Goal: Task Accomplishment & Management: Use online tool/utility

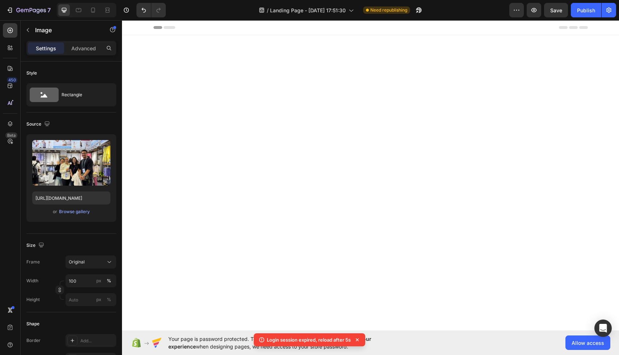
scroll to position [2069, 0]
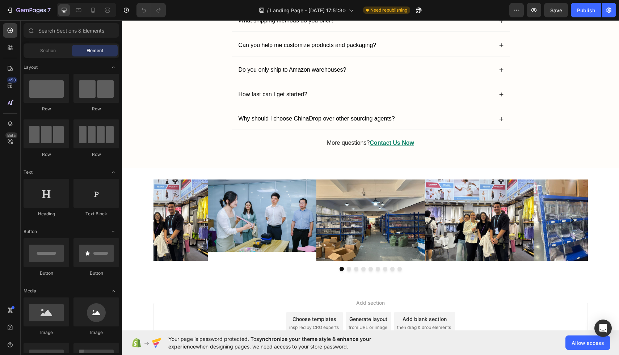
scroll to position [2026, 0]
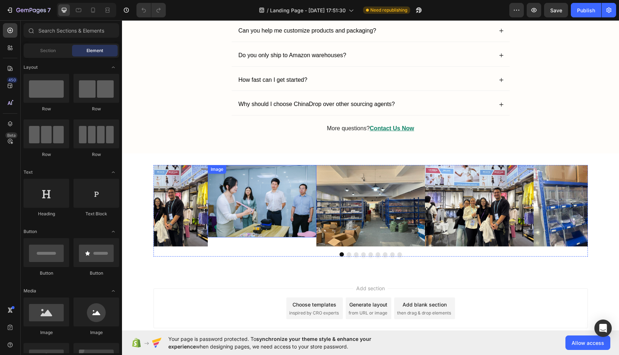
click at [288, 205] on img at bounding box center [262, 201] width 109 height 72
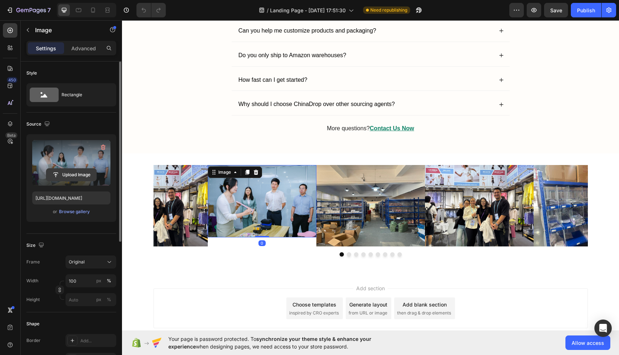
click at [74, 173] on input "file" at bounding box center [71, 175] width 50 height 12
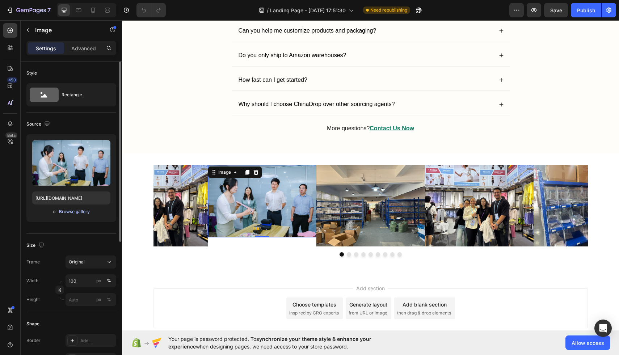
click at [73, 208] on button "Browse gallery" at bounding box center [74, 211] width 31 height 7
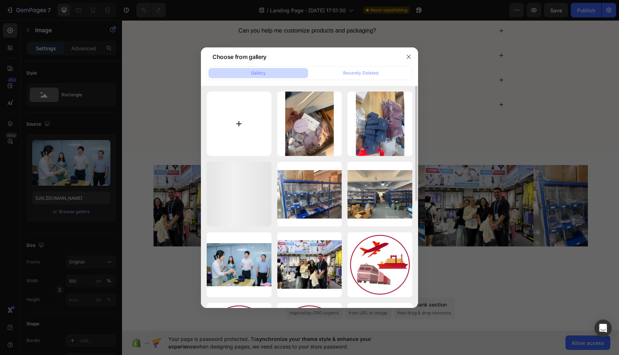
click at [237, 127] on input "file" at bounding box center [239, 124] width 65 height 65
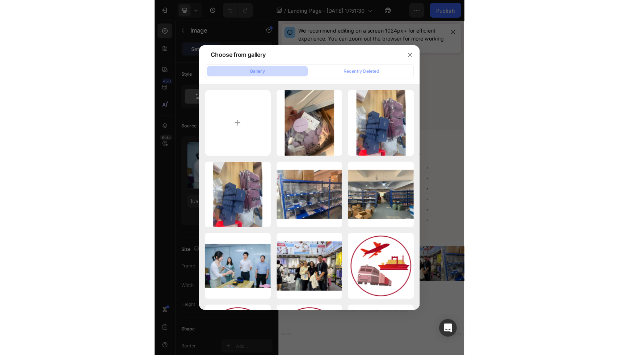
scroll to position [1626, 0]
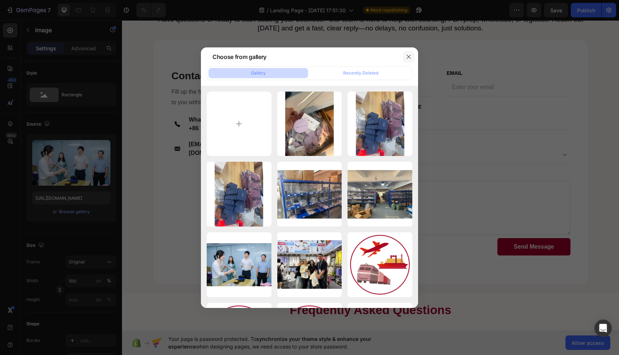
click at [410, 56] on icon "button" at bounding box center [409, 57] width 6 height 6
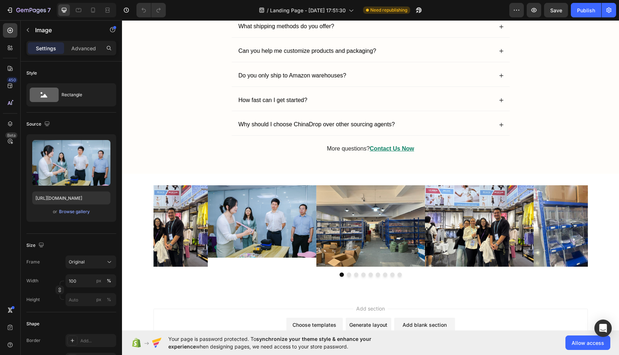
scroll to position [2074, 0]
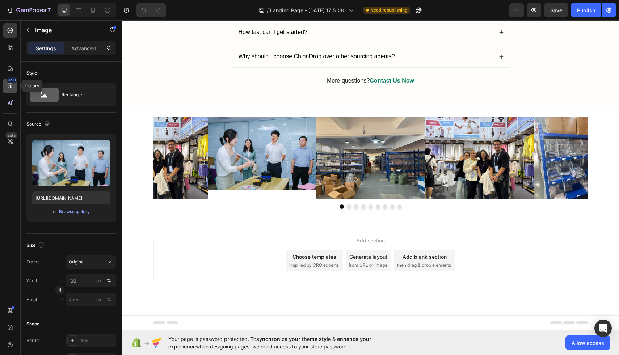
click at [11, 85] on icon at bounding box center [10, 85] width 7 height 7
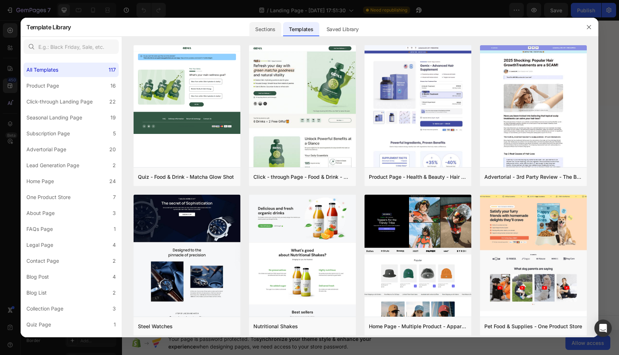
click at [266, 29] on div "Sections" at bounding box center [264, 29] width 31 height 14
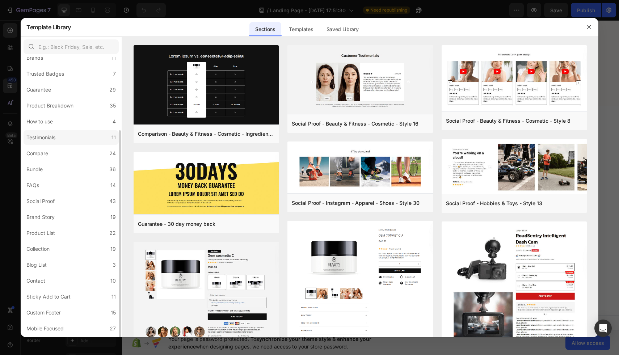
scroll to position [74, 0]
click at [55, 237] on label "Collection 19" at bounding box center [71, 234] width 95 height 14
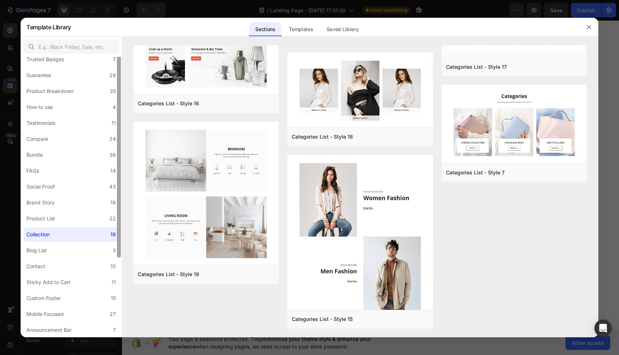
scroll to position [0, 0]
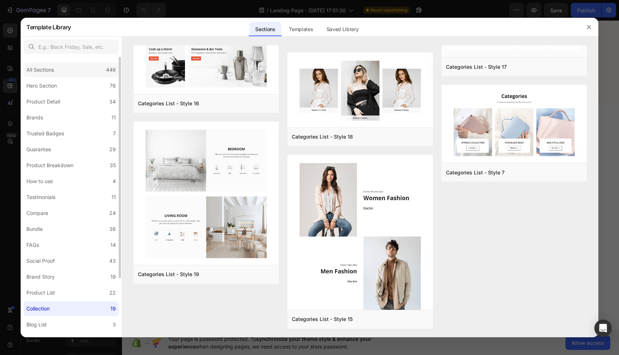
click at [88, 72] on div "All Sections 446" at bounding box center [71, 70] width 95 height 14
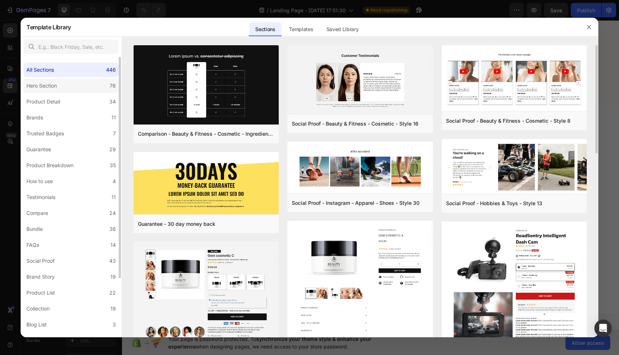
click at [80, 86] on label "Hero Section 76" at bounding box center [71, 86] width 95 height 14
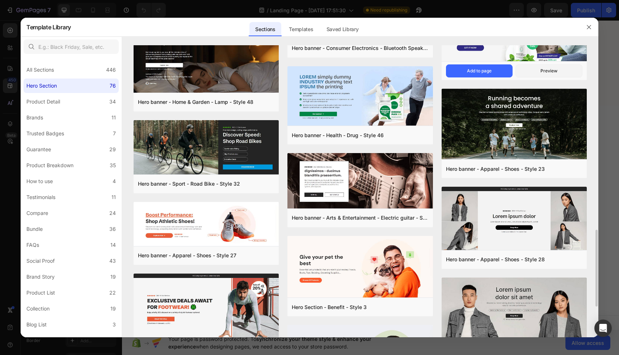
scroll to position [803, 0]
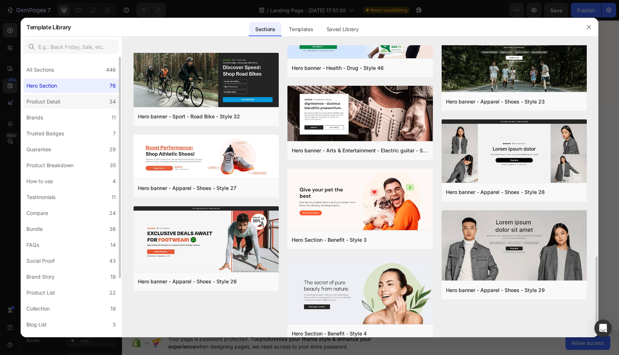
click at [59, 99] on div "Product Detail" at bounding box center [43, 101] width 34 height 9
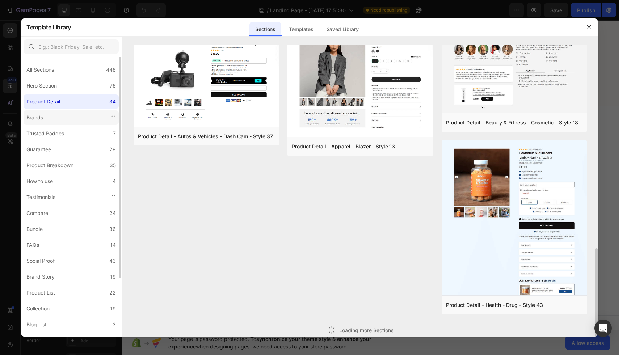
scroll to position [521, 0]
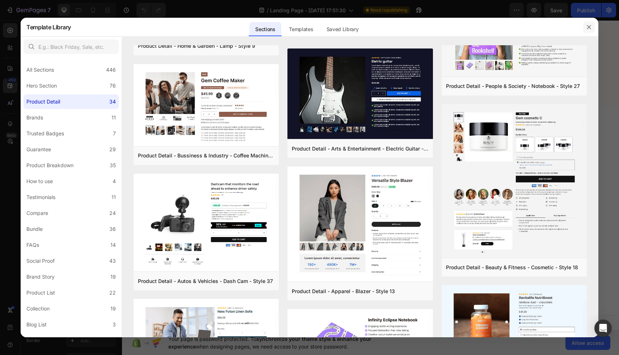
click at [588, 30] on button "button" at bounding box center [589, 27] width 12 height 12
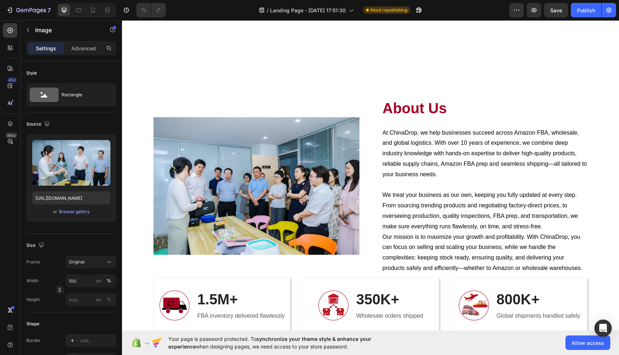
scroll to position [1354, 0]
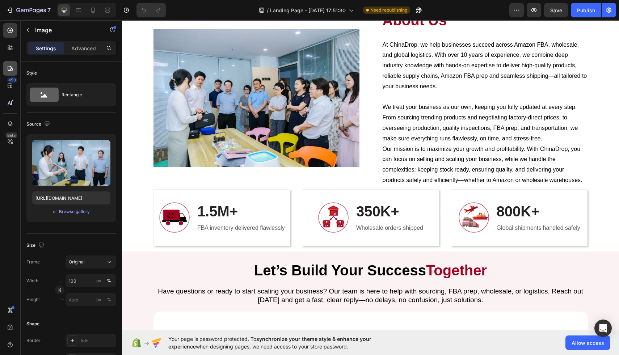
click at [9, 69] on icon at bounding box center [10, 68] width 7 height 7
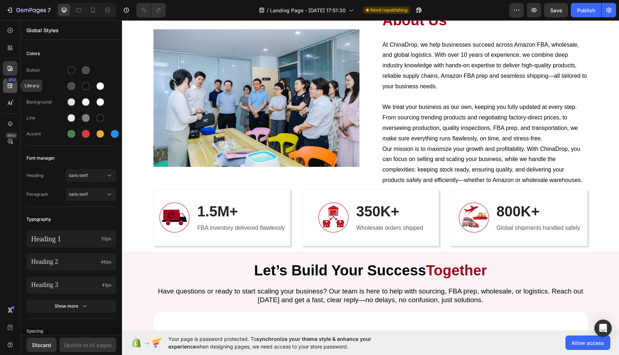
click at [5, 93] on div "450" at bounding box center [10, 86] width 14 height 14
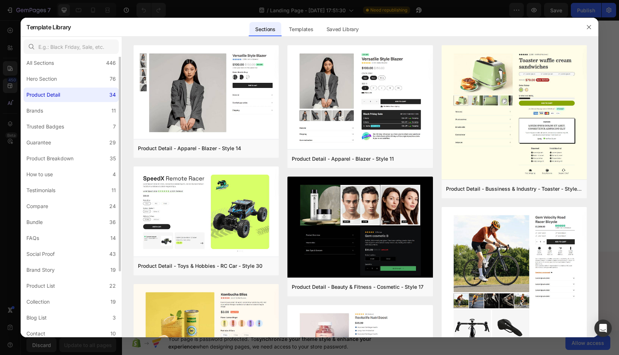
scroll to position [0, 0]
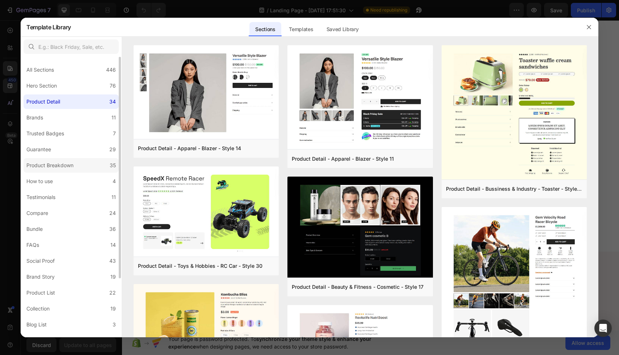
click at [48, 165] on div "Product Breakdown" at bounding box center [49, 165] width 47 height 9
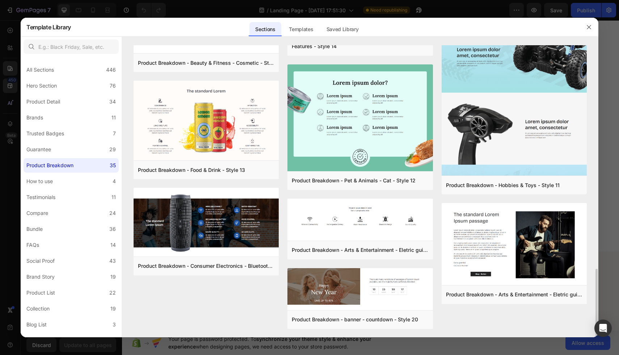
scroll to position [966, 0]
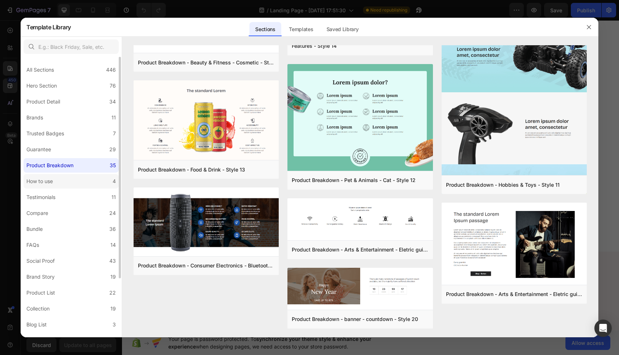
click at [43, 179] on div "How to use" at bounding box center [39, 181] width 26 height 9
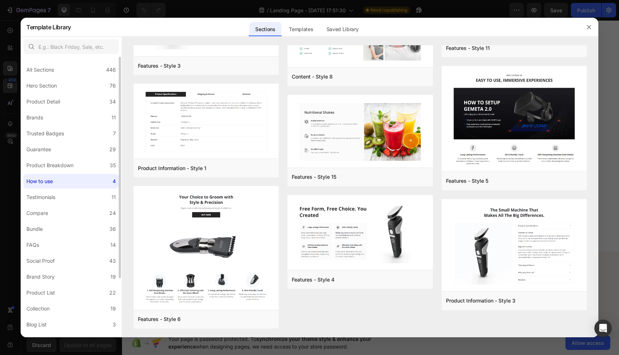
scroll to position [0, 0]
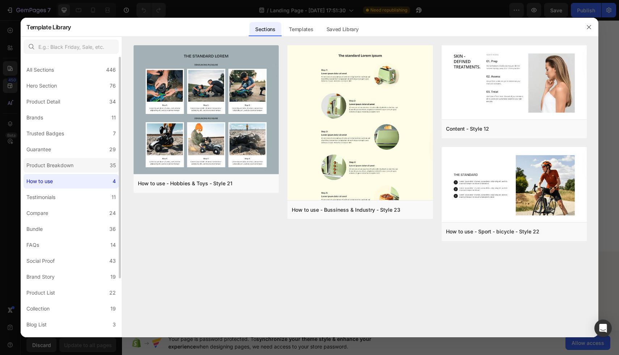
click at [42, 158] on label "Product Breakdown 35" at bounding box center [71, 165] width 95 height 14
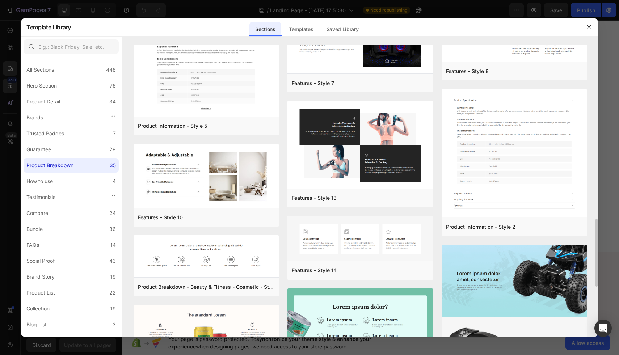
scroll to position [749, 0]
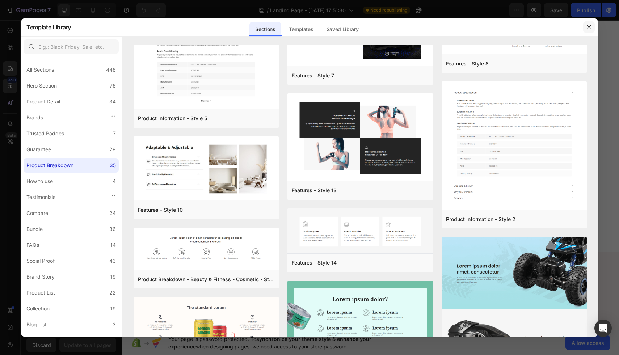
click at [592, 25] on button "button" at bounding box center [589, 27] width 12 height 12
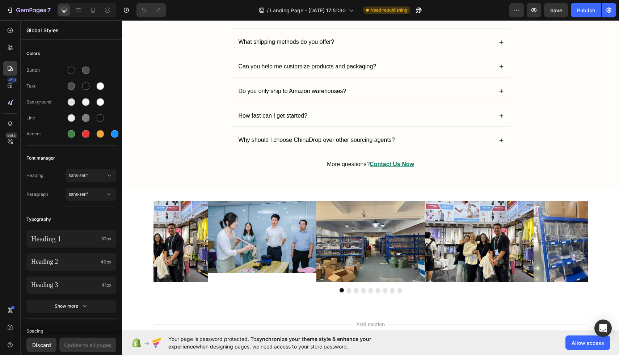
scroll to position [2074, 0]
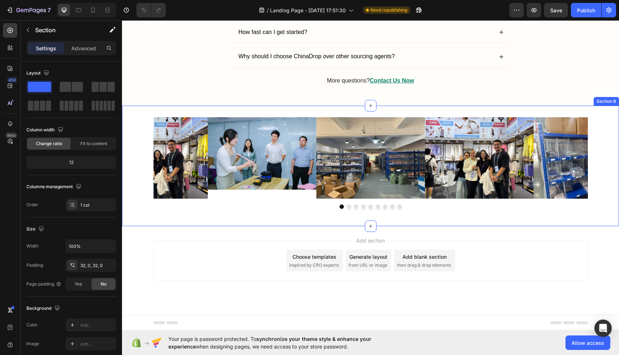
click at [275, 214] on div "Image Image Image Image Image Image Image Image Image Carousel Section 8" at bounding box center [370, 166] width 497 height 120
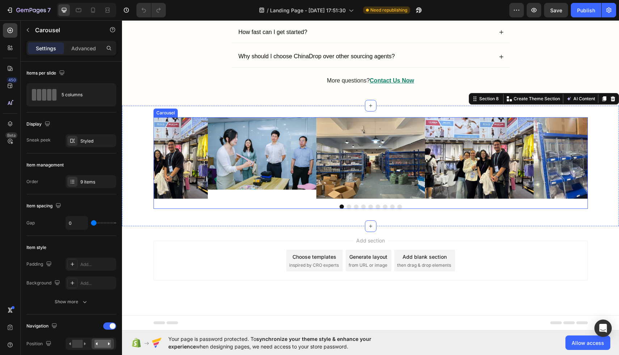
click at [279, 196] on div "Image" at bounding box center [262, 157] width 109 height 81
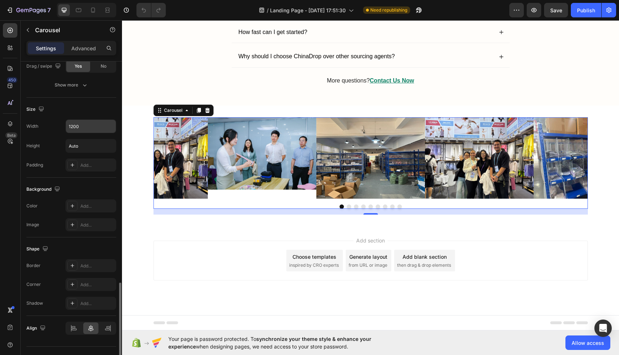
scroll to position [601, 0]
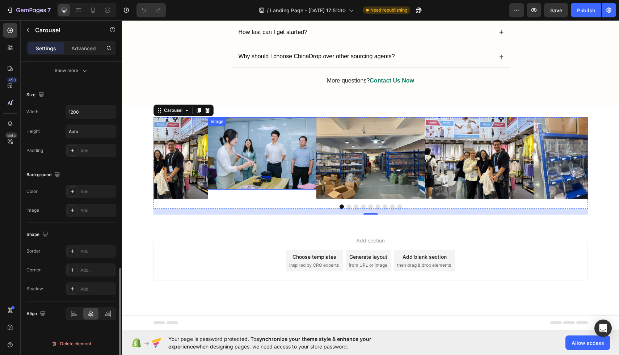
click at [231, 162] on img at bounding box center [262, 153] width 109 height 72
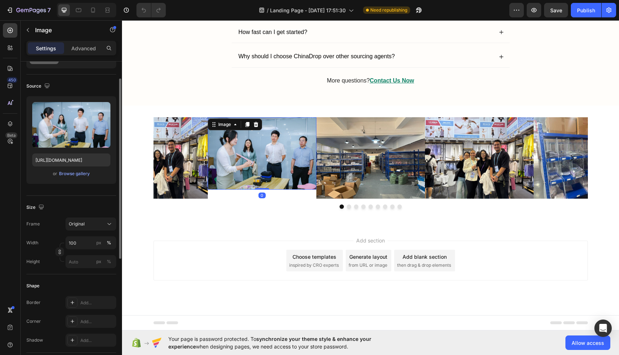
scroll to position [67, 0]
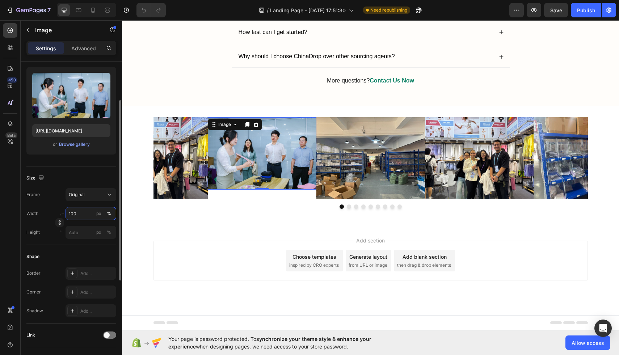
click at [90, 215] on input "100" at bounding box center [90, 213] width 51 height 13
click at [109, 212] on div "%" at bounding box center [109, 213] width 4 height 7
click at [94, 213] on input "100" at bounding box center [90, 213] width 51 height 13
click at [101, 199] on button "Original" at bounding box center [90, 194] width 51 height 13
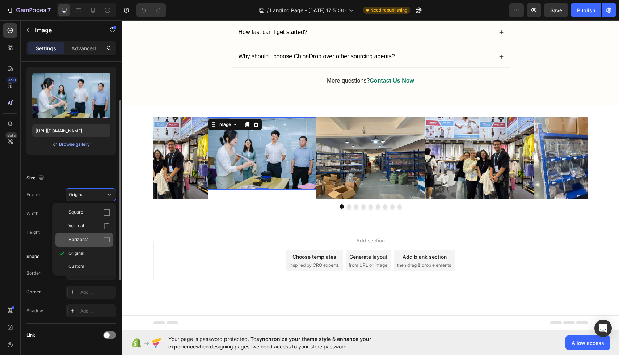
click at [93, 237] on div "Horizontal" at bounding box center [89, 239] width 42 height 7
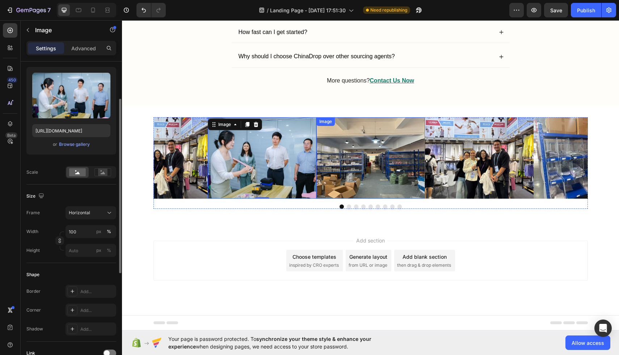
scroll to position [2073, 0]
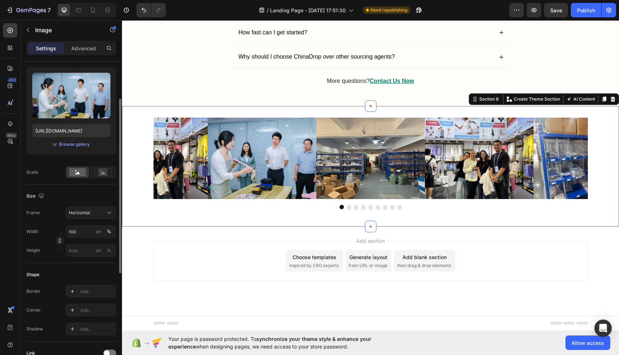
click at [362, 209] on div "Image Image Image Image Image Image Image Image Image [GEOGRAPHIC_DATA]" at bounding box center [370, 166] width 497 height 97
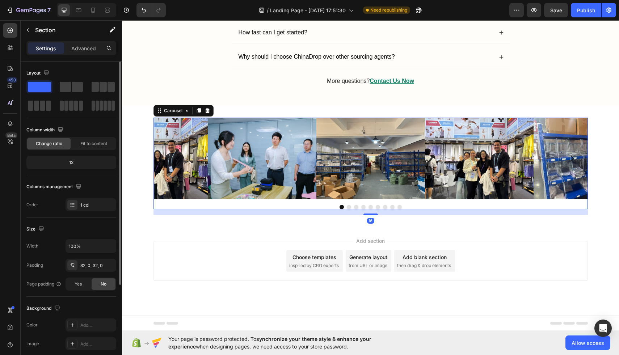
click at [363, 205] on button "Dot" at bounding box center [363, 207] width 4 height 4
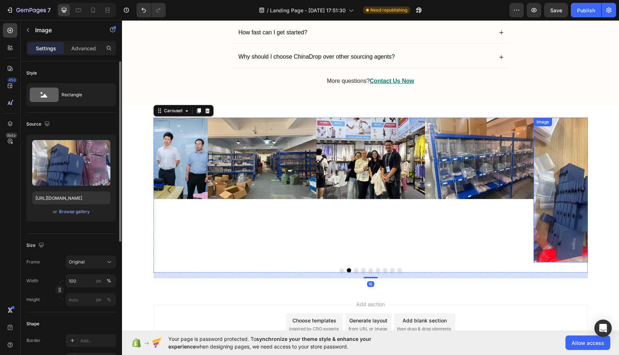
click at [569, 152] on img at bounding box center [587, 190] width 109 height 145
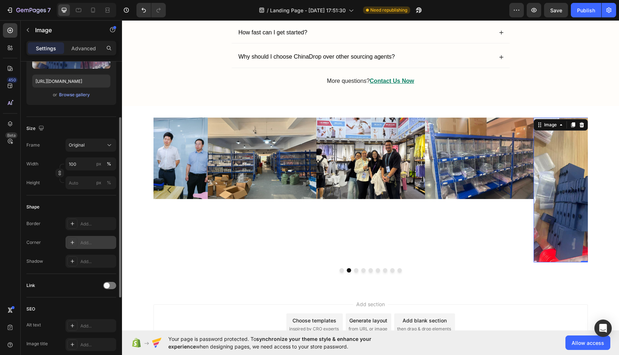
scroll to position [118, 0]
click at [76, 167] on input "100" at bounding box center [90, 162] width 51 height 13
click at [36, 158] on div "Width" at bounding box center [32, 162] width 12 height 13
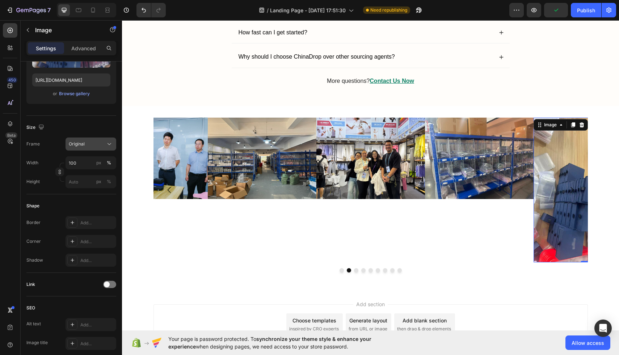
click at [94, 138] on button "Original" at bounding box center [90, 143] width 51 height 13
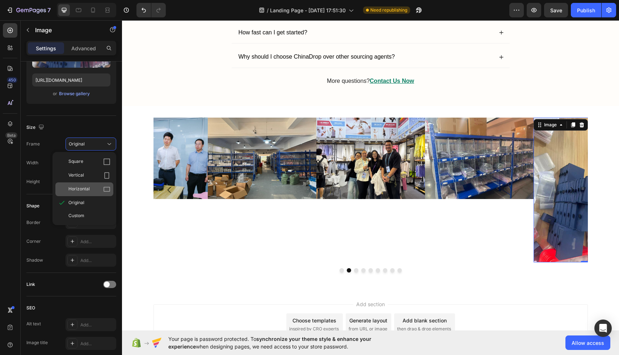
click at [90, 191] on div "Horizontal" at bounding box center [89, 189] width 42 height 7
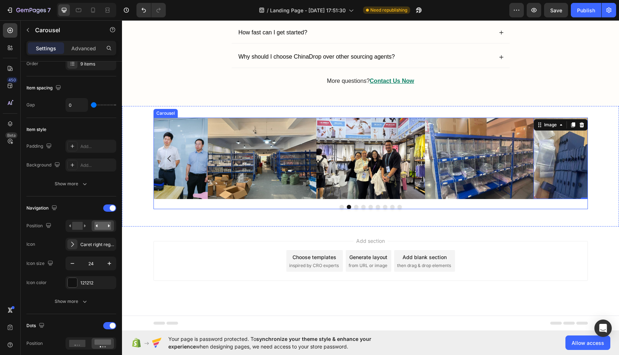
click at [355, 207] on button "Dot" at bounding box center [356, 207] width 4 height 4
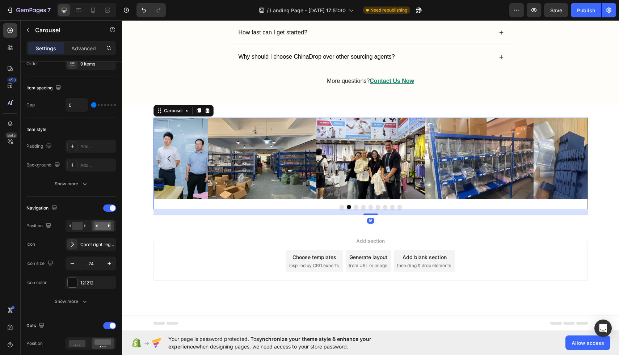
scroll to position [0, 0]
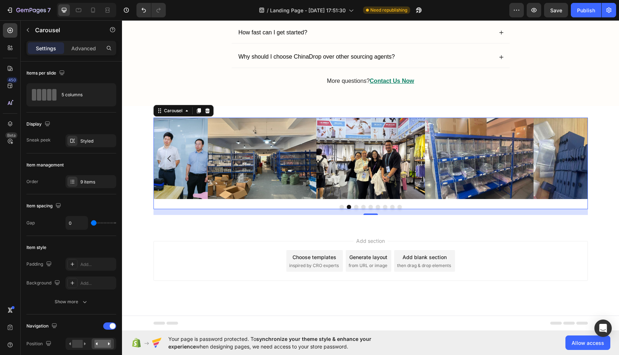
click at [356, 209] on button "Dot" at bounding box center [356, 207] width 4 height 4
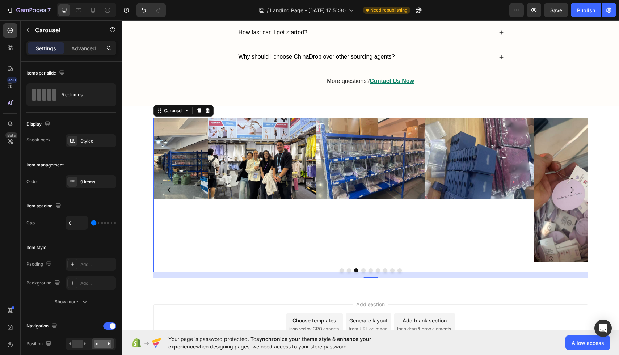
click at [365, 271] on button "Dot" at bounding box center [363, 270] width 4 height 4
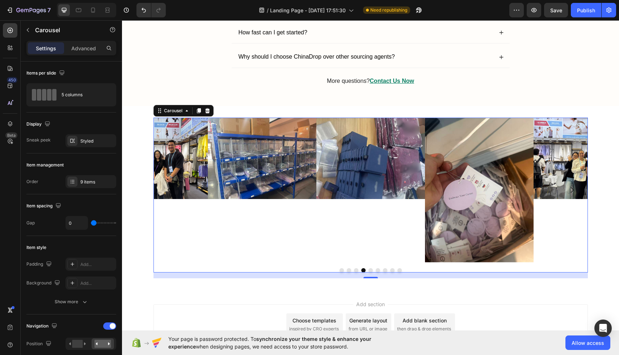
click at [370, 268] on button "Dot" at bounding box center [370, 270] width 4 height 4
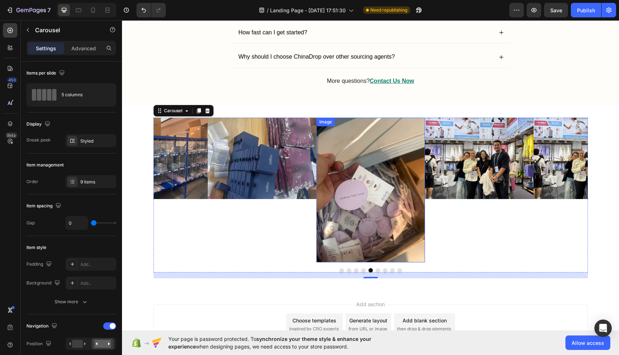
click at [351, 184] on img at bounding box center [370, 190] width 109 height 145
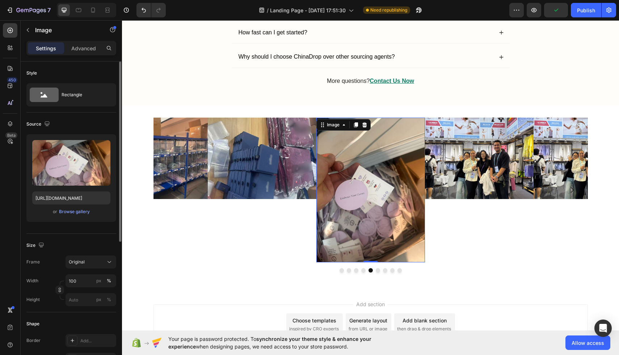
click at [88, 254] on div "Size Frame Original Width 100 px % Height px %" at bounding box center [71, 273] width 90 height 79
click at [89, 258] on button "Original" at bounding box center [90, 261] width 51 height 13
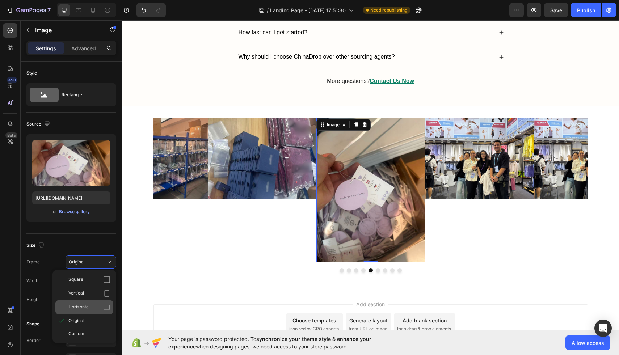
click at [82, 307] on span "Horizontal" at bounding box center [78, 307] width 21 height 7
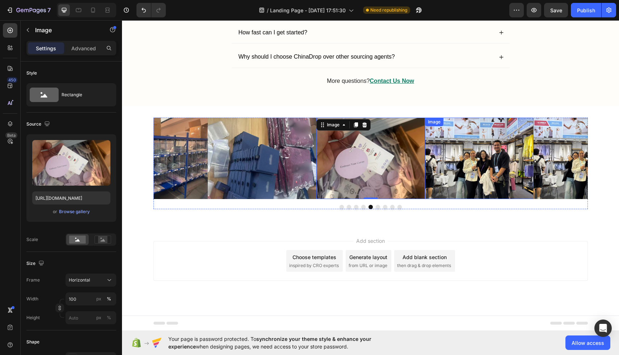
click at [459, 158] on img at bounding box center [479, 158] width 109 height 81
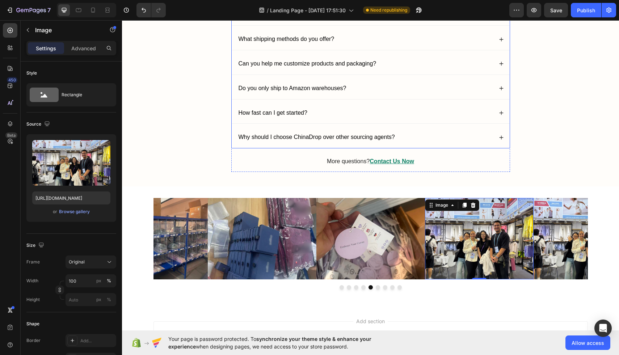
scroll to position [1976, 0]
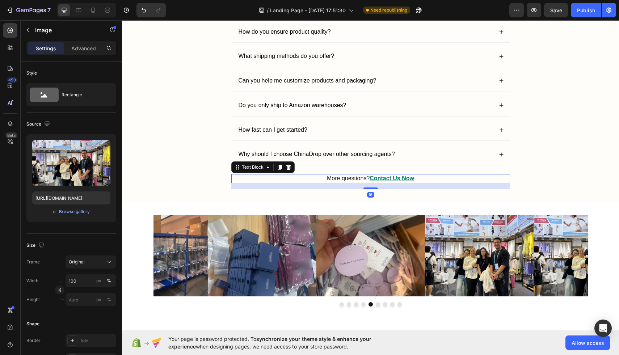
click at [417, 179] on p "More questions? Contact Us Now" at bounding box center [370, 179] width 277 height 8
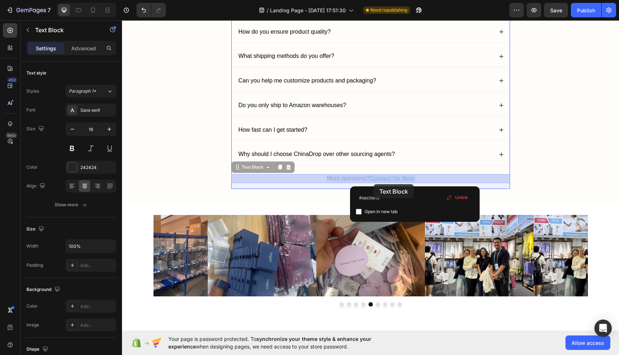
drag, startPoint x: 421, startPoint y: 178, endPoint x: 373, endPoint y: 184, distance: 47.7
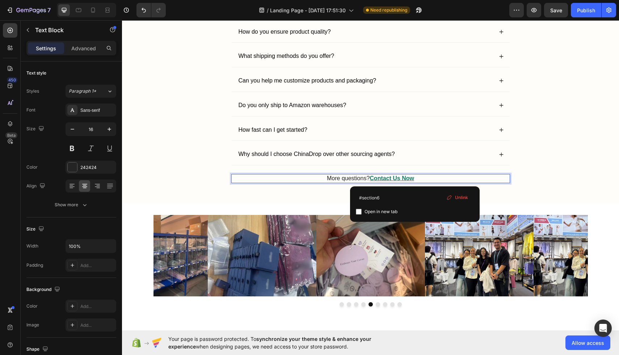
click at [416, 178] on p "More questions? Contact Us Now ⁠⁠⁠⁠⁠⁠⁠" at bounding box center [370, 179] width 277 height 8
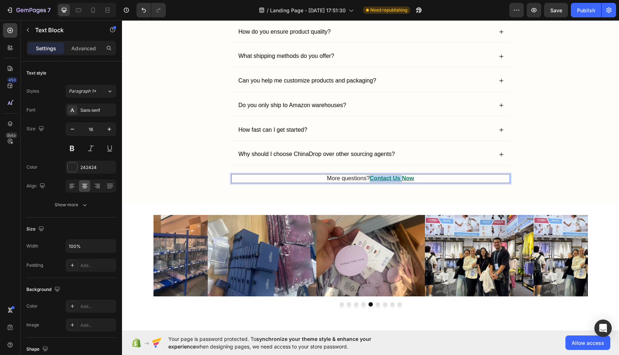
click at [416, 178] on p "More questions? Contact Us Now ⁠⁠⁠⁠⁠⁠⁠" at bounding box center [370, 179] width 277 height 8
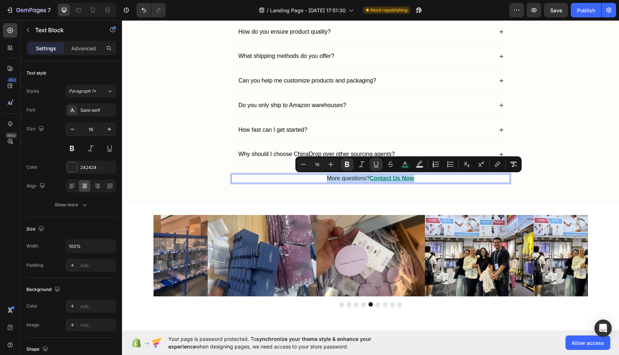
click at [416, 178] on p "More questions? Contact Us Now" at bounding box center [370, 179] width 277 height 8
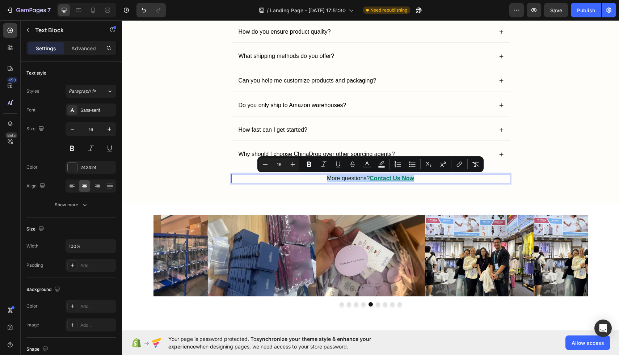
click at [416, 178] on p "More questions? Contact Us Now" at bounding box center [370, 179] width 277 height 8
click at [408, 177] on u "Contact Us Now" at bounding box center [391, 178] width 44 height 6
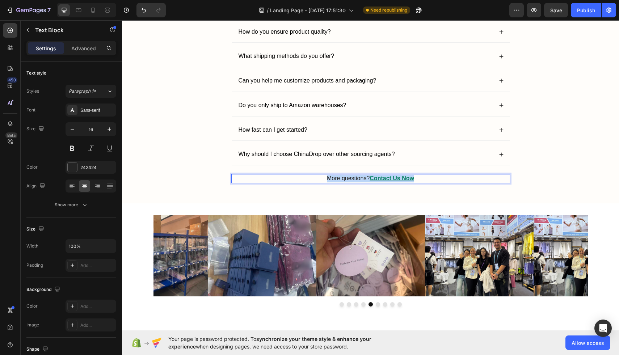
drag, startPoint x: 372, startPoint y: 177, endPoint x: 422, endPoint y: 174, distance: 50.4
click at [422, 174] on div "Frequently Asked Questions Heading Do I have to be an experienced seller to wor…" at bounding box center [370, 70] width 279 height 238
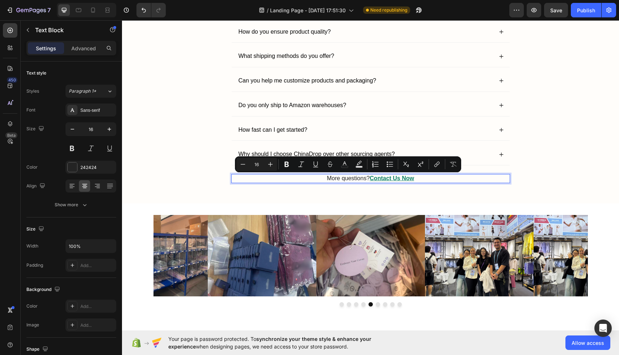
click at [420, 177] on p "More questions? Contact Us Now" at bounding box center [370, 179] width 277 height 8
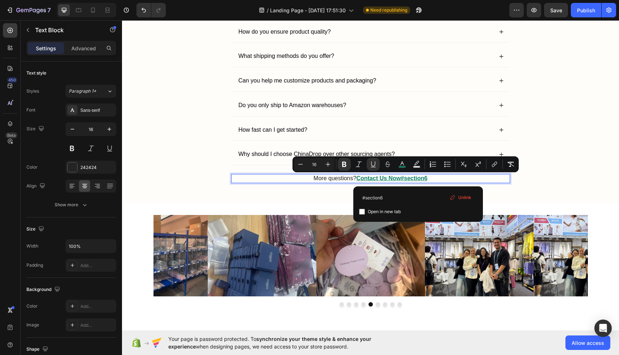
drag, startPoint x: 418, startPoint y: 177, endPoint x: 394, endPoint y: 177, distance: 23.5
click at [388, 179] on u "Contact Us Now#section6" at bounding box center [391, 178] width 71 height 6
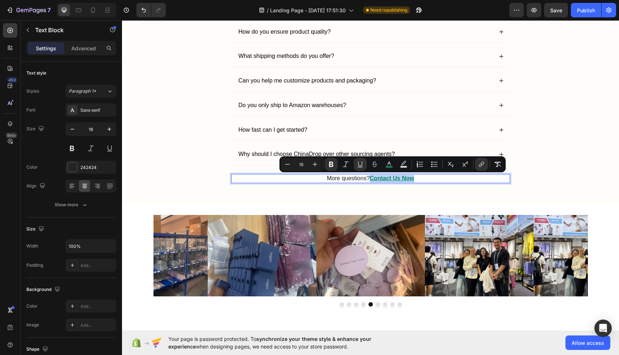
drag, startPoint x: 371, startPoint y: 175, endPoint x: 417, endPoint y: 178, distance: 46.4
click at [417, 178] on p "More questions? Contact Us Now" at bounding box center [370, 179] width 277 height 8
click at [385, 160] on button "color" at bounding box center [388, 164] width 13 height 13
type input "0B8064"
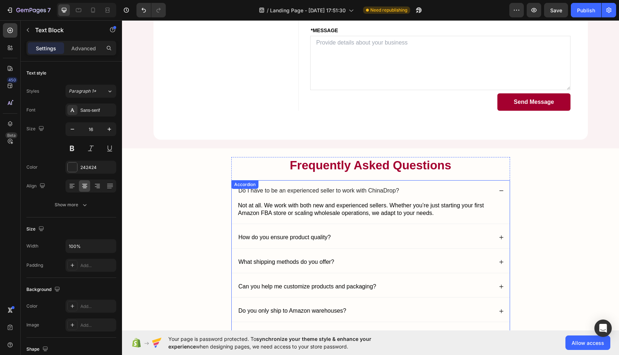
scroll to position [1762, 0]
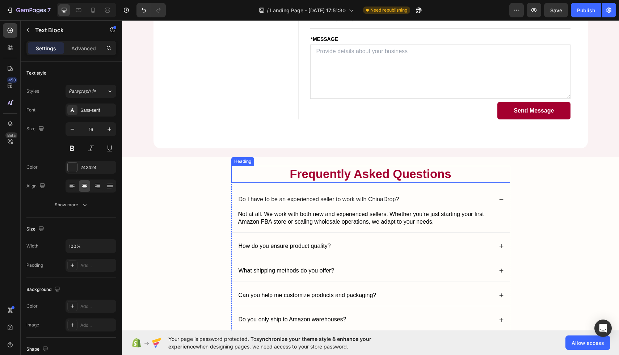
click at [314, 178] on h2 "Frequently Asked Questions" at bounding box center [370, 174] width 279 height 17
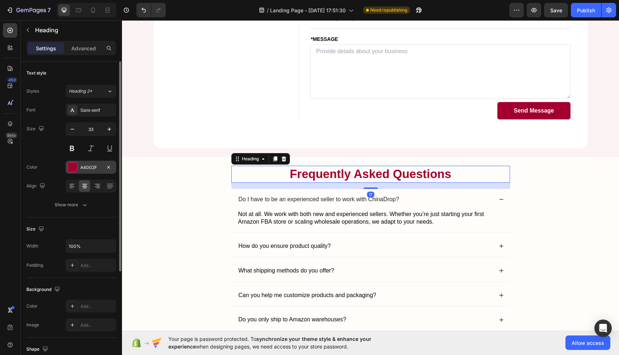
click at [86, 171] on div "A4002F" at bounding box center [90, 167] width 51 height 13
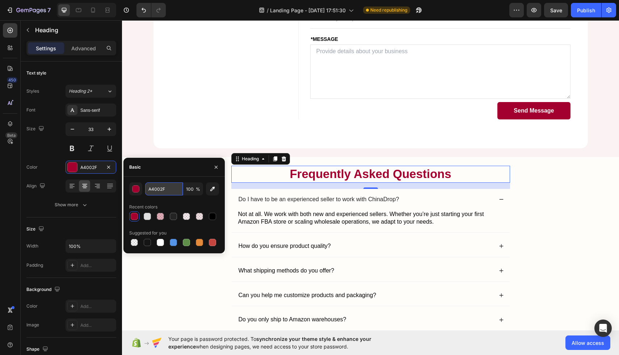
click at [155, 190] on input "A4002F" at bounding box center [164, 188] width 38 height 13
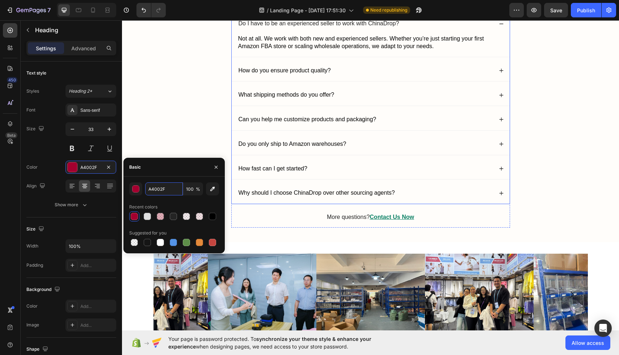
scroll to position [1950, 0]
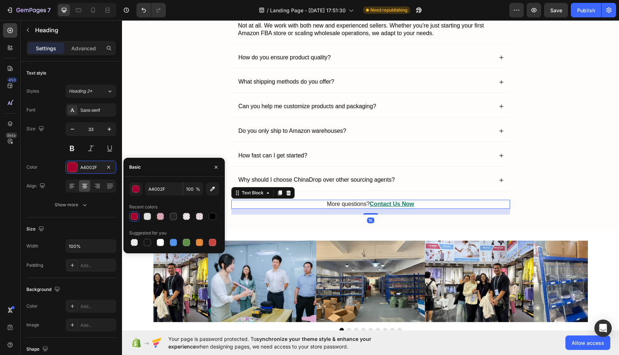
click at [419, 206] on p "More questions? Contact Us Now" at bounding box center [370, 204] width 277 height 8
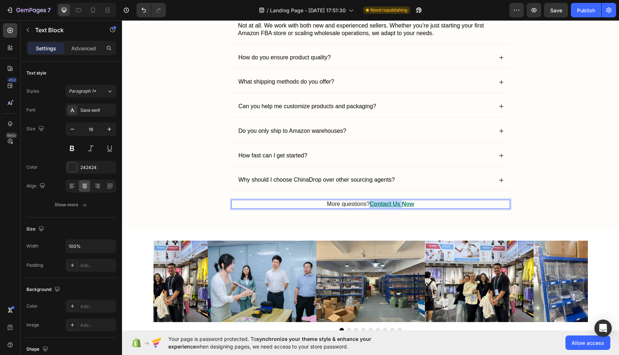
click at [420, 205] on p "More questions? Contact Us Now" at bounding box center [370, 204] width 277 height 8
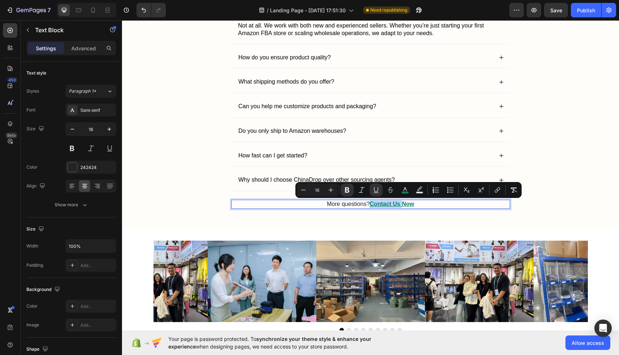
click at [420, 205] on p "More questions? Contact Us Now" at bounding box center [370, 204] width 277 height 8
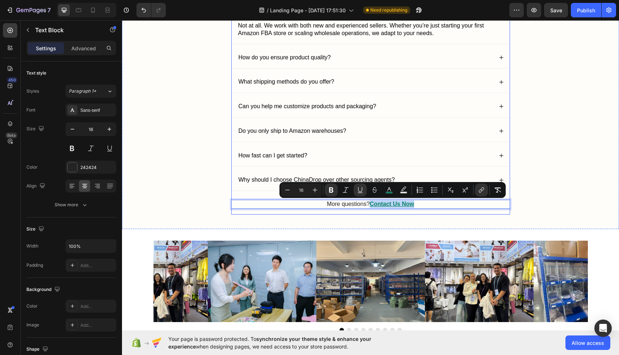
drag, startPoint x: 370, startPoint y: 204, endPoint x: 429, endPoint y: 211, distance: 59.4
click at [429, 211] on div "Frequently Asked Questions Heading Do I have to be an experienced seller to wor…" at bounding box center [370, 96] width 279 height 238
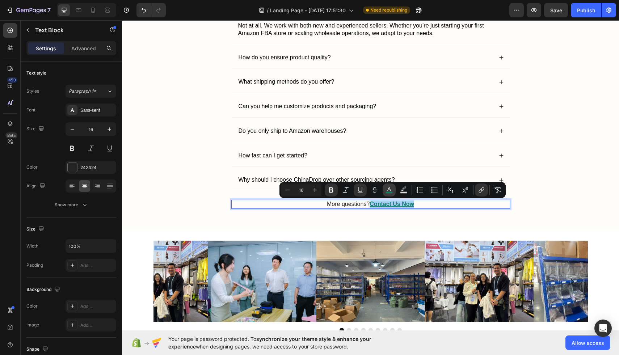
click at [389, 190] on icon "Editor contextual toolbar" at bounding box center [388, 189] width 7 height 7
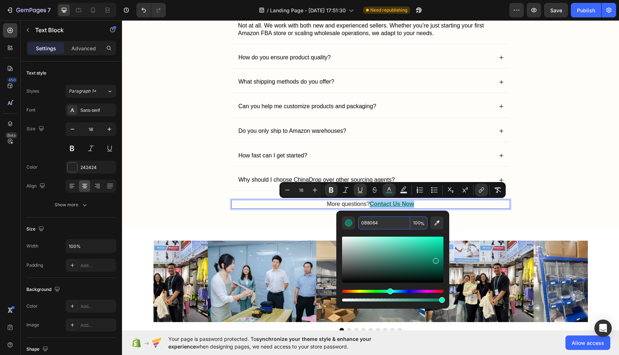
click at [372, 226] on input "0B8064" at bounding box center [384, 222] width 52 height 13
paste input "A4002F"
type input "A4002F"
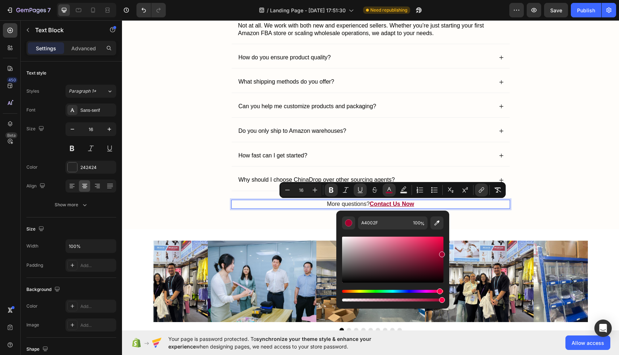
click at [353, 231] on div "Editor contextual toolbar" at bounding box center [392, 265] width 101 height 73
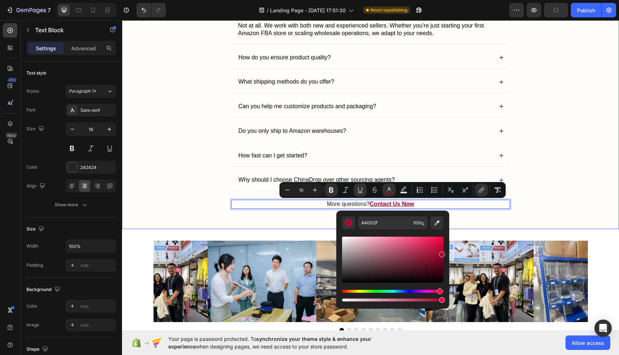
click at [301, 221] on div "Frequently Asked Questions Heading Do I have to be an experienced seller to wor…" at bounding box center [370, 98] width 497 height 261
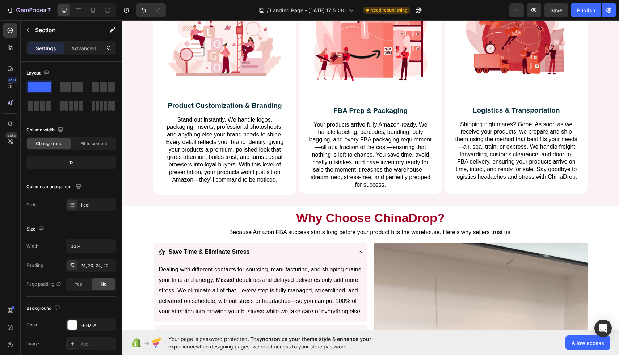
scroll to position [697, 0]
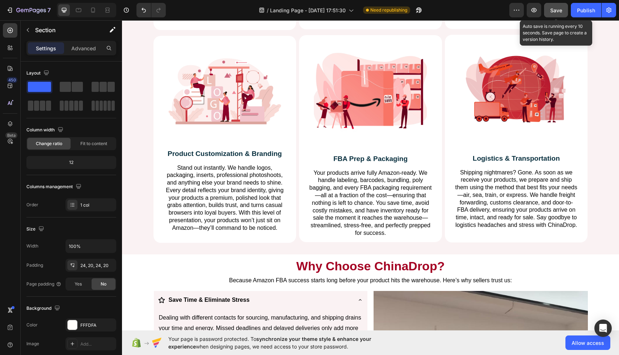
click at [561, 15] on button "Save" at bounding box center [556, 10] width 24 height 14
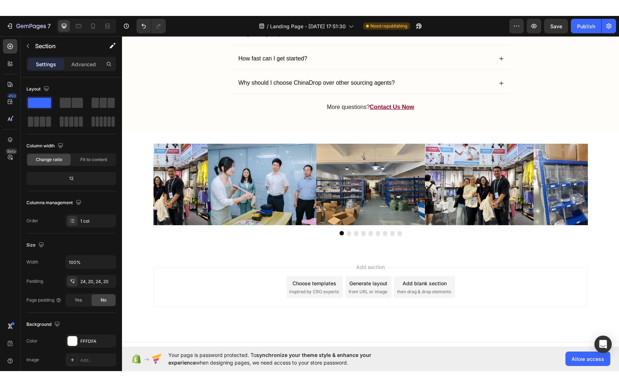
scroll to position [2074, 0]
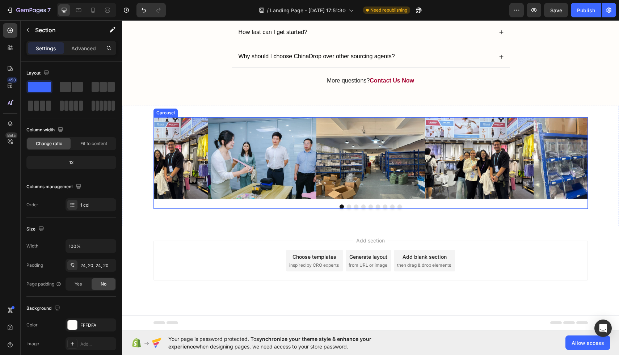
click at [349, 207] on button "Dot" at bounding box center [349, 206] width 4 height 4
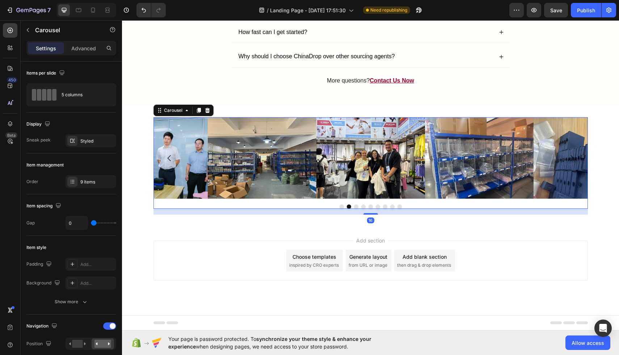
click at [356, 206] on button "Dot" at bounding box center [356, 206] width 4 height 4
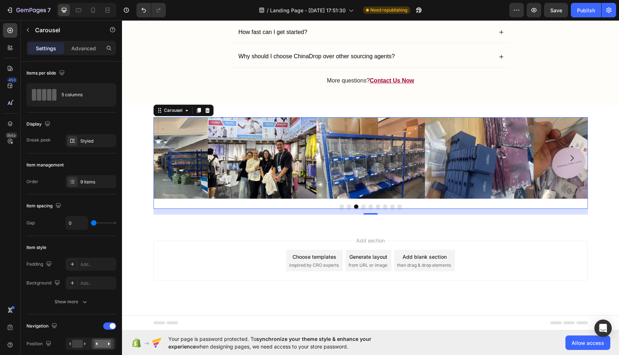
click at [364, 205] on button "Dot" at bounding box center [363, 206] width 4 height 4
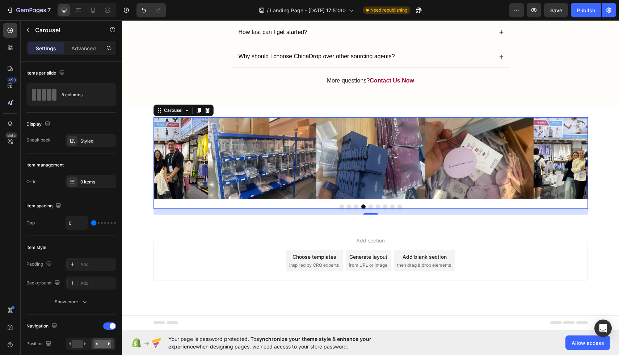
click at [369, 207] on button "Dot" at bounding box center [370, 206] width 4 height 4
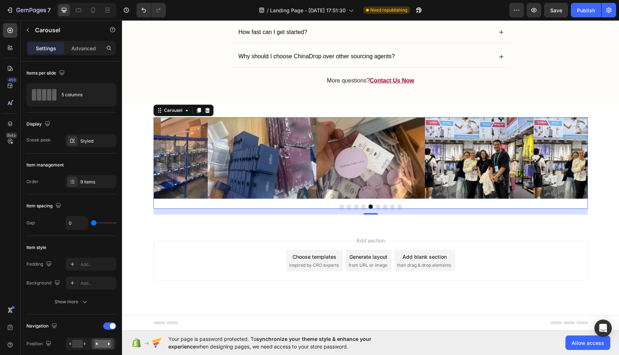
click at [377, 207] on button "Dot" at bounding box center [378, 206] width 4 height 4
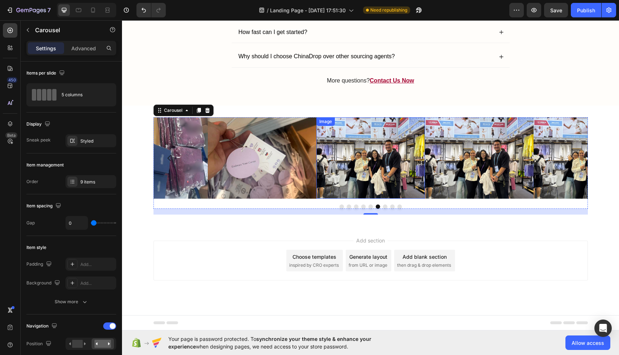
click at [352, 166] on img at bounding box center [370, 157] width 109 height 81
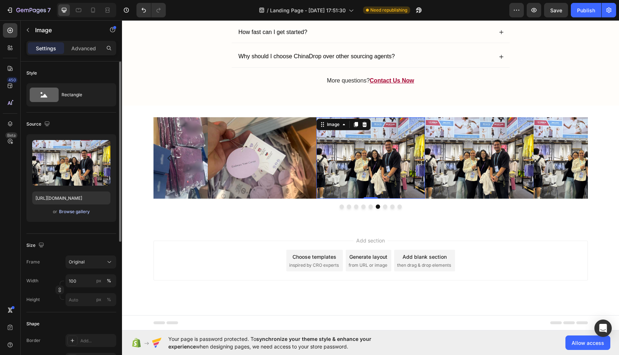
click at [67, 212] on div "Browse gallery" at bounding box center [74, 211] width 31 height 7
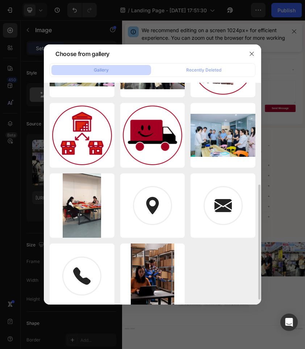
scroll to position [0, 0]
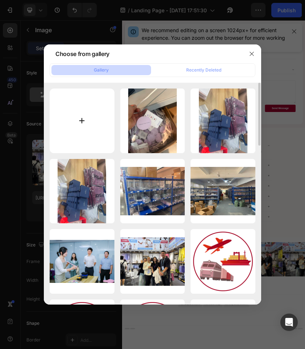
type input "C:\fakepath\WhatsApp Image [DATE] 15.34.24.jpeg"
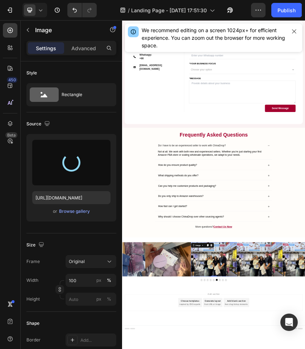
type input "[URL][DOMAIN_NAME]"
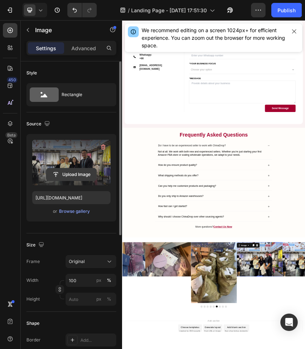
click at [52, 170] on input "file" at bounding box center [71, 175] width 50 height 12
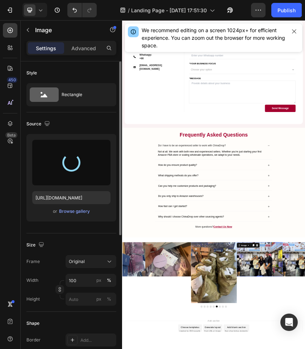
type input "[URL][DOMAIN_NAME]"
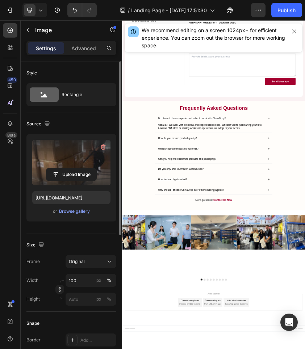
scroll to position [1726, 0]
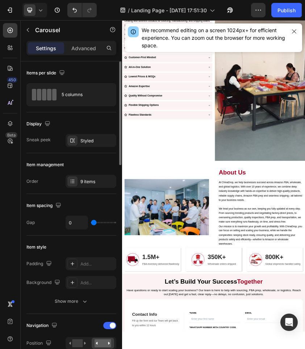
scroll to position [946, 0]
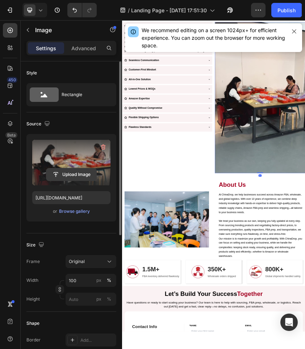
click at [78, 176] on input "file" at bounding box center [71, 175] width 50 height 12
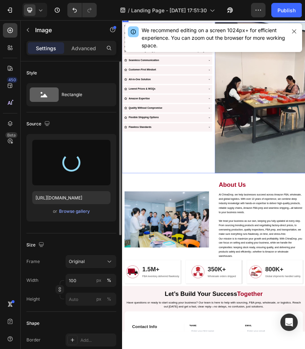
type input "[URL][DOMAIN_NAME]"
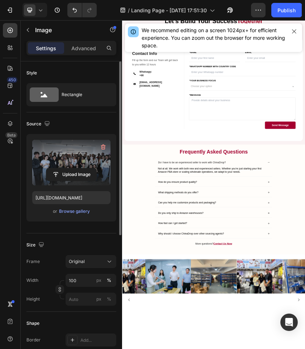
scroll to position [1538, 0]
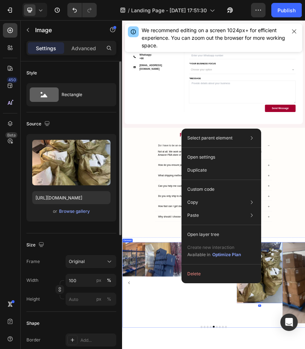
drag, startPoint x: 452, startPoint y: 639, endPoint x: 299, endPoint y: 640, distance: 153.4
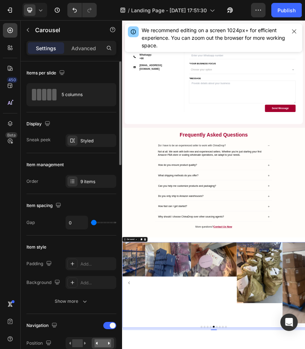
click at [84, 137] on div "Styled" at bounding box center [90, 140] width 51 height 13
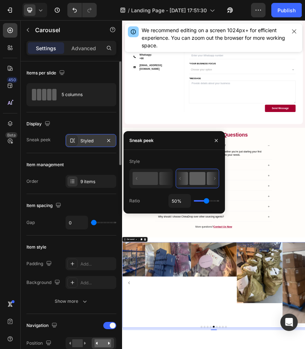
click at [84, 137] on div "Styled" at bounding box center [90, 140] width 51 height 13
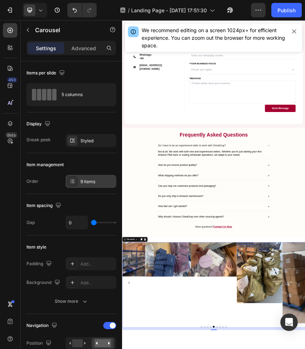
click at [89, 179] on div "9 items" at bounding box center [97, 182] width 34 height 7
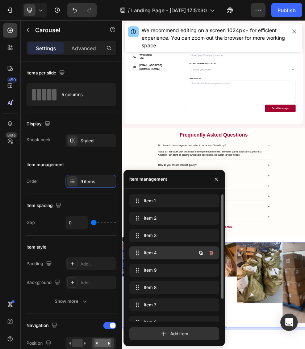
scroll to position [27, 0]
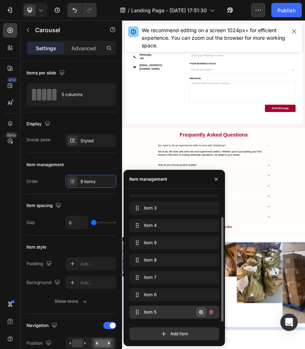
click at [201, 313] on icon "button" at bounding box center [200, 312] width 1 height 1
click at [189, 317] on div "Item 10 Item 10" at bounding box center [164, 313] width 64 height 10
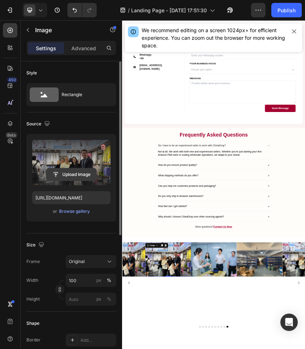
click at [72, 179] on input "file" at bounding box center [71, 175] width 50 height 12
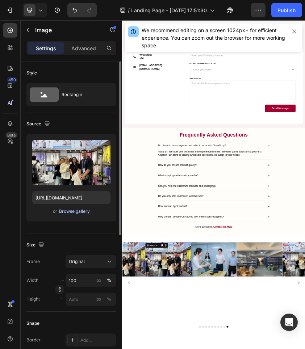
click at [71, 211] on div "Browse gallery" at bounding box center [74, 211] width 31 height 7
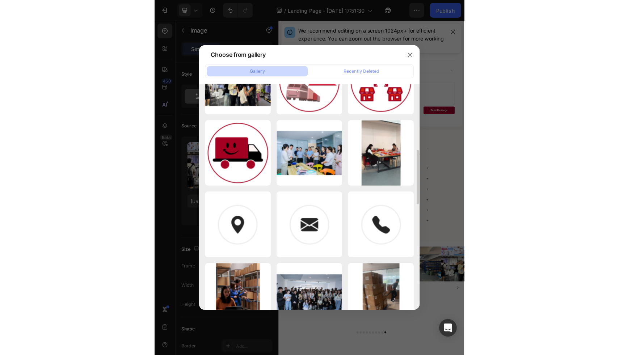
scroll to position [250, 0]
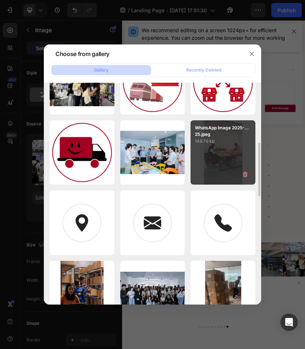
click at [224, 169] on div "WhatsApp Image 2025-...25.jpeg 149.76 kb" at bounding box center [222, 152] width 65 height 65
type input "[URL][DOMAIN_NAME]"
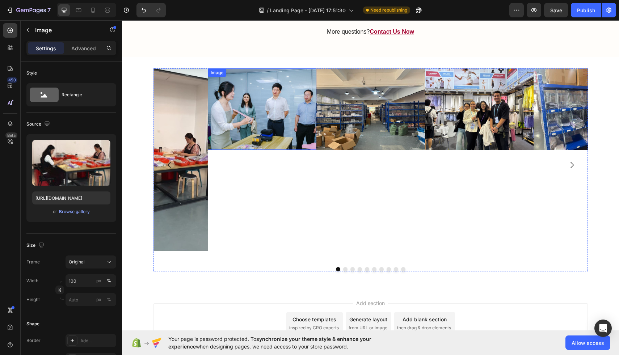
scroll to position [2033, 0]
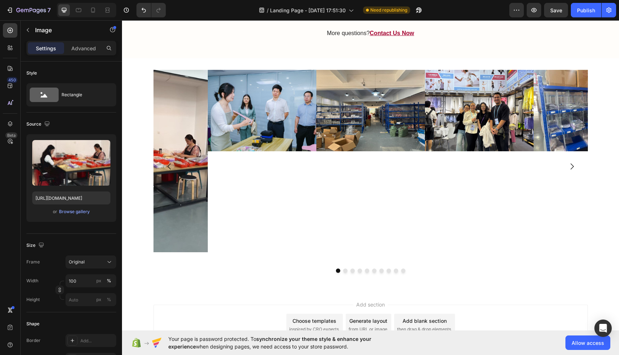
click at [196, 148] on img at bounding box center [153, 161] width 109 height 182
click at [191, 178] on img at bounding box center [153, 161] width 109 height 182
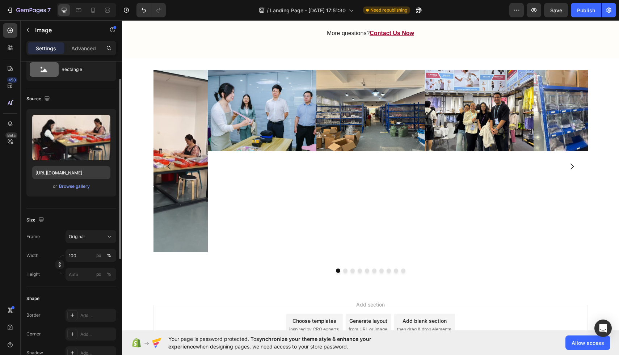
scroll to position [27, 0]
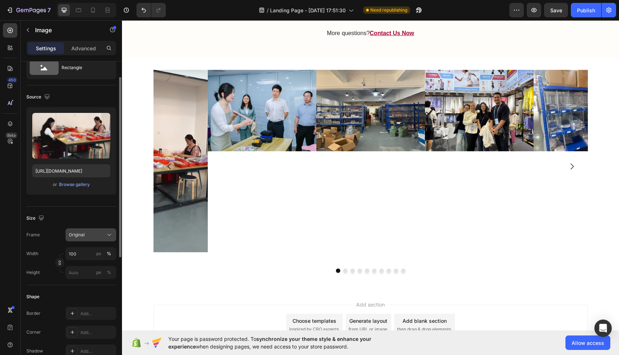
click at [97, 232] on div "Original" at bounding box center [86, 235] width 35 height 7
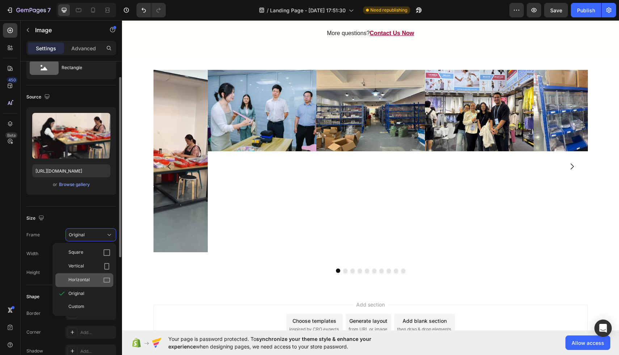
click at [89, 277] on span "Horizontal" at bounding box center [78, 279] width 21 height 7
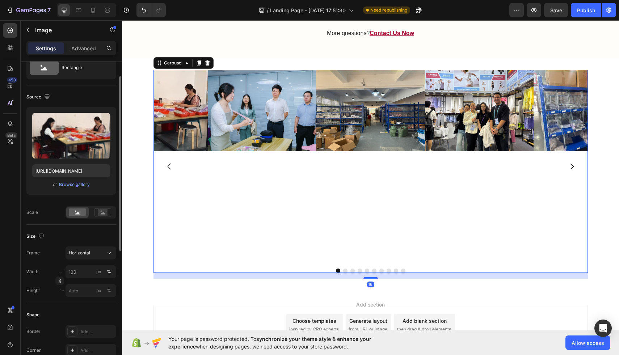
click at [166, 166] on icon "Carousel Back Arrow" at bounding box center [169, 166] width 9 height 9
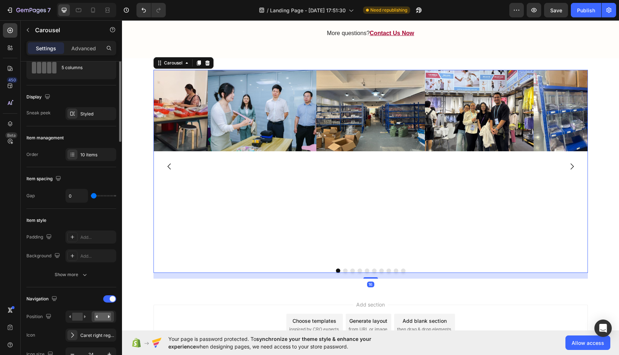
scroll to position [0, 0]
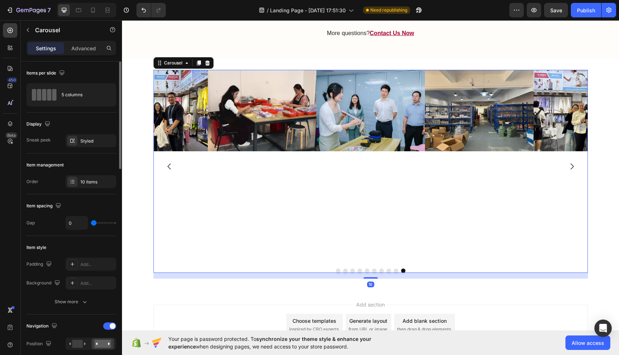
click at [166, 166] on icon "Carousel Back Arrow" at bounding box center [169, 166] width 9 height 9
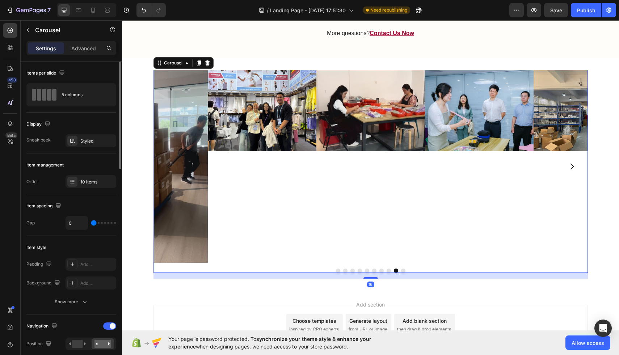
click at [166, 166] on icon "Carousel Back Arrow" at bounding box center [169, 166] width 9 height 9
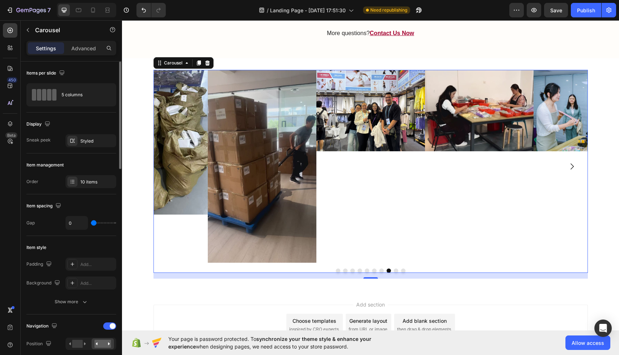
click at [166, 166] on icon "Carousel Back Arrow" at bounding box center [169, 166] width 9 height 9
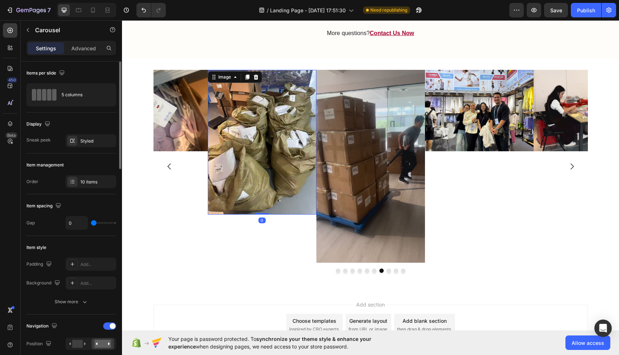
click at [247, 154] on img at bounding box center [262, 142] width 109 height 145
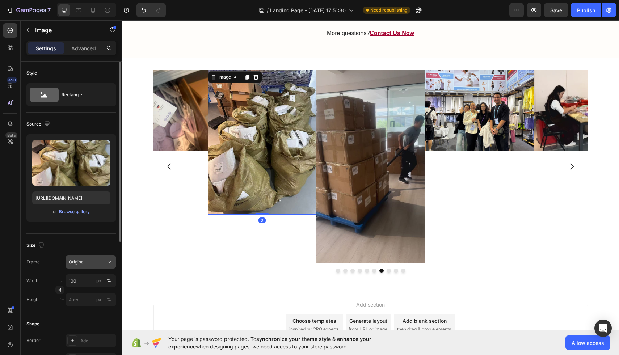
click at [87, 259] on div "Original" at bounding box center [86, 262] width 35 height 7
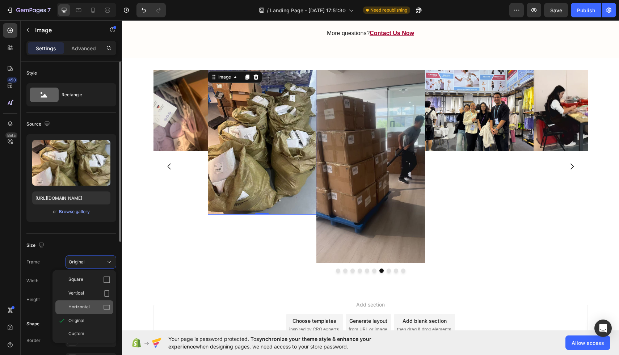
click at [82, 304] on span "Horizontal" at bounding box center [78, 307] width 21 height 7
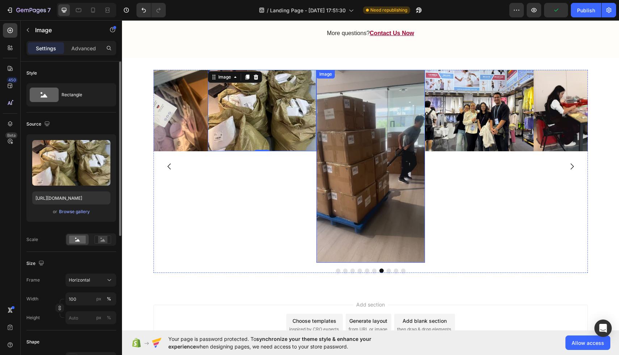
click at [362, 195] on img at bounding box center [370, 166] width 109 height 193
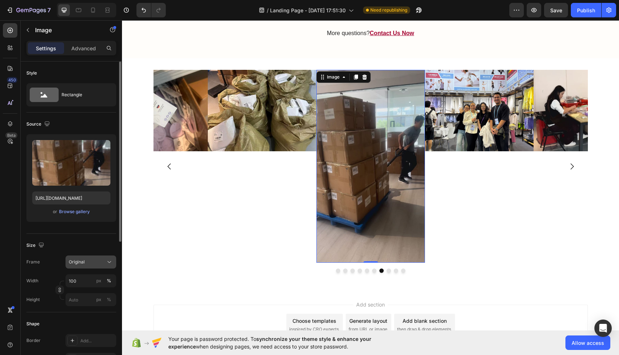
click at [81, 258] on button "Original" at bounding box center [90, 261] width 51 height 13
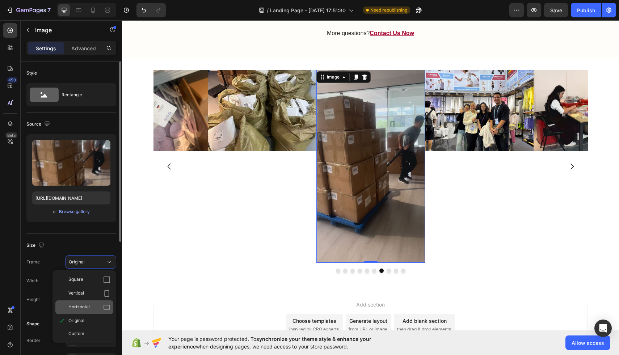
click at [76, 305] on span "Horizontal" at bounding box center [78, 307] width 21 height 7
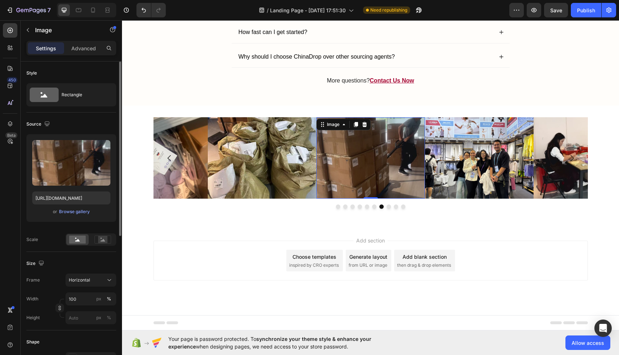
scroll to position [1985, 0]
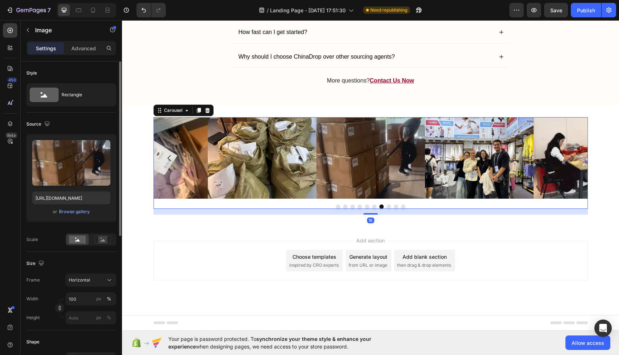
click at [389, 208] on button "Dot" at bounding box center [388, 206] width 4 height 4
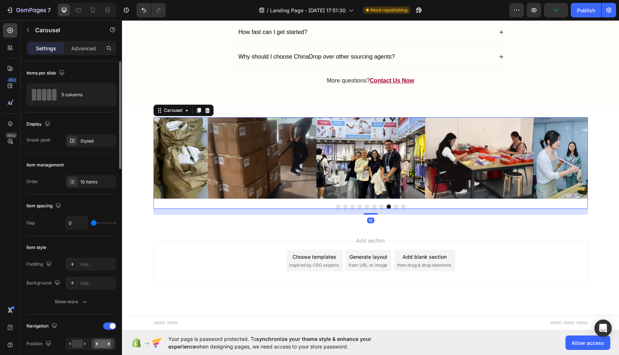
click at [396, 205] on button "Dot" at bounding box center [396, 206] width 4 height 4
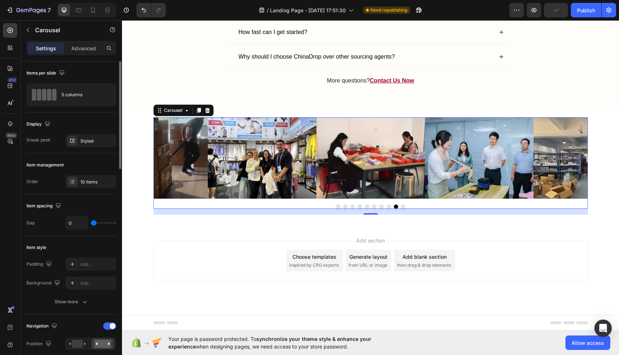
click at [401, 205] on button "Dot" at bounding box center [403, 206] width 4 height 4
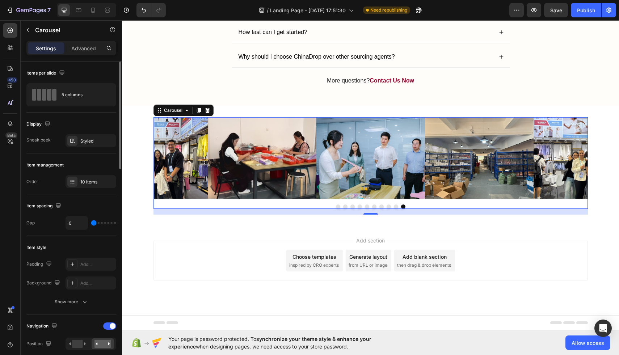
click at [396, 207] on button "Dot" at bounding box center [396, 206] width 4 height 4
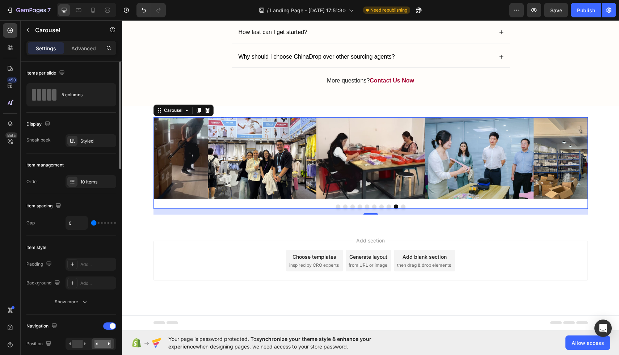
click at [387, 206] on button "Dot" at bounding box center [388, 206] width 4 height 4
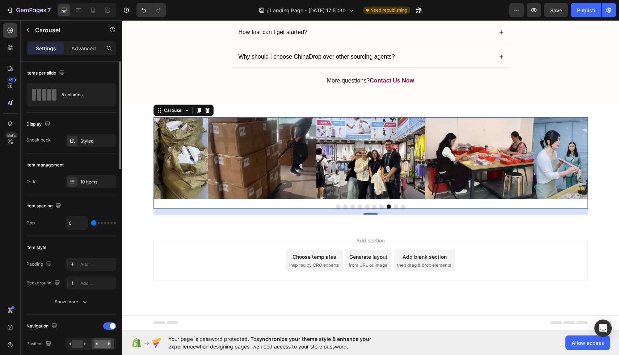
click at [376, 208] on div at bounding box center [370, 206] width 434 height 4
click at [373, 207] on button "Dot" at bounding box center [374, 206] width 4 height 4
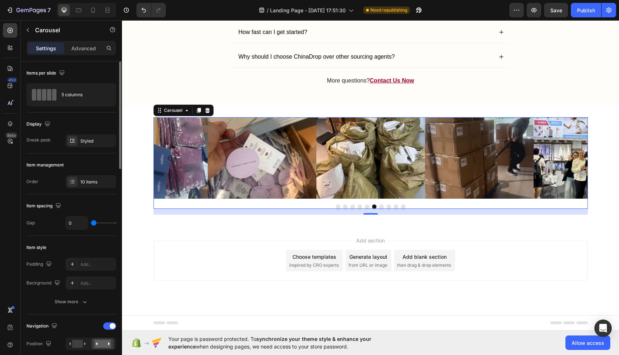
click at [361, 206] on button "Dot" at bounding box center [359, 206] width 4 height 4
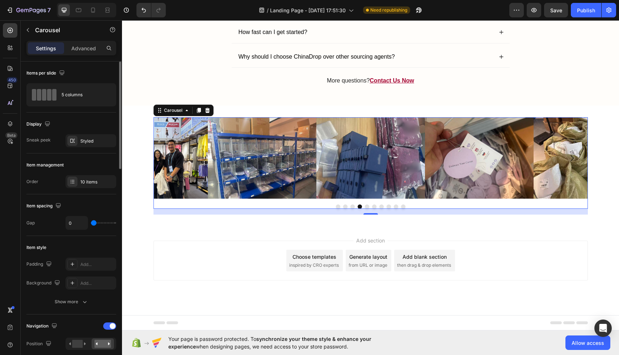
click at [353, 206] on button "Dot" at bounding box center [352, 206] width 4 height 4
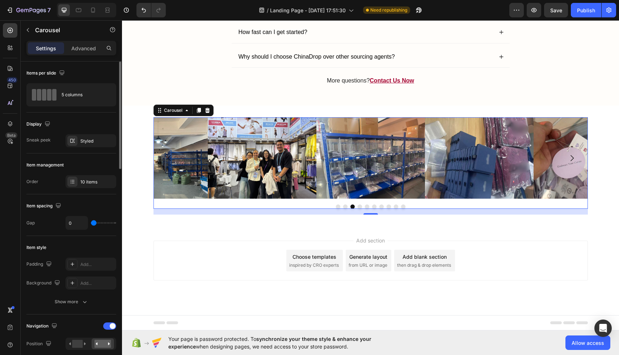
click at [338, 206] on button "Dot" at bounding box center [338, 206] width 4 height 4
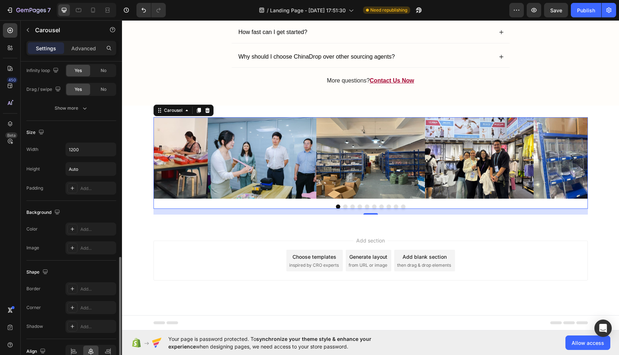
scroll to position [565, 0]
click at [96, 156] on div "Width 1200 Height Auto Padding Add..." at bounding box center [71, 167] width 90 height 52
click at [109, 148] on icon "button" at bounding box center [109, 147] width 7 height 7
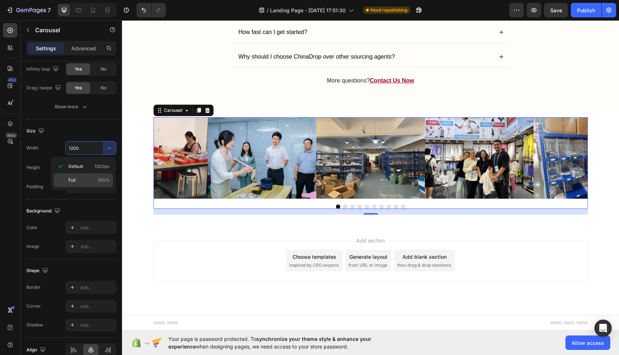
click at [95, 180] on p "Full 100%" at bounding box center [88, 180] width 41 height 7
type input "100%"
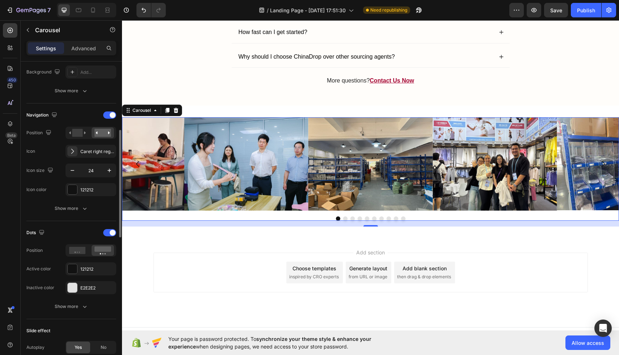
scroll to position [206, 0]
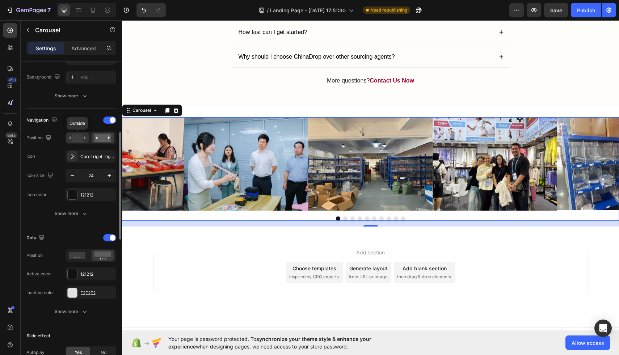
click at [77, 141] on rect at bounding box center [77, 138] width 10 height 8
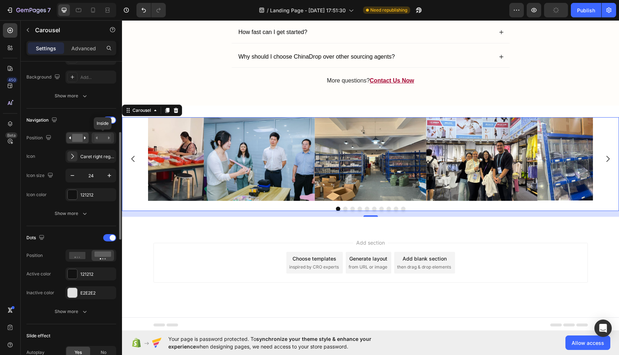
click at [110, 140] on rect at bounding box center [102, 138] width 17 height 8
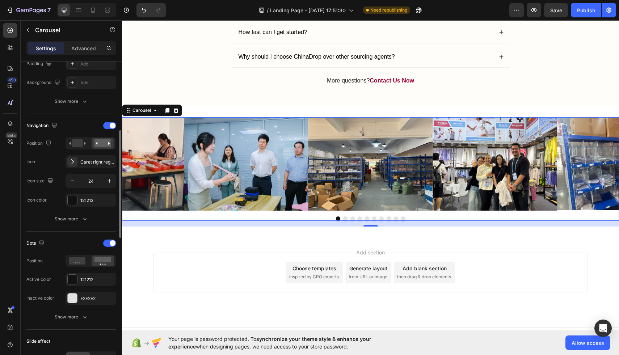
scroll to position [204, 0]
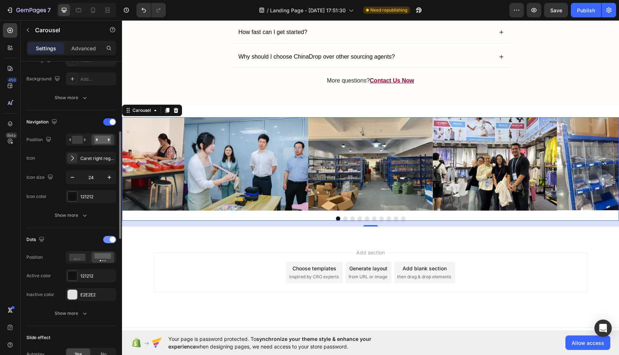
click at [109, 243] on div at bounding box center [109, 239] width 13 height 7
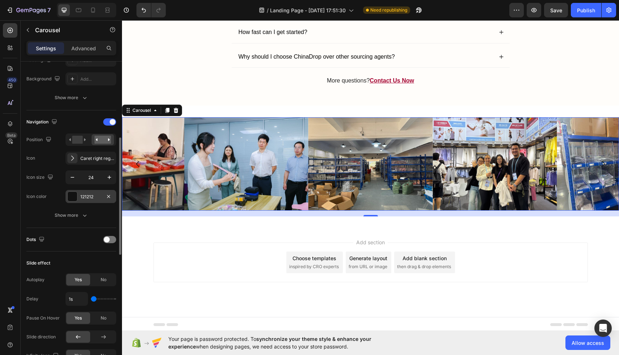
click at [76, 194] on div at bounding box center [72, 196] width 9 height 9
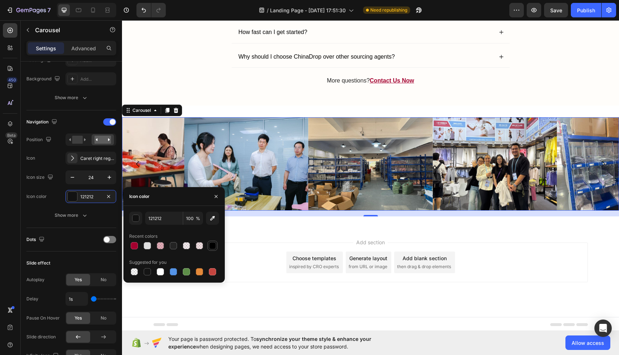
click at [211, 245] on div at bounding box center [212, 245] width 7 height 7
click at [130, 246] on div at bounding box center [134, 245] width 9 height 9
type input "A4002F"
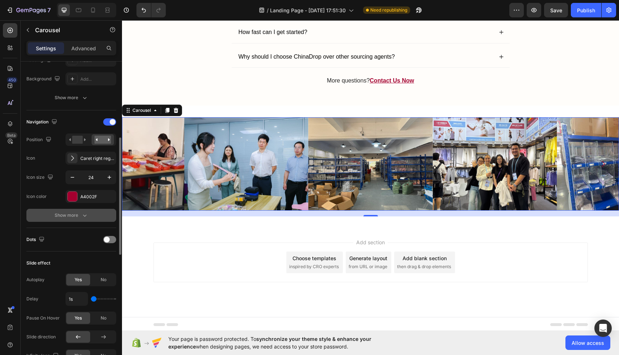
click at [62, 217] on div "Show more" at bounding box center [72, 215] width 34 height 7
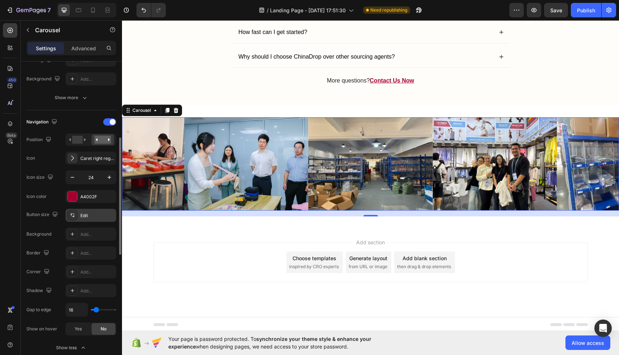
click at [103, 217] on div "Edit" at bounding box center [97, 215] width 34 height 7
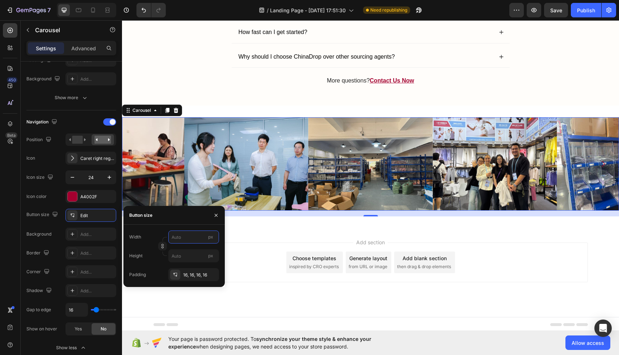
click at [172, 240] on input "px" at bounding box center [193, 236] width 51 height 13
click at [186, 284] on div "Large 40px" at bounding box center [186, 280] width 59 height 13
type input "40"
click at [48, 230] on div "Background" at bounding box center [38, 234] width 25 height 12
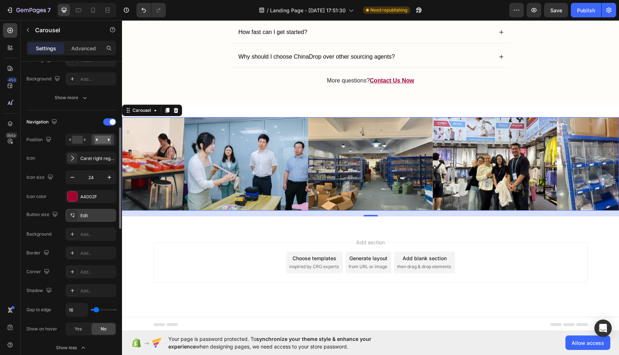
click at [98, 215] on div "Edit" at bounding box center [97, 215] width 34 height 7
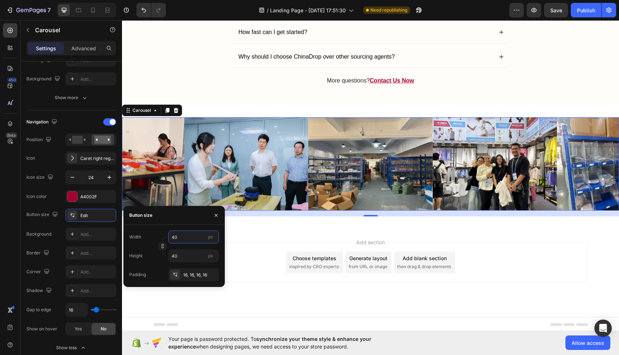
click at [178, 233] on input "40" at bounding box center [193, 236] width 51 height 13
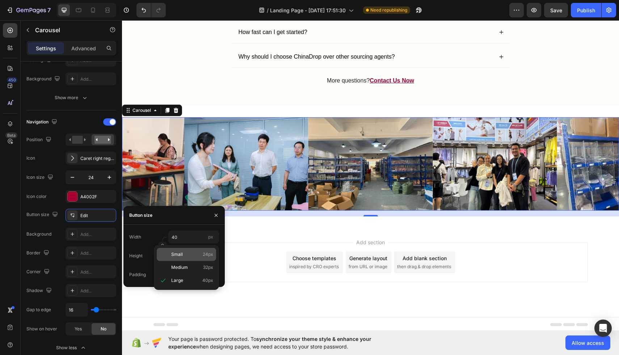
click at [188, 255] on p "Small 24px" at bounding box center [192, 254] width 42 height 7
type input "24"
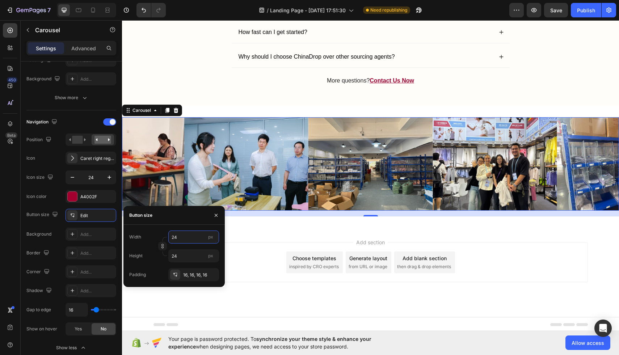
click at [189, 239] on input "24" at bounding box center [193, 236] width 51 height 13
click at [188, 239] on input "24" at bounding box center [193, 236] width 51 height 13
type input "0"
click at [169, 232] on input "0" at bounding box center [193, 236] width 51 height 13
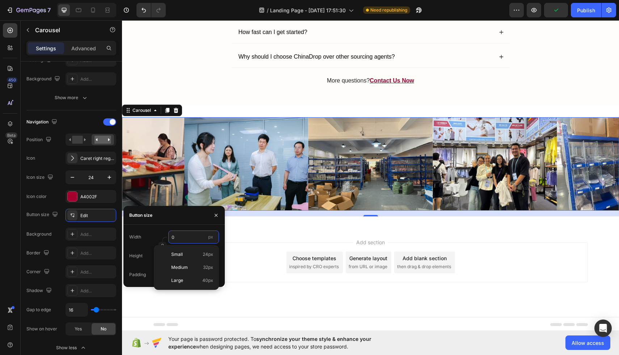
type input "0"
click at [158, 232] on div "Width 0 px" at bounding box center [174, 236] width 90 height 13
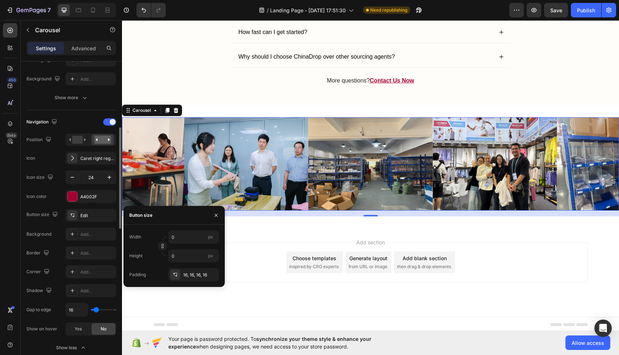
click at [35, 207] on div "Navigation Position Icon Caret right regular Icon size 24 Icon color A4002F But…" at bounding box center [71, 235] width 90 height 238
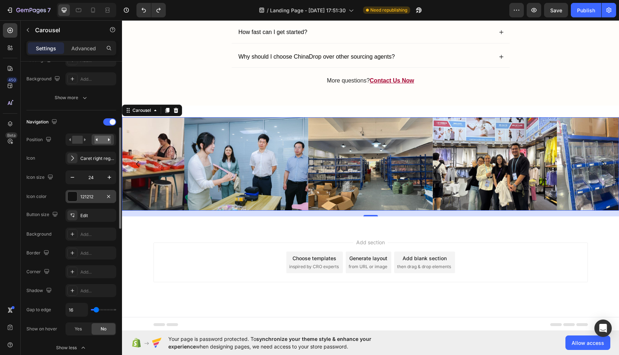
click at [70, 198] on div at bounding box center [72, 196] width 9 height 9
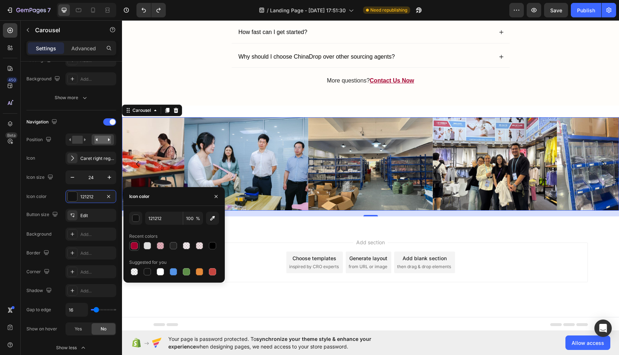
click at [135, 246] on div at bounding box center [134, 245] width 7 height 7
type input "A4002F"
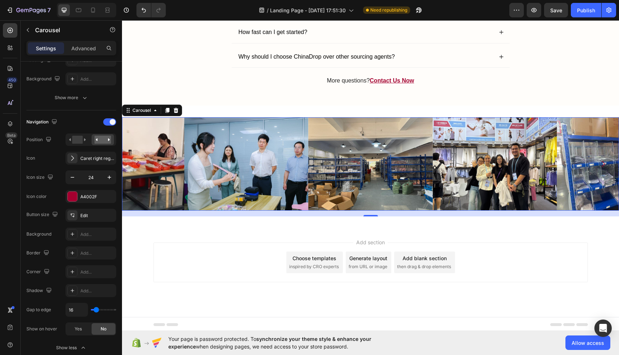
click at [2, 198] on div "450 Beta" at bounding box center [10, 187] width 21 height 335
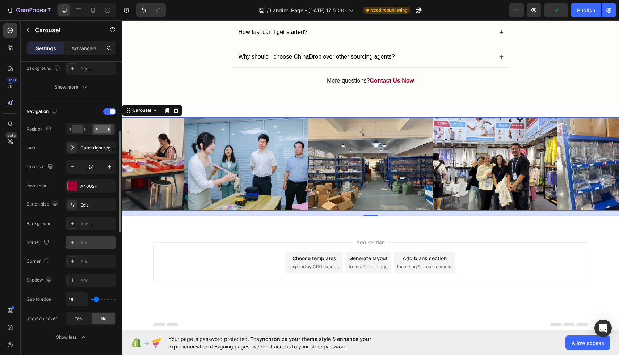
click at [81, 238] on div "Add..." at bounding box center [90, 242] width 51 height 13
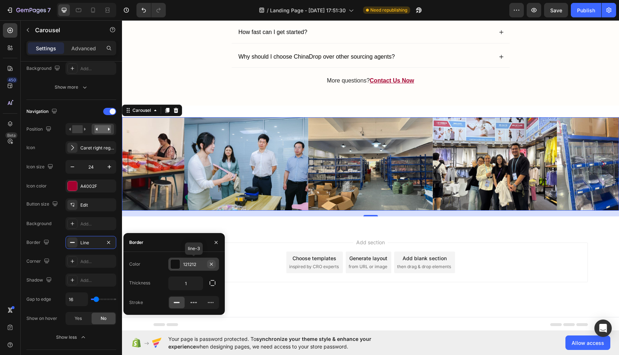
click at [212, 263] on icon "button" at bounding box center [211, 264] width 6 height 6
click at [217, 244] on icon "button" at bounding box center [216, 242] width 6 height 6
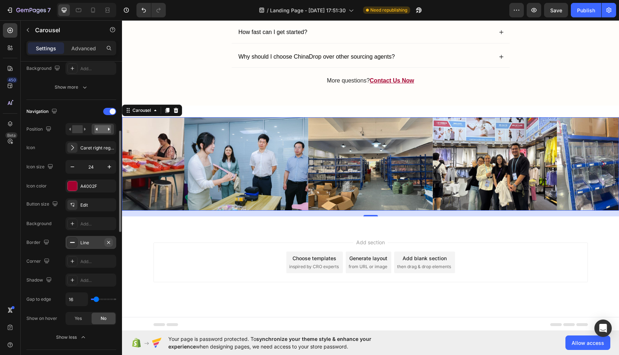
click at [112, 241] on button "button" at bounding box center [108, 242] width 9 height 9
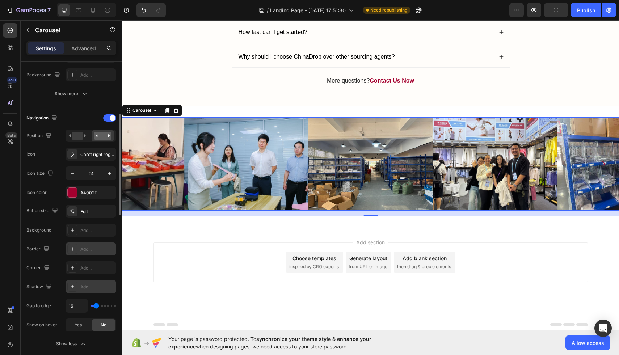
scroll to position [194, 0]
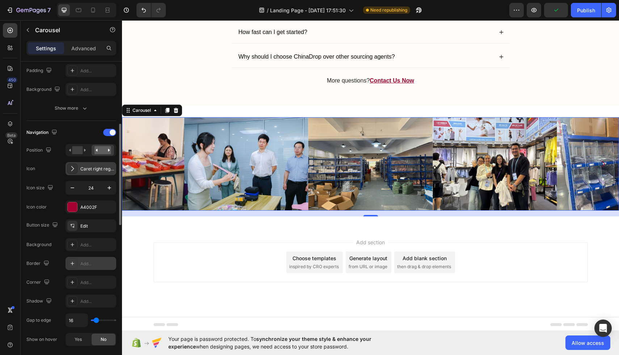
click at [85, 169] on div "Caret right regular" at bounding box center [97, 169] width 34 height 7
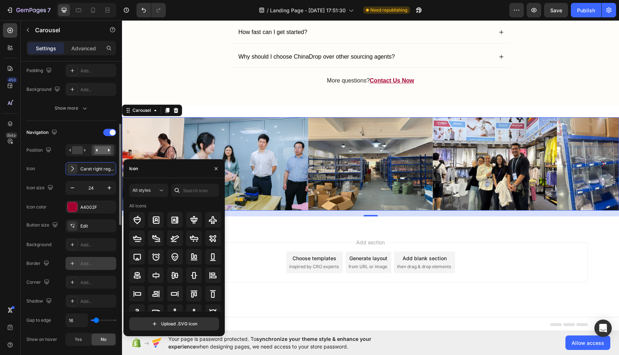
click at [44, 170] on div "Icon Caret right regular" at bounding box center [71, 168] width 90 height 13
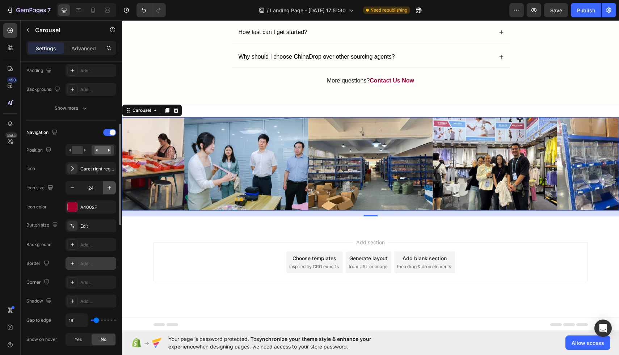
click at [103, 185] on button "button" at bounding box center [109, 187] width 13 height 13
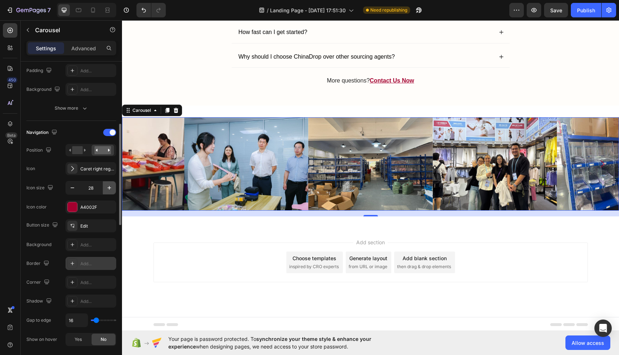
type input "29"
click at [80, 205] on div "A4002F" at bounding box center [90, 207] width 21 height 7
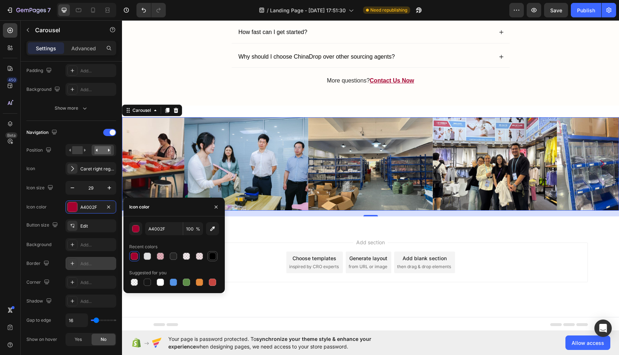
click at [216, 257] on div at bounding box center [212, 256] width 9 height 9
type input "000000"
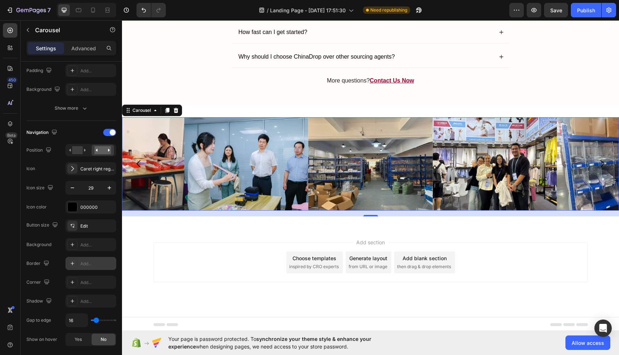
click at [16, 199] on div "450 Beta" at bounding box center [10, 163] width 14 height 280
click at [601, 164] on icon "Carousel Next Arrow" at bounding box center [602, 163] width 10 height 10
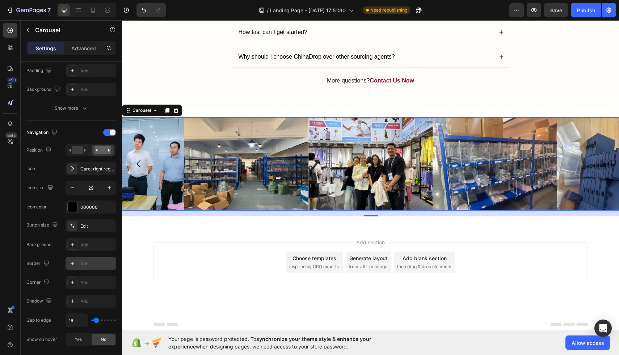
click at [601, 164] on icon "Carousel Next Arrow" at bounding box center [602, 163] width 10 height 10
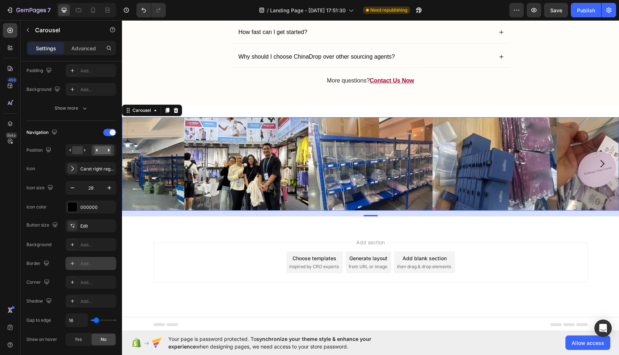
click at [601, 164] on icon "Carousel Next Arrow" at bounding box center [602, 163] width 10 height 10
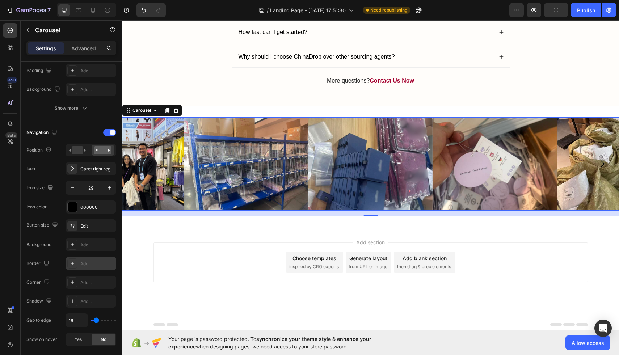
click at [601, 164] on icon "Carousel Next Arrow" at bounding box center [602, 163] width 10 height 10
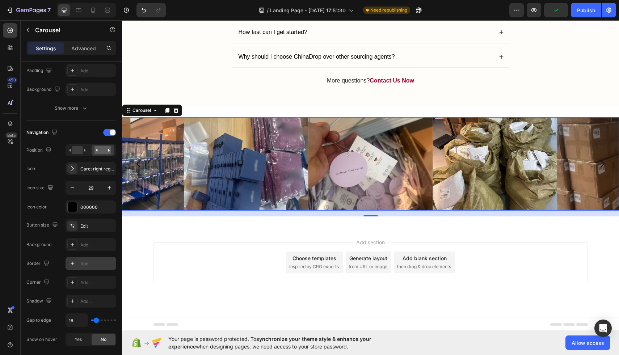
click at [601, 164] on icon "Carousel Next Arrow" at bounding box center [602, 163] width 10 height 10
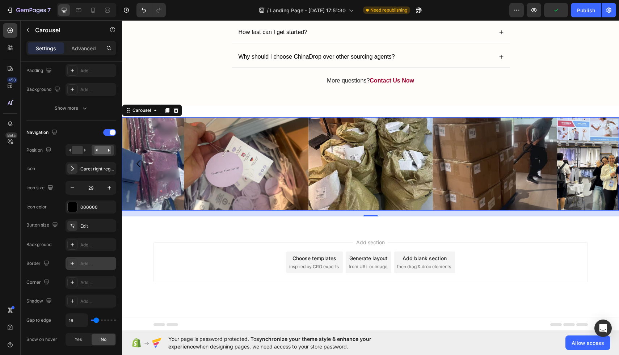
click at [601, 164] on icon "Carousel Next Arrow" at bounding box center [602, 163] width 10 height 10
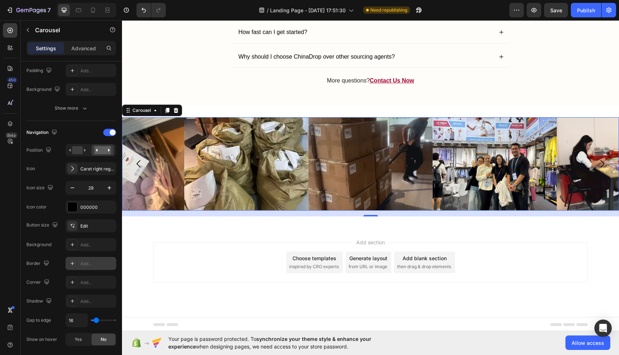
click at [601, 164] on icon "Carousel Next Arrow" at bounding box center [602, 163] width 10 height 10
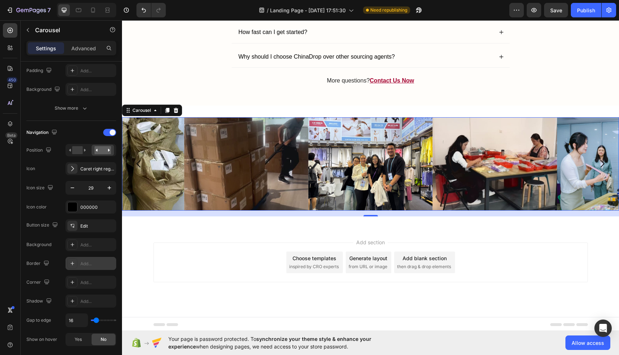
click at [606, 167] on icon "Carousel Next Arrow" at bounding box center [602, 163] width 10 height 10
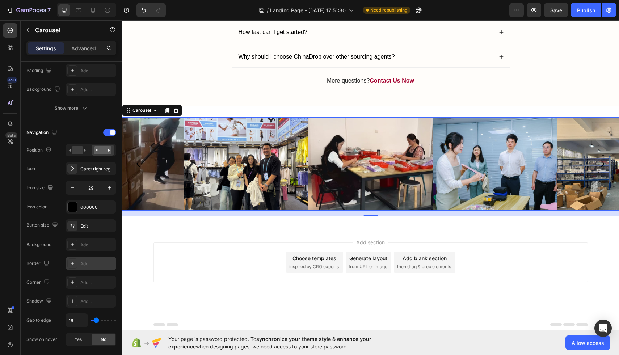
click at [606, 167] on icon "Carousel Next Arrow" at bounding box center [602, 163] width 10 height 10
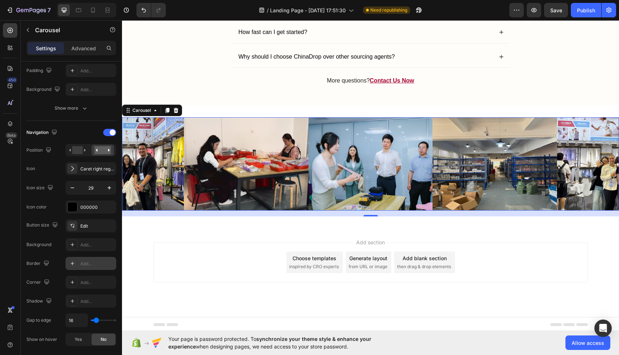
click at [606, 167] on icon "Carousel Next Arrow" at bounding box center [602, 163] width 10 height 10
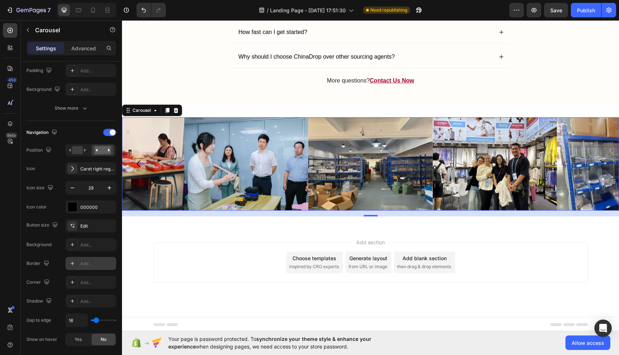
click at [606, 167] on icon "Carousel Next Arrow" at bounding box center [602, 163] width 10 height 10
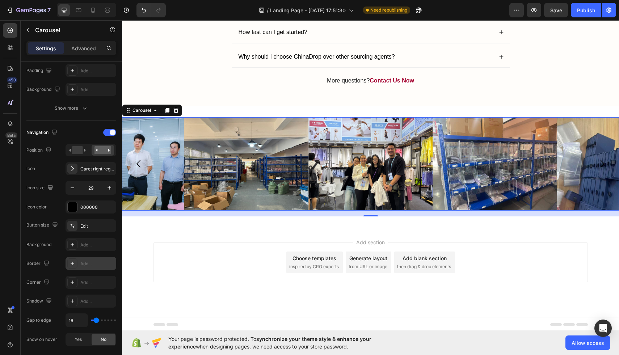
click at [606, 167] on icon "Carousel Next Arrow" at bounding box center [602, 163] width 10 height 10
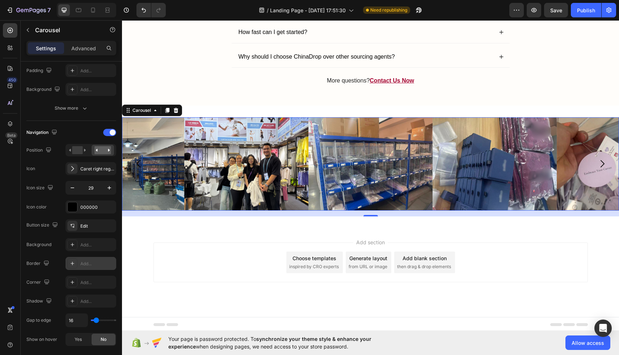
click at [606, 167] on icon "Carousel Next Arrow" at bounding box center [602, 163] width 10 height 10
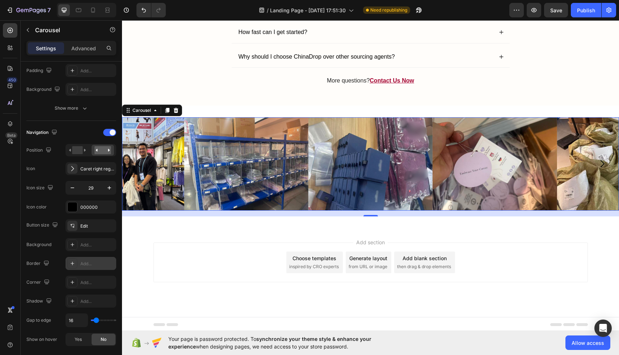
click at [606, 167] on icon "Carousel Next Arrow" at bounding box center [602, 163] width 10 height 10
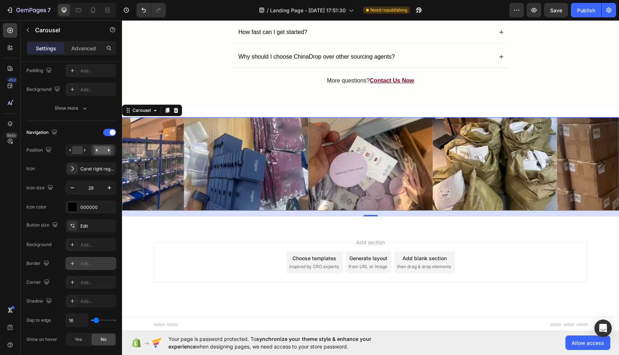
click at [606, 167] on icon "Carousel Next Arrow" at bounding box center [602, 163] width 10 height 10
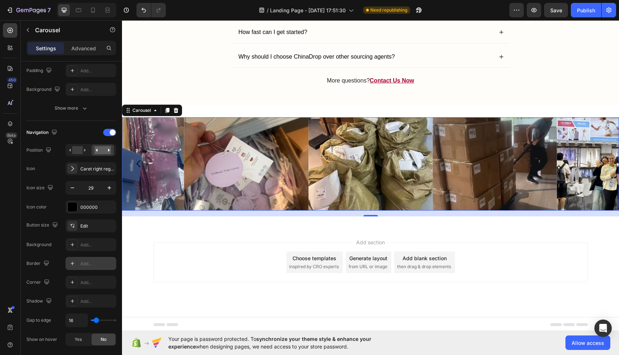
click at [606, 167] on icon "Carousel Next Arrow" at bounding box center [602, 163] width 10 height 10
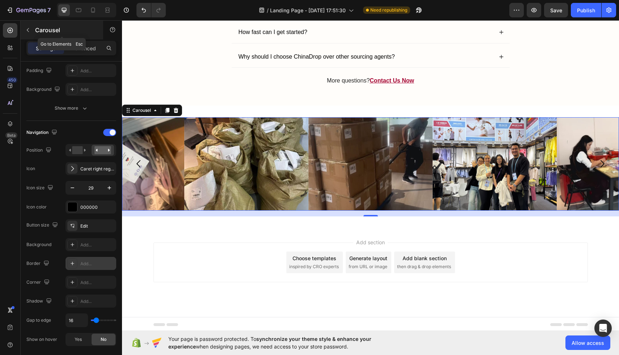
click at [22, 29] on div "Carousel" at bounding box center [62, 30] width 82 height 19
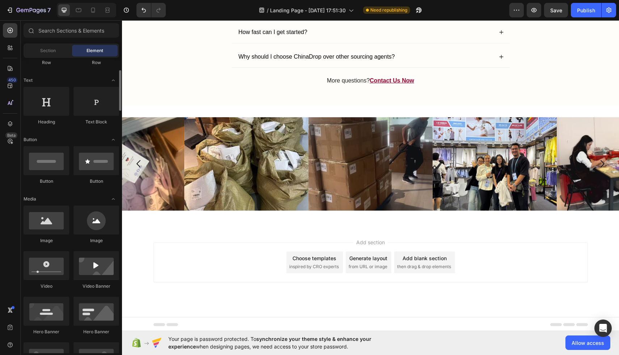
scroll to position [96, 0]
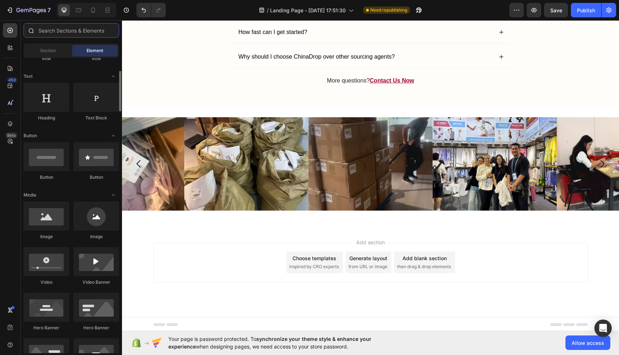
click at [72, 33] on input "text" at bounding box center [72, 30] width 96 height 14
click at [9, 84] on icon at bounding box center [10, 85] width 7 height 7
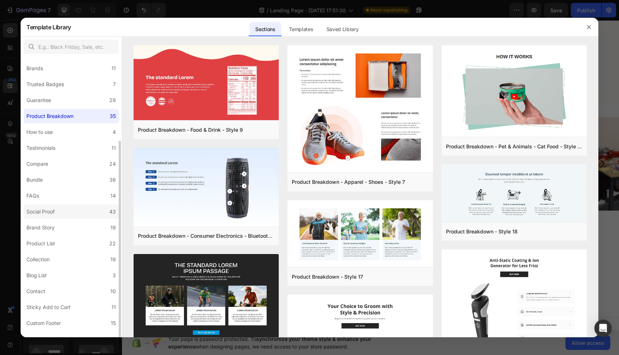
scroll to position [74, 0]
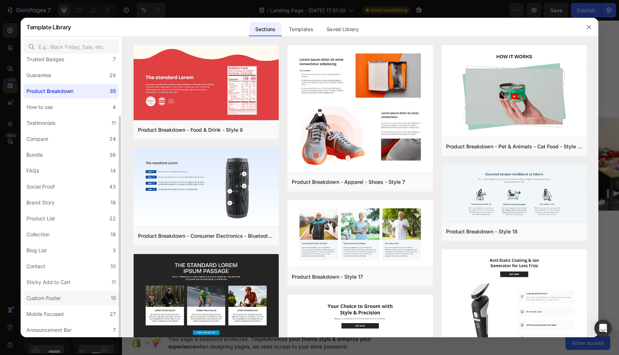
click at [48, 297] on div "Custom Footer" at bounding box center [43, 298] width 34 height 9
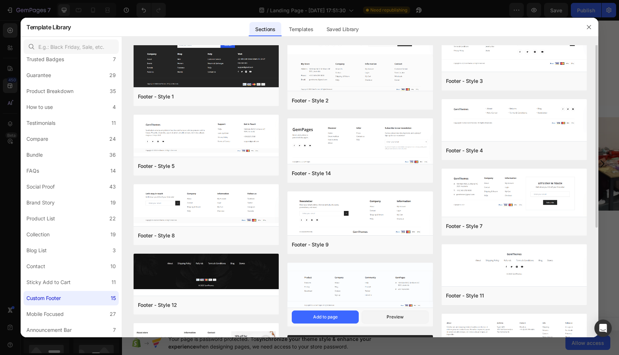
scroll to position [0, 0]
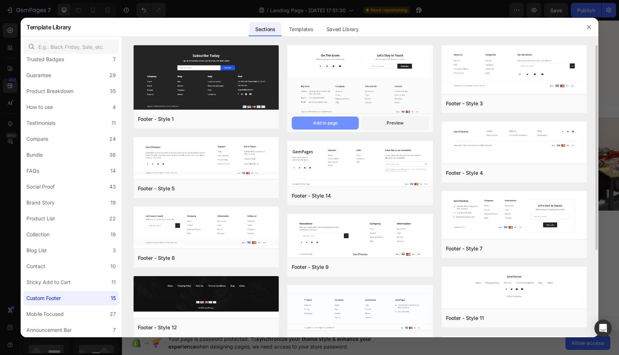
click at [328, 122] on div "Add to page" at bounding box center [325, 123] width 25 height 7
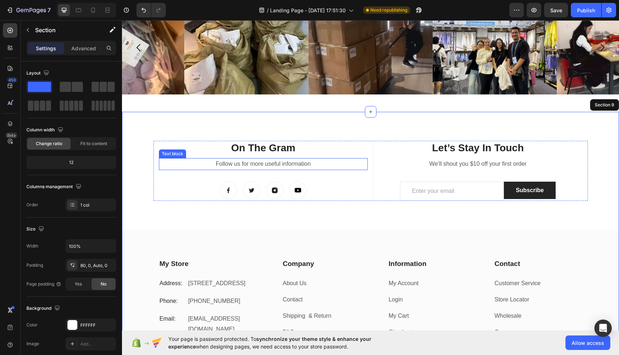
scroll to position [2175, 0]
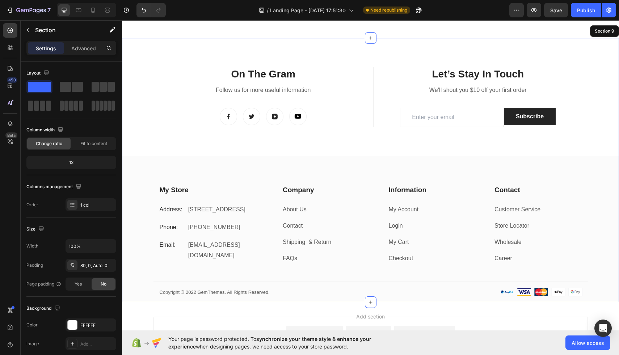
click at [144, 51] on div "On The Gram Heading Follow us for more useful information Text block Image Imag…" at bounding box center [370, 170] width 497 height 264
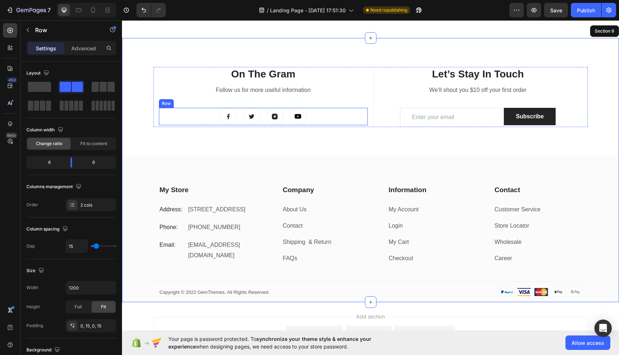
click at [175, 101] on div "On The Gram Heading Follow us for more useful information Text block Image Imag…" at bounding box center [263, 97] width 209 height 60
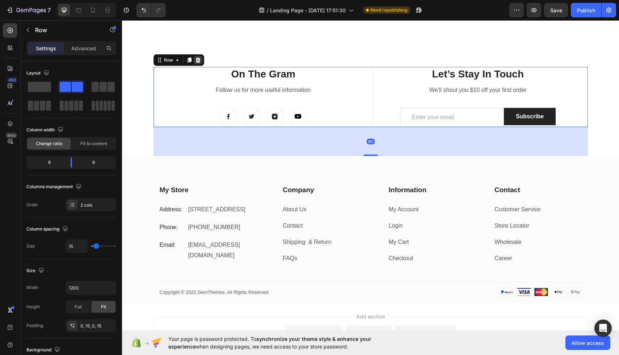
click at [198, 58] on icon at bounding box center [197, 59] width 5 height 5
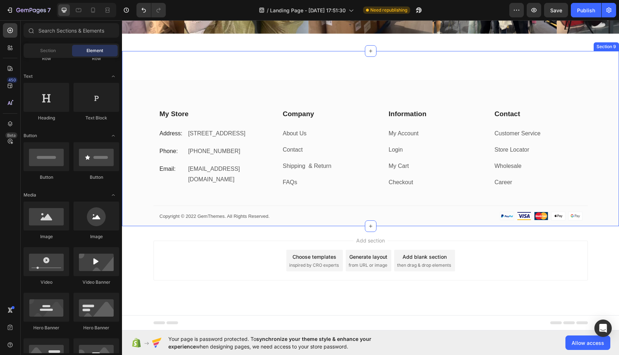
click at [282, 62] on div "My Store Heading Address: Text block [STREET_ADDRESS] Text block Row Phone: Tex…" at bounding box center [370, 138] width 497 height 175
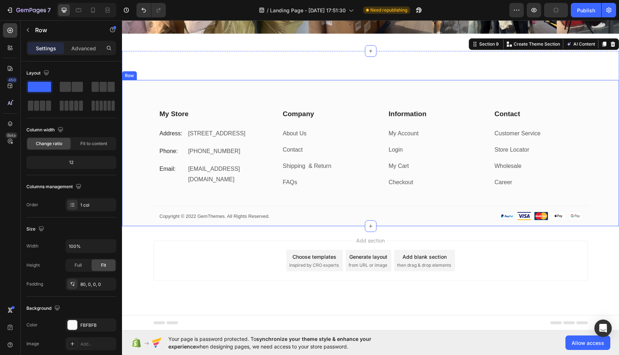
click at [300, 86] on div "My Store Heading Address: Text block [STREET_ADDRESS] Text block Row Phone: Tex…" at bounding box center [370, 153] width 497 height 147
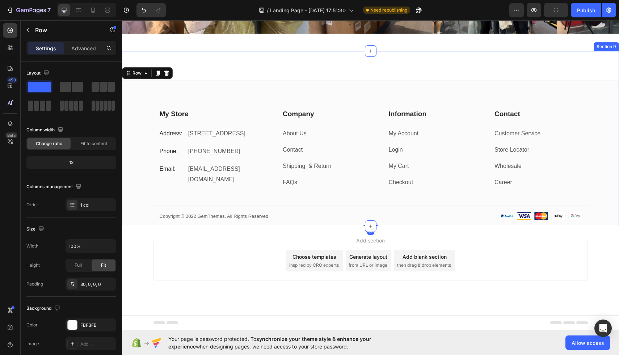
click at [299, 71] on div "My Store Heading Address: Text block [STREET_ADDRESS] Text block Row Phone: Tex…" at bounding box center [370, 138] width 497 height 175
click at [283, 98] on div "My Store Heading Address: Text block [STREET_ADDRESS] Text block Row Phone: Tex…" at bounding box center [370, 153] width 497 height 147
click at [140, 76] on div "Row" at bounding box center [137, 73] width 12 height 7
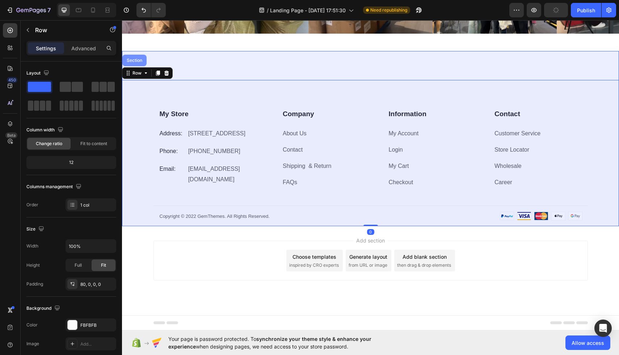
click at [138, 61] on div "Section" at bounding box center [134, 60] width 18 height 4
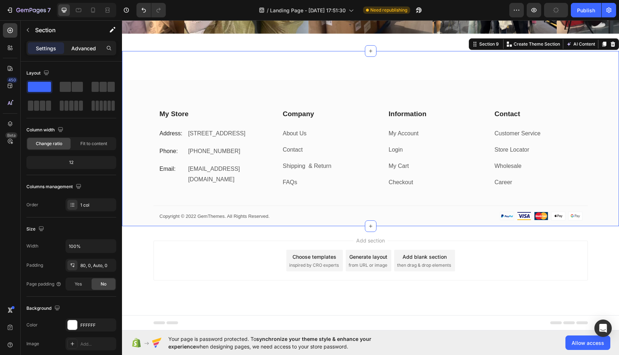
click at [82, 47] on p "Advanced" at bounding box center [83, 48] width 25 height 8
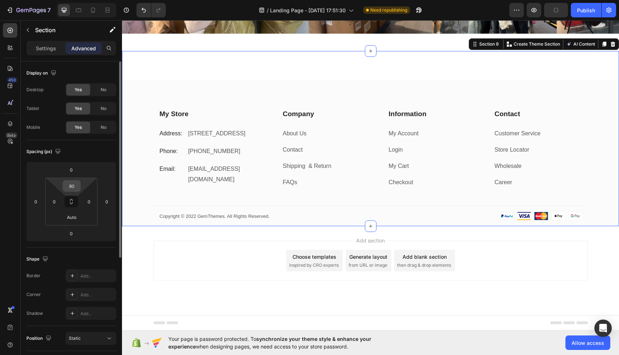
click at [67, 186] on input "80" at bounding box center [71, 186] width 14 height 11
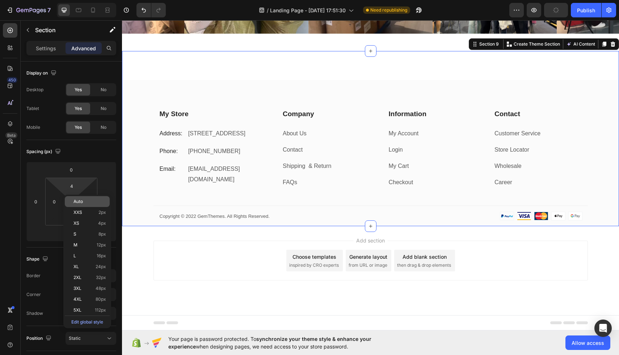
click at [86, 203] on p "Auto" at bounding box center [89, 201] width 33 height 5
type input "Auto"
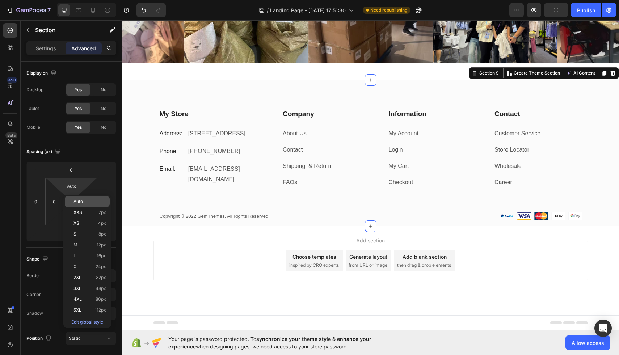
scroll to position [2133, 0]
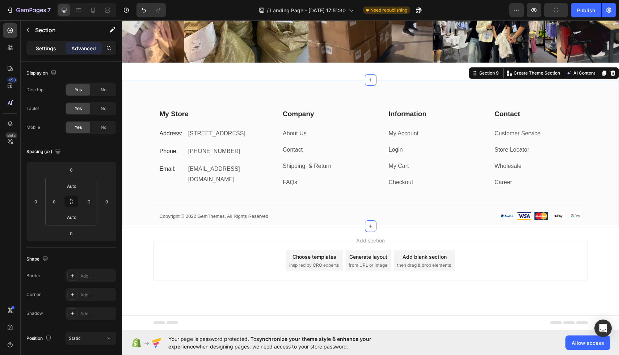
click at [35, 45] on div "Settings" at bounding box center [46, 48] width 36 height 12
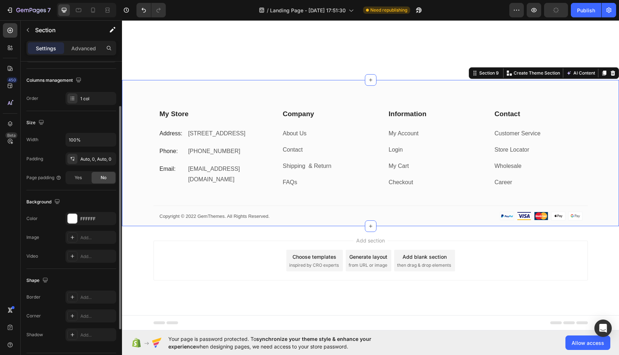
scroll to position [109, 0]
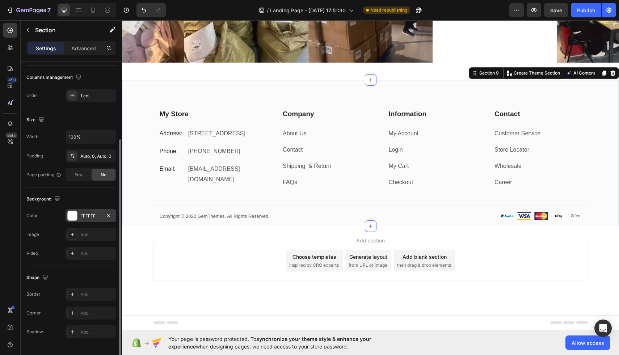
click at [73, 212] on div at bounding box center [72, 215] width 9 height 9
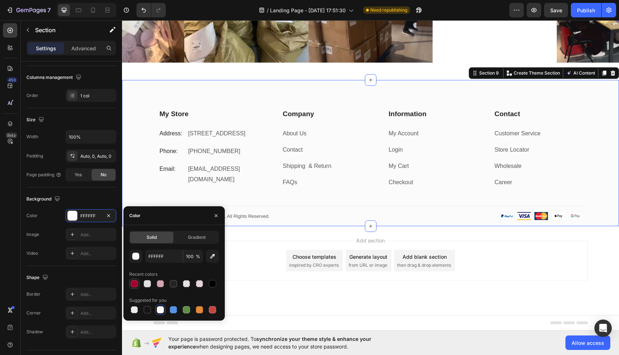
click at [135, 286] on div at bounding box center [134, 283] width 7 height 7
click at [156, 285] on div at bounding box center [160, 284] width 10 height 10
type input "A40022"
type input "30"
click at [252, 241] on div "Add section Choose templates inspired by CRO experts Generate layout from URL o…" at bounding box center [370, 261] width 434 height 40
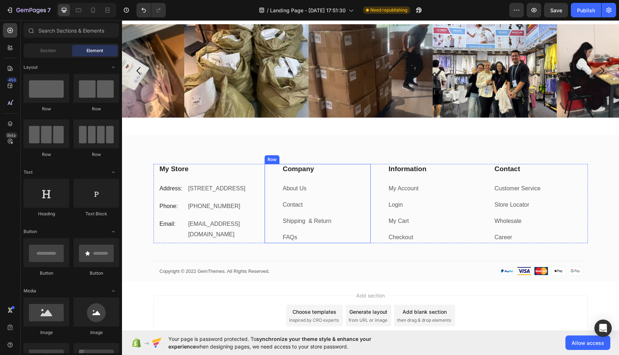
scroll to position [2051, 0]
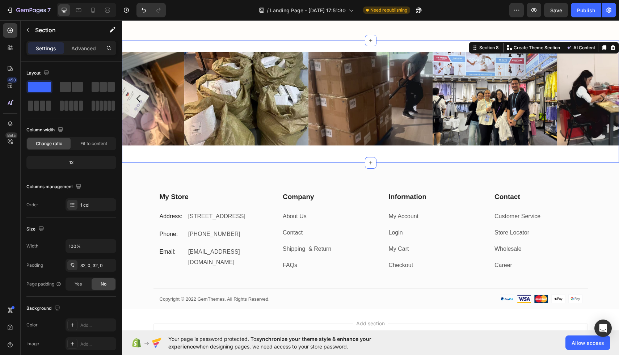
click at [271, 152] on div "Image Image Image Image Image Image Image Image Image Image Carousel Section 8 …" at bounding box center [370, 102] width 497 height 122
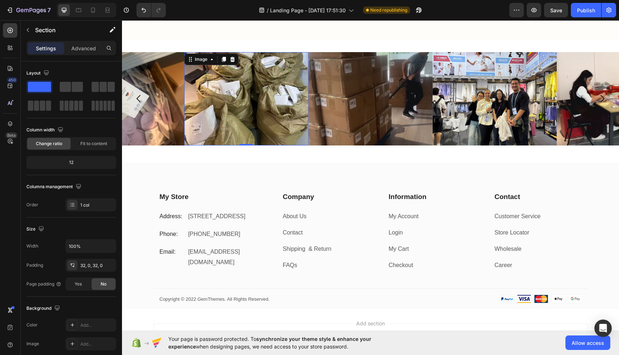
click at [207, 81] on img at bounding box center [246, 98] width 124 height 93
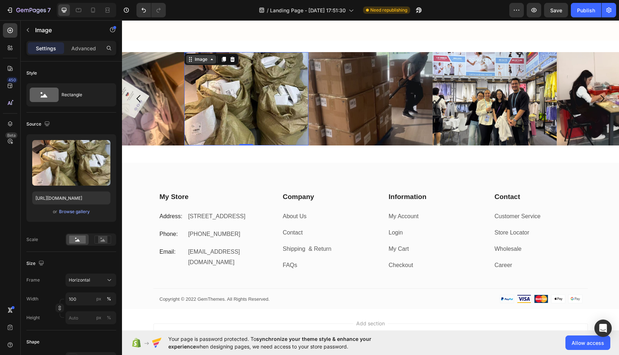
click at [199, 60] on div "Image" at bounding box center [201, 59] width 16 height 7
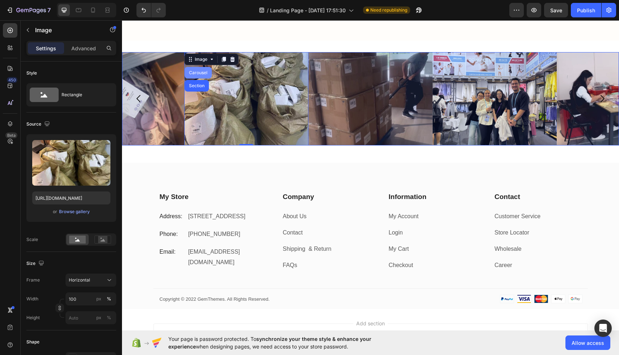
click at [202, 73] on div "Carousel" at bounding box center [197, 73] width 21 height 4
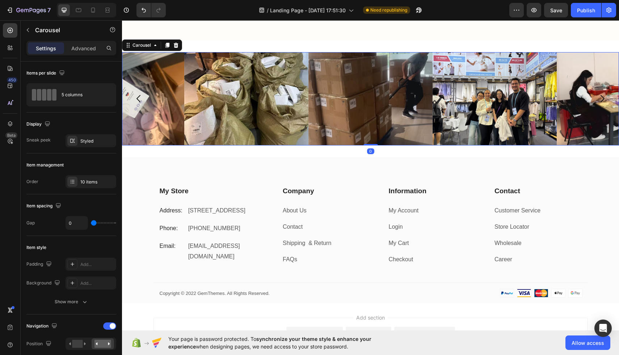
drag, startPoint x: 368, startPoint y: 150, endPoint x: 370, endPoint y: 139, distance: 11.4
click at [370, 139] on div "Image Image Image Image Image Image Image Image Image Image Carousel 0" at bounding box center [370, 98] width 497 height 93
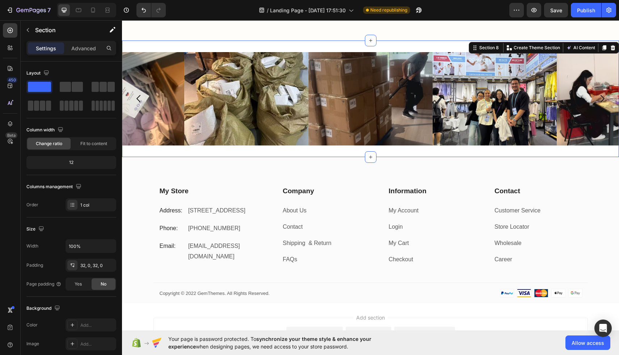
click at [343, 149] on div "Image Image Image Image Image Image Image Image Image Image Carousel Section 8 …" at bounding box center [370, 99] width 497 height 116
click at [80, 52] on p "Advanced" at bounding box center [83, 48] width 25 height 8
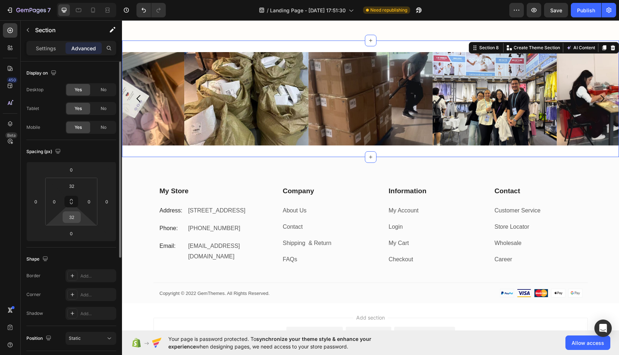
click at [76, 215] on input "32" at bounding box center [71, 217] width 14 height 11
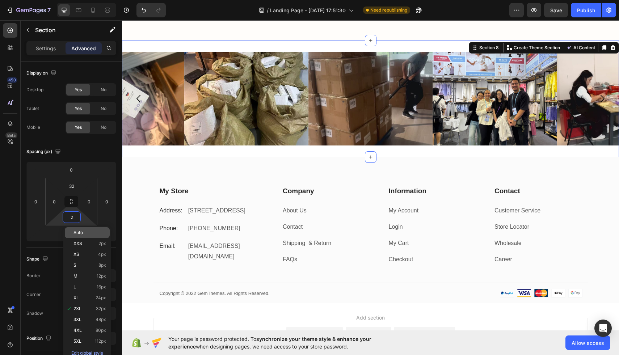
click at [90, 233] on p "Auto" at bounding box center [89, 232] width 33 height 5
type input "Auto"
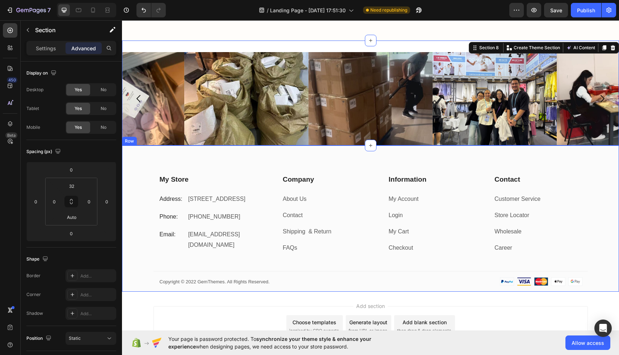
click at [185, 162] on div "My Store Heading Address: Text block [STREET_ADDRESS] Text block Row Phone: Tex…" at bounding box center [370, 218] width 497 height 147
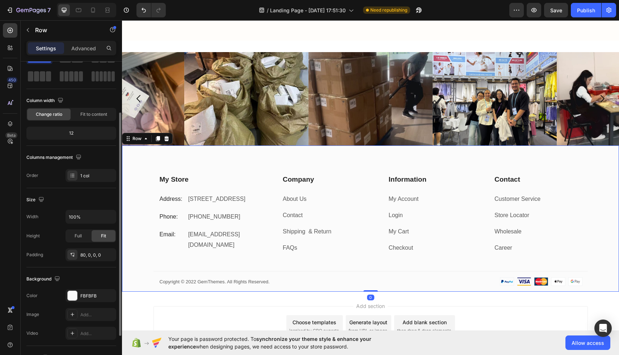
scroll to position [53, 0]
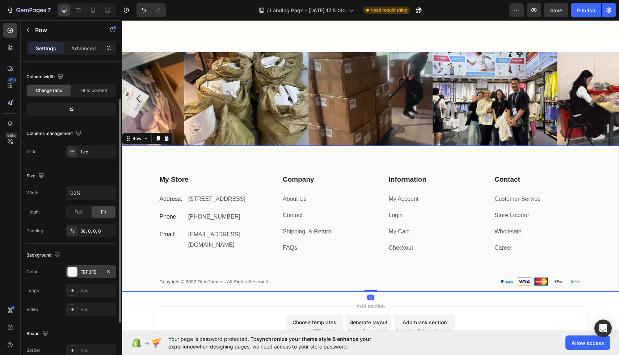
click at [72, 272] on div at bounding box center [72, 271] width 9 height 9
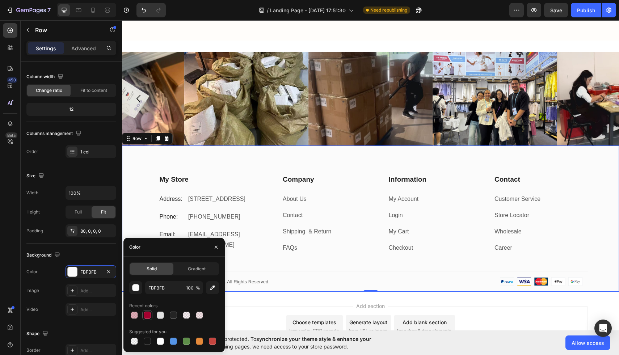
click at [148, 313] on div at bounding box center [147, 314] width 7 height 7
type input "A4002F"
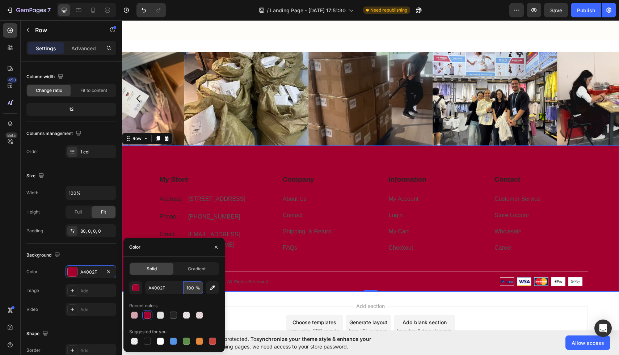
click at [187, 290] on input "100" at bounding box center [193, 287] width 20 height 13
type input "30"
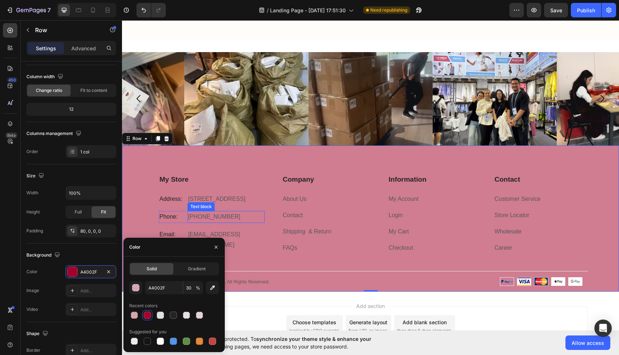
click at [217, 217] on div "My Store Heading Address: Text block 184 Main Rd E, St Albans VIC 3021, Austral…" at bounding box center [212, 214] width 106 height 80
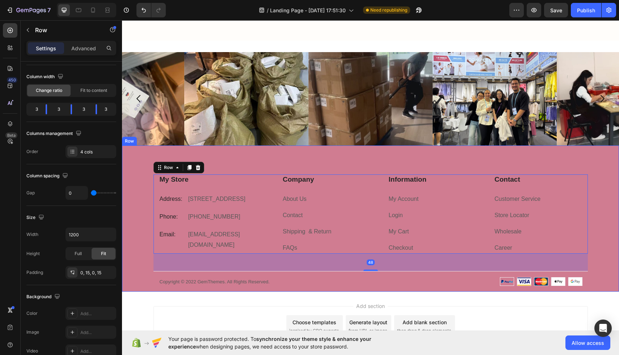
click at [247, 163] on div "My Store Heading Address: Text block 184 Main Rd E, St Albans VIC 3021, Austral…" at bounding box center [370, 218] width 497 height 147
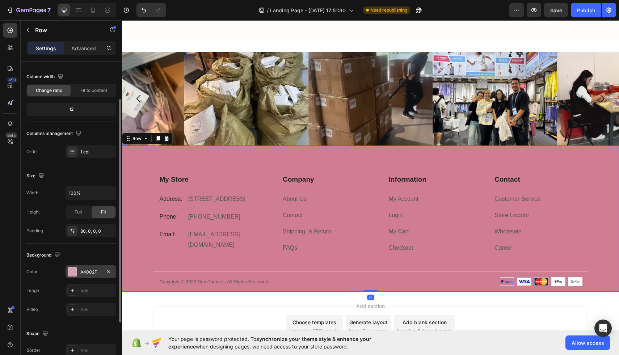
click at [71, 272] on div at bounding box center [72, 271] width 9 height 9
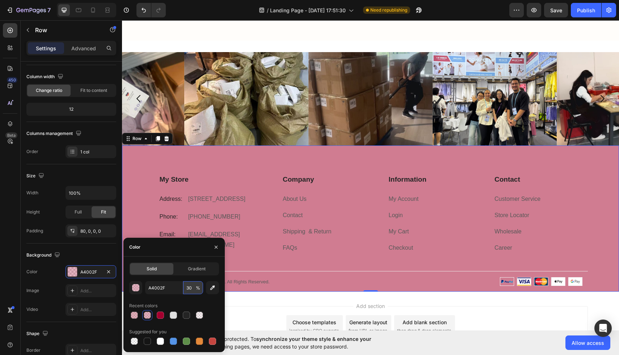
click at [188, 285] on input "30" at bounding box center [193, 287] width 20 height 13
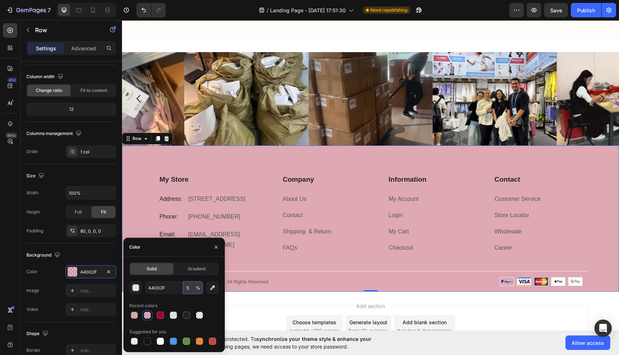
type input "5"
click at [301, 251] on p "FAQs" at bounding box center [326, 248] width 87 height 10
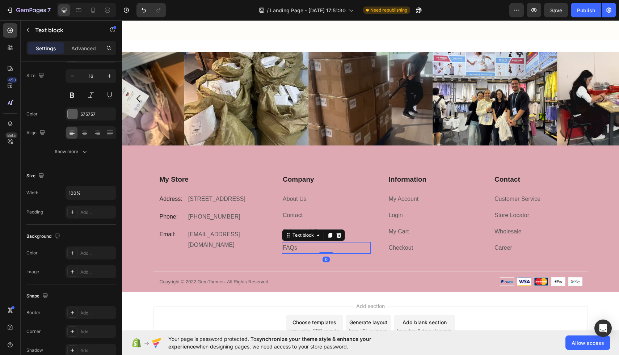
scroll to position [0, 0]
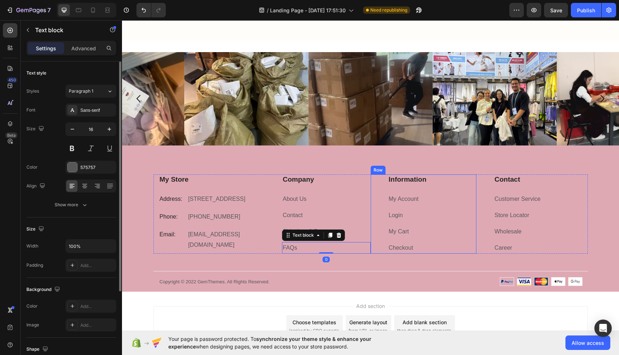
click at [379, 172] on div "Row" at bounding box center [377, 170] width 15 height 9
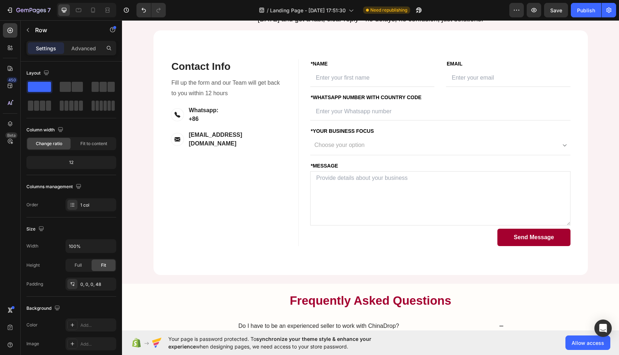
scroll to position [1455, 0]
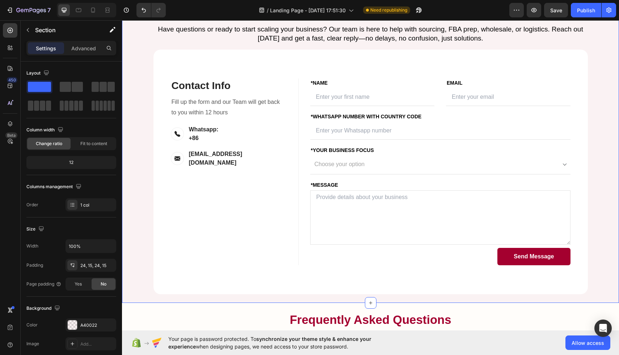
click at [142, 74] on div "Let’s Build Your Success Together Heading Have questions or ready to start scal…" at bounding box center [370, 146] width 486 height 296
click at [86, 326] on div "A40022" at bounding box center [90, 325] width 21 height 7
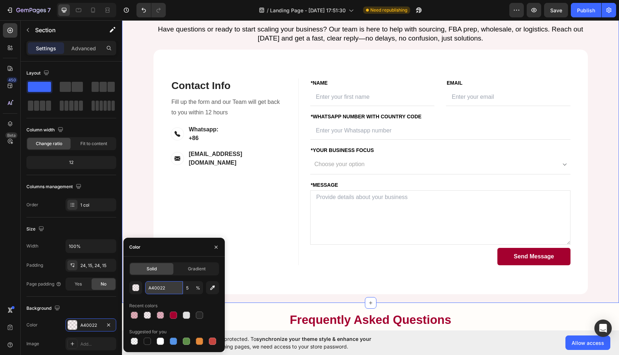
click at [162, 285] on input "A40022" at bounding box center [164, 287] width 38 height 13
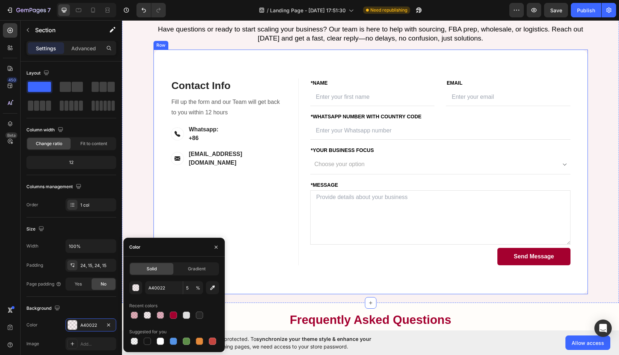
click at [245, 223] on div "Contact Info Heading Contact Information Heading Fill up the form and our Team …" at bounding box center [225, 172] width 145 height 187
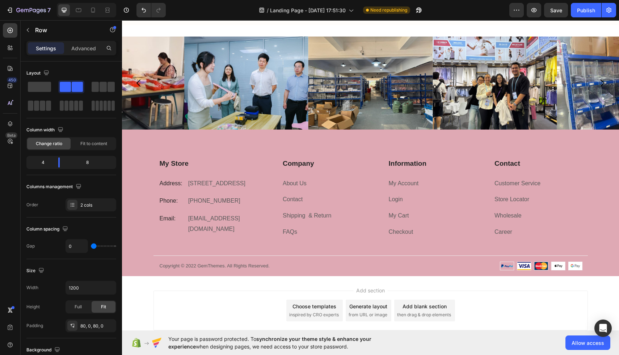
scroll to position [2043, 0]
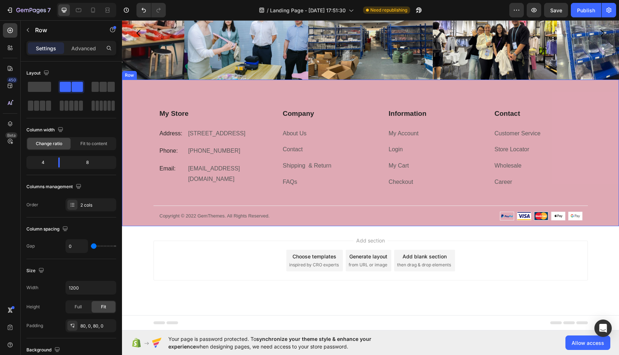
click at [129, 84] on div "My Store Heading Address: Text block [STREET_ADDRESS] Text block Row Phone: Tex…" at bounding box center [370, 153] width 497 height 147
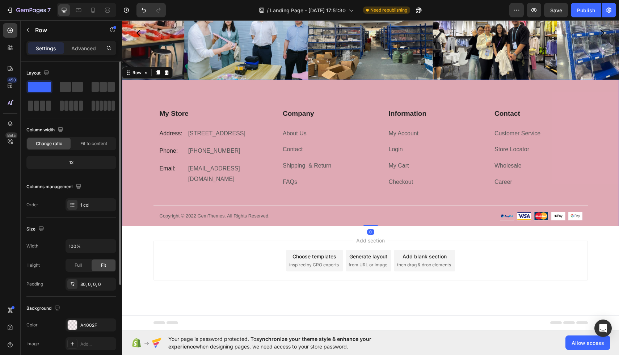
click at [78, 332] on div "The changes might be hidden by the video. Color A4002F Image Add... Video Add..." at bounding box center [71, 343] width 90 height 51
click at [78, 331] on div "A4002F" at bounding box center [90, 324] width 51 height 13
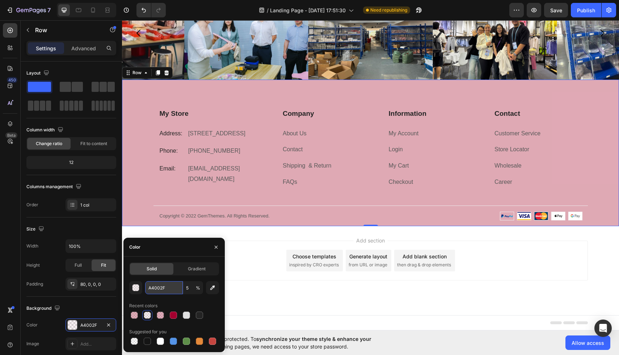
click at [165, 284] on input "A4002F" at bounding box center [164, 287] width 38 height 13
paste input "2"
type input "A40022"
click at [166, 305] on div "Recent colors" at bounding box center [174, 306] width 90 height 12
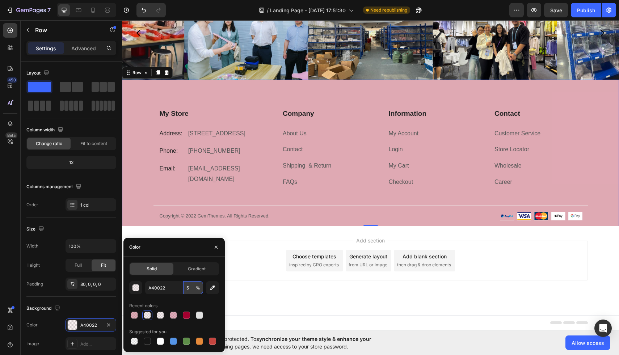
click at [188, 285] on input "5" at bounding box center [193, 287] width 20 height 13
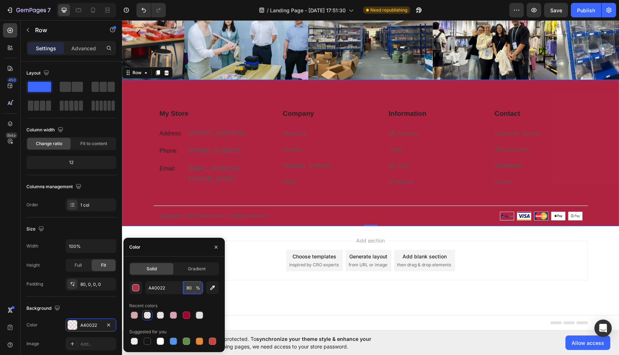
type input "8"
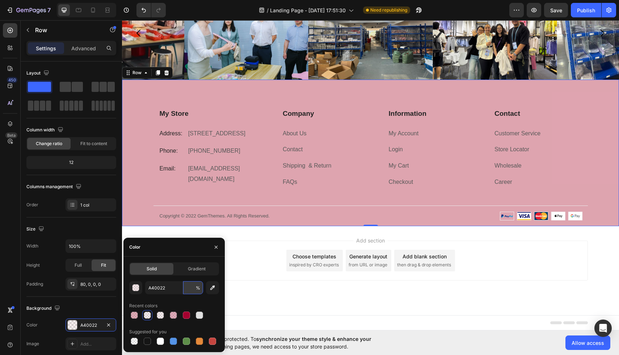
type input "5"
click at [180, 298] on div "A40022 5 % Recent colors Suggested for you" at bounding box center [174, 313] width 90 height 65
click at [287, 230] on div "Add section Choose templates inspired by CRO experts Generate layout from URL o…" at bounding box center [370, 270] width 497 height 89
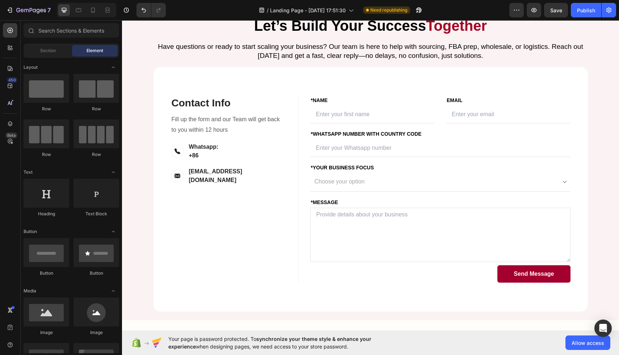
scroll to position [1476, 0]
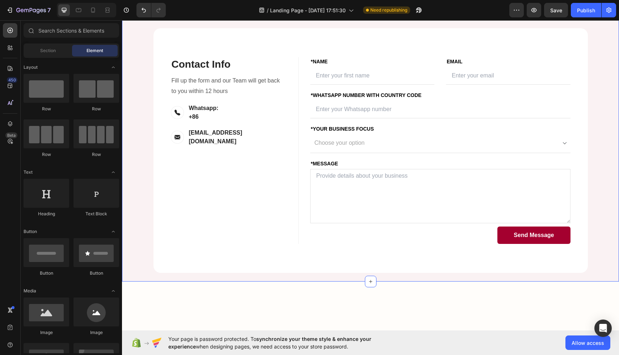
click at [143, 143] on div "Let’s Build Your Success Together Heading Have questions or ready to start scal…" at bounding box center [370, 125] width 486 height 296
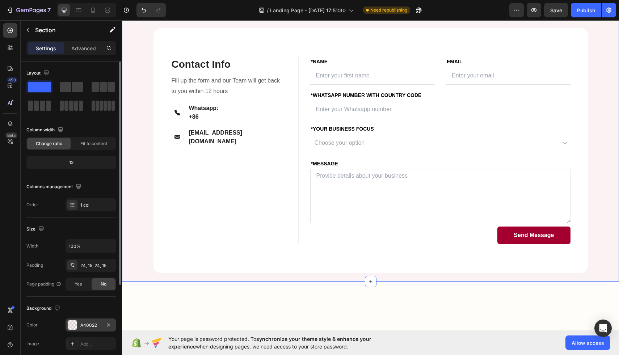
click at [80, 321] on div "A40022" at bounding box center [90, 324] width 51 height 13
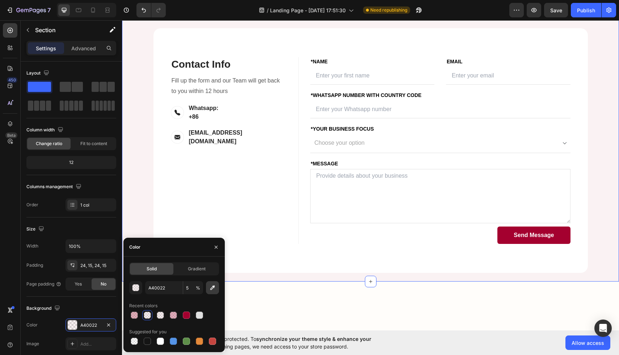
click at [216, 285] on button "button" at bounding box center [212, 287] width 13 height 13
type input "FCF3F4"
type input "100"
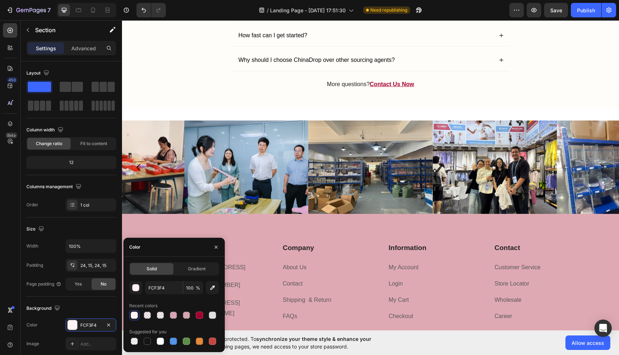
scroll to position [1982, 0]
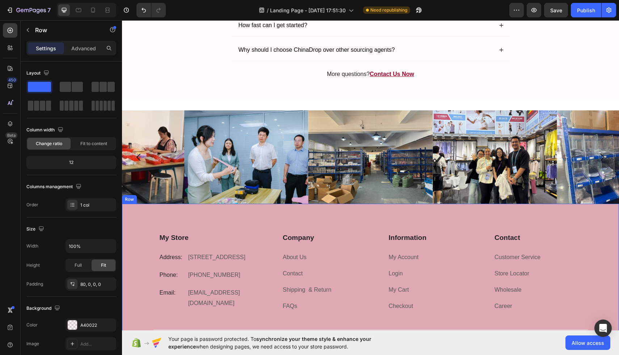
click at [214, 217] on div "My Store Heading Address: Text block [STREET_ADDRESS] Text block Row Phone: Tex…" at bounding box center [370, 277] width 497 height 147
click at [143, 196] on icon at bounding box center [146, 197] width 6 height 6
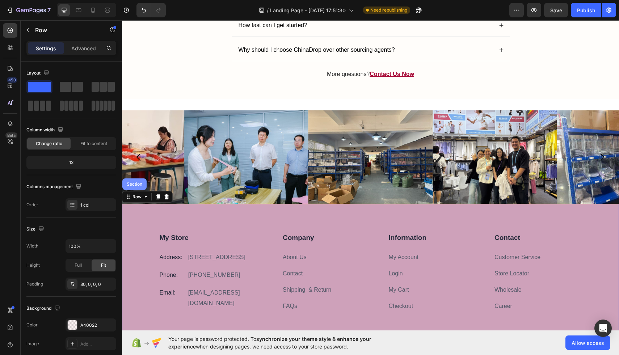
click at [135, 187] on div "Section" at bounding box center [134, 184] width 24 height 12
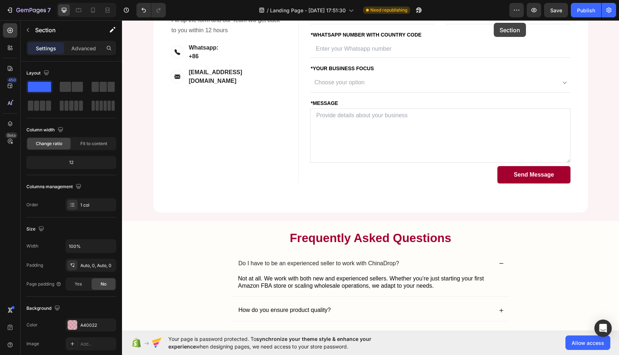
scroll to position [1573, 0]
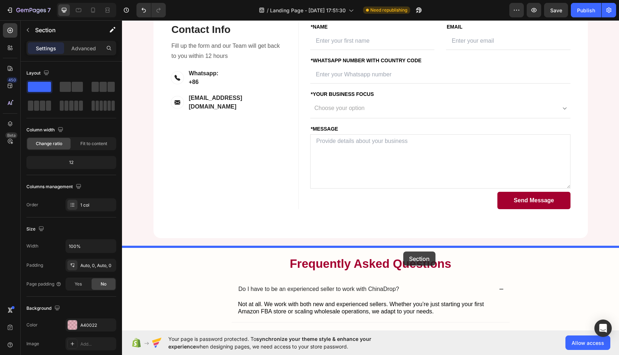
drag, startPoint x: 487, startPoint y: 194, endPoint x: 403, endPoint y: 250, distance: 101.6
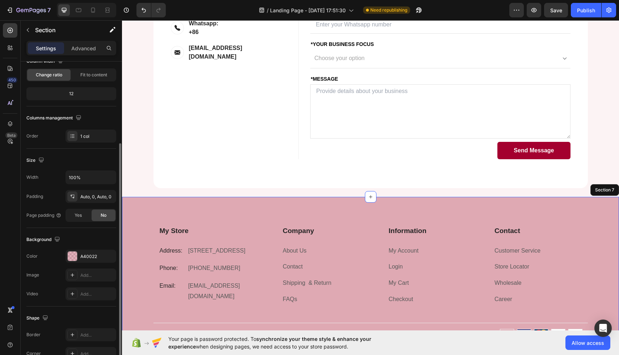
scroll to position [88, 0]
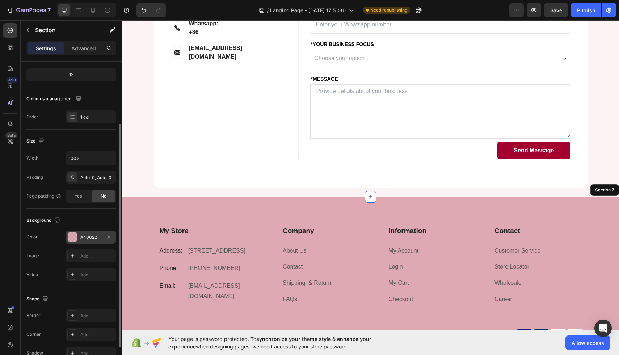
click at [72, 233] on div at bounding box center [72, 236] width 9 height 9
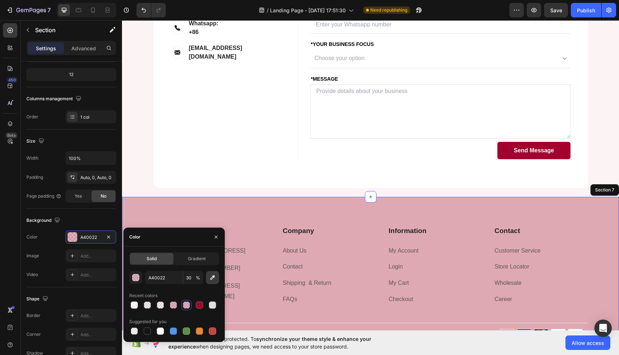
click at [207, 279] on button "button" at bounding box center [212, 277] width 13 height 13
type input "FCF3F4"
type input "100"
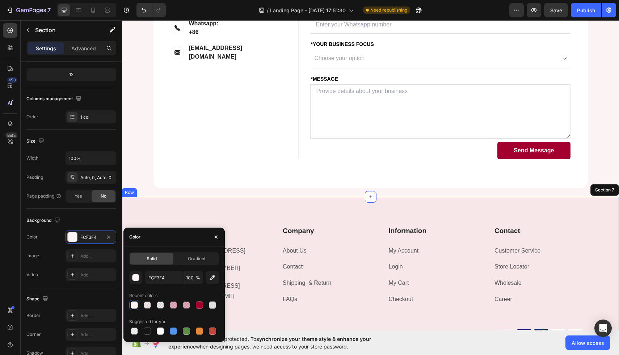
click at [188, 207] on div "My Store Heading Address: Text block [STREET_ADDRESS] Text block Row Phone: Tex…" at bounding box center [370, 270] width 497 height 147
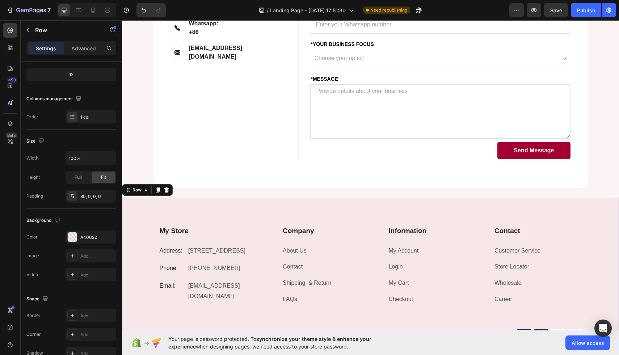
scroll to position [0, 0]
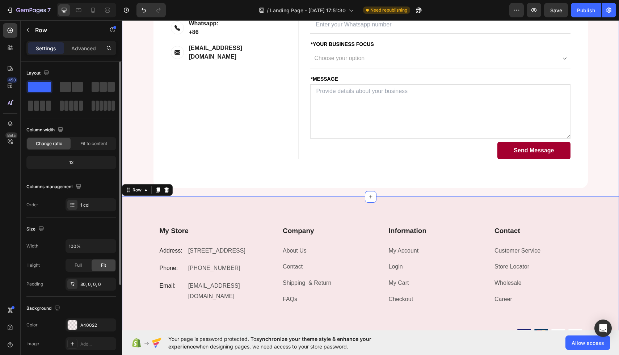
click at [597, 183] on div "Let’s Build Your Success Together Heading Have questions or ready to start scal…" at bounding box center [370, 40] width 486 height 296
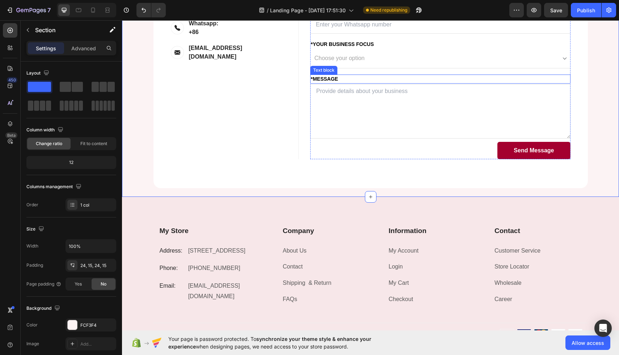
click at [446, 78] on p "*MESSAGE" at bounding box center [440, 79] width 259 height 8
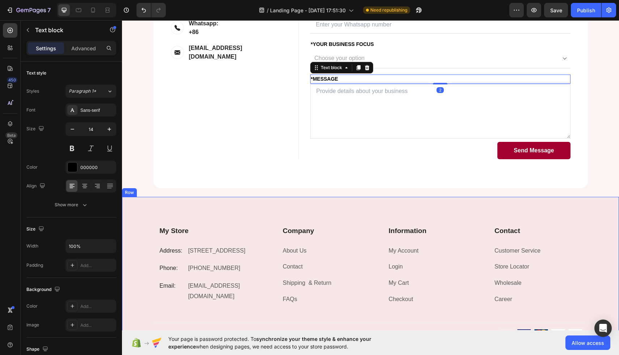
click at [149, 221] on div "My Store Heading Address: Text block [STREET_ADDRESS] Text block Row Phone: Tex…" at bounding box center [370, 270] width 497 height 147
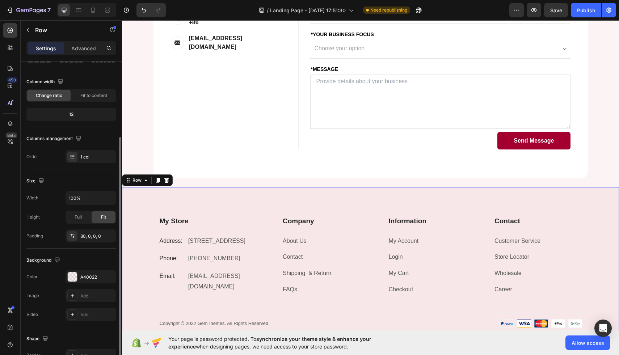
scroll to position [127, 0]
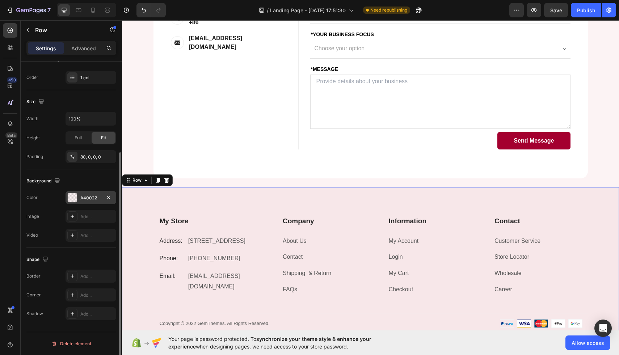
click at [71, 203] on div "A40022" at bounding box center [90, 197] width 51 height 13
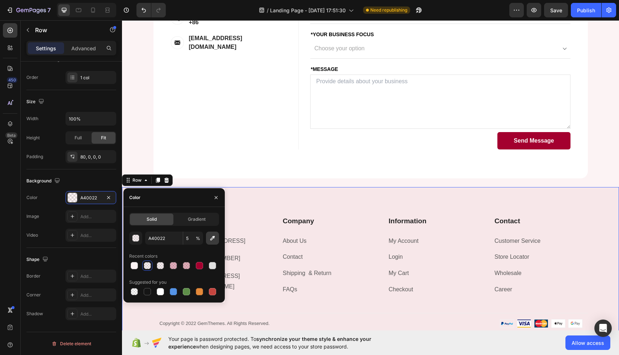
click at [215, 236] on icon "button" at bounding box center [212, 237] width 7 height 7
type input "FCF3F4"
type input "100"
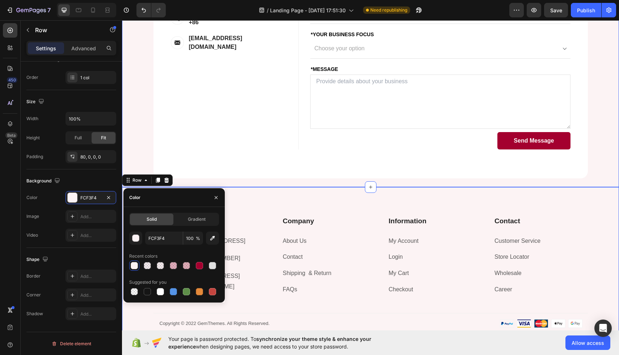
click at [596, 153] on div "Let’s Build Your Success Together Heading Have questions or ready to start scal…" at bounding box center [370, 30] width 486 height 296
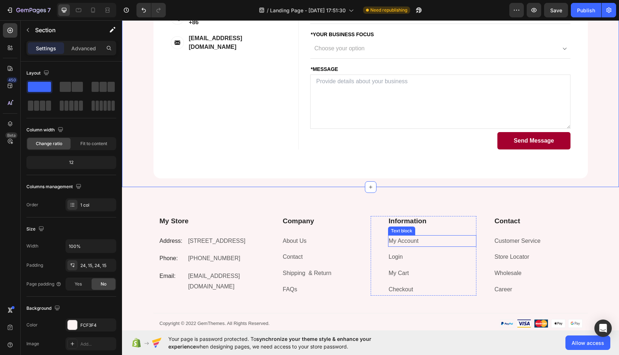
scroll to position [1766, 0]
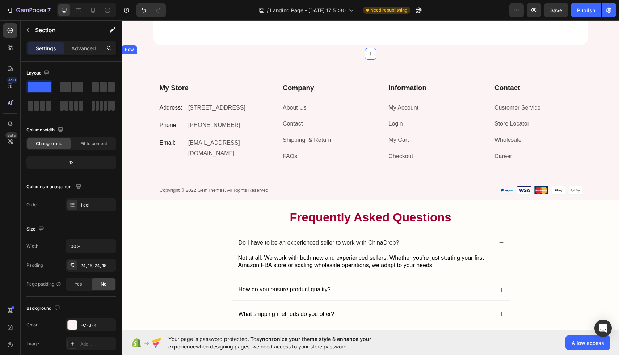
click at [149, 67] on div "My Store Heading Address: Text block [STREET_ADDRESS] Text block Row Phone: Tex…" at bounding box center [370, 127] width 497 height 147
click at [144, 47] on icon at bounding box center [146, 47] width 6 height 6
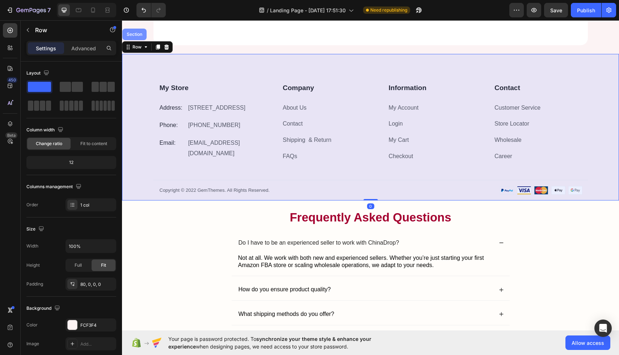
click at [135, 36] on div "Section" at bounding box center [134, 35] width 24 height 12
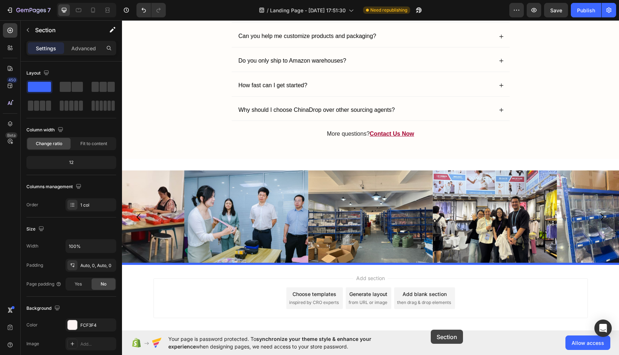
scroll to position [2106, 0]
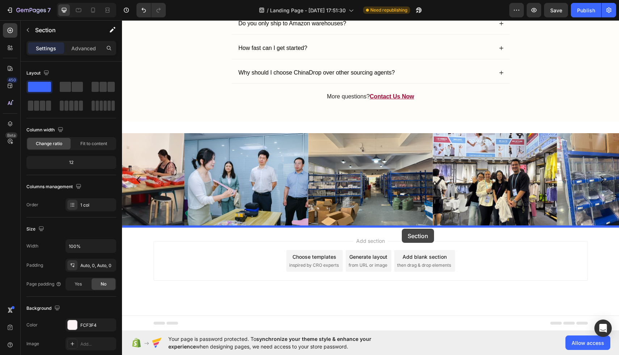
drag, startPoint x: 474, startPoint y: 44, endPoint x: 402, endPoint y: 229, distance: 198.2
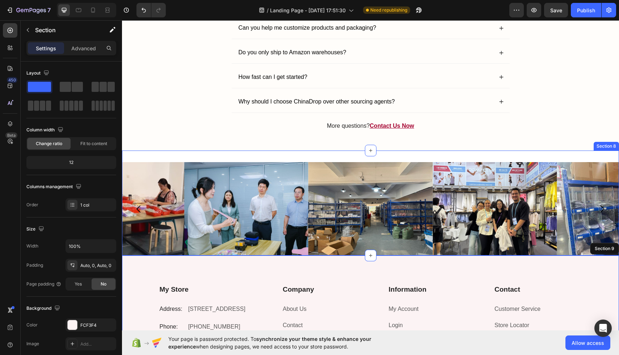
scroll to position [1873, 0]
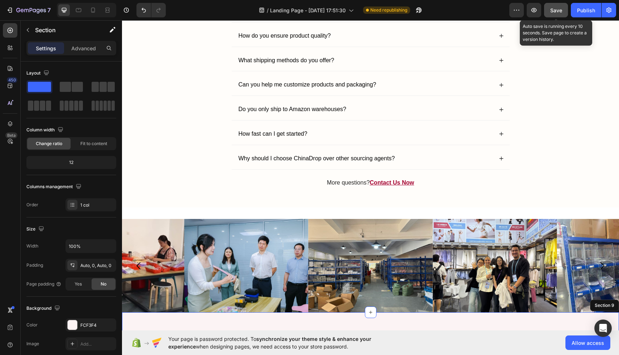
click at [548, 17] on button "Save" at bounding box center [556, 10] width 24 height 14
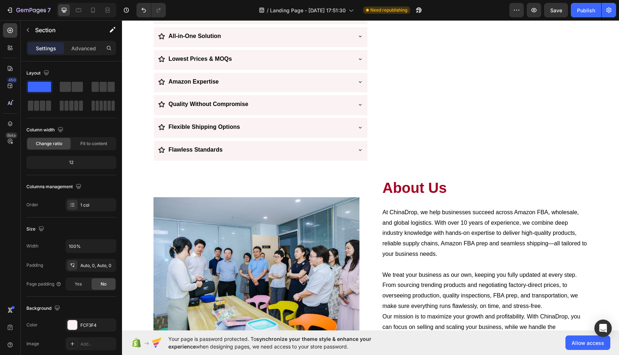
scroll to position [898, 0]
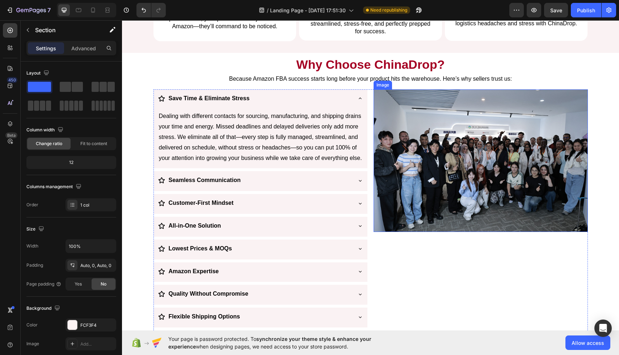
click at [437, 160] on img at bounding box center [480, 160] width 214 height 143
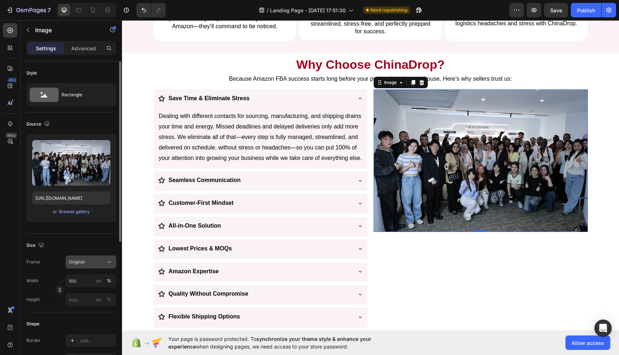
click at [73, 259] on span "Original" at bounding box center [77, 262] width 16 height 7
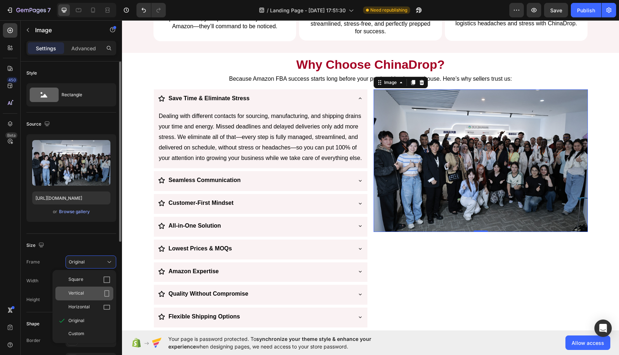
click at [90, 295] on div "Vertical" at bounding box center [89, 293] width 42 height 7
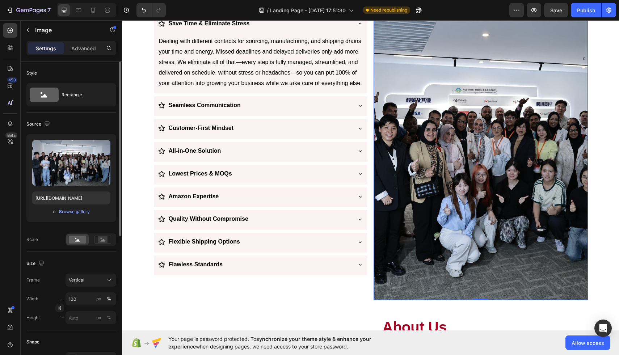
scroll to position [964, 0]
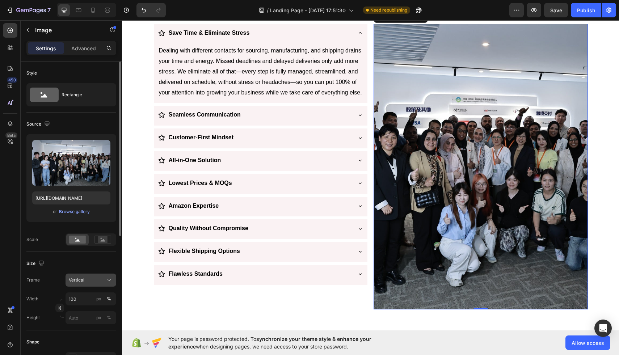
click at [77, 282] on span "Vertical" at bounding box center [77, 280] width 16 height 7
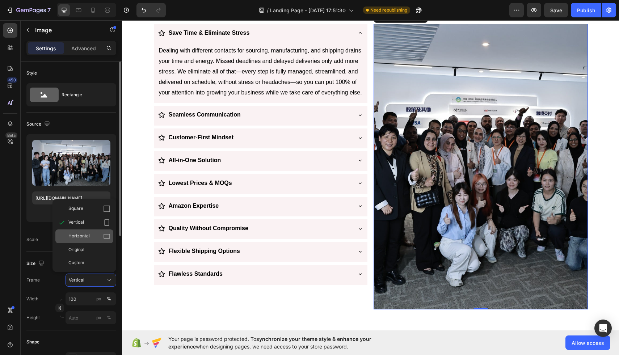
click at [94, 231] on div "Horizontal" at bounding box center [84, 236] width 58 height 14
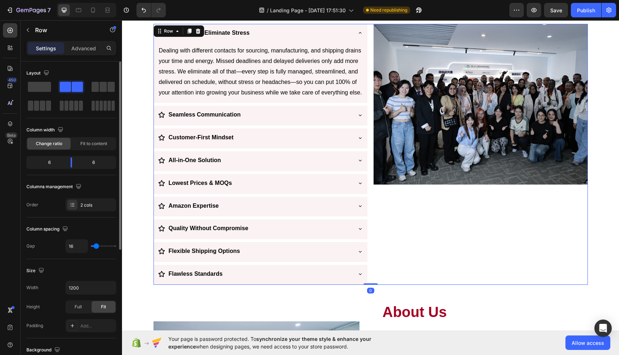
click at [393, 254] on div "Image" at bounding box center [480, 154] width 214 height 261
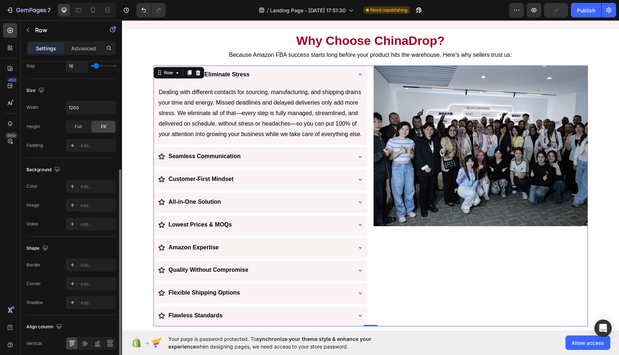
scroll to position [210, 0]
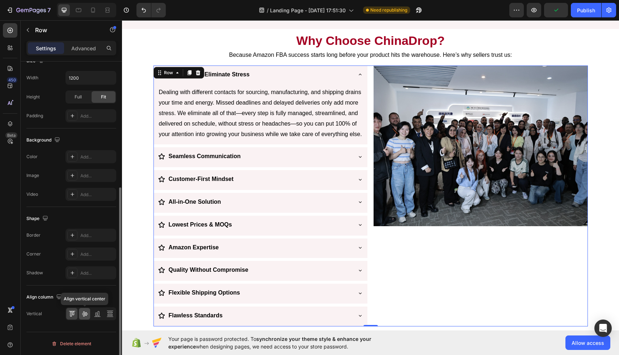
click at [85, 318] on div at bounding box center [84, 314] width 11 height 12
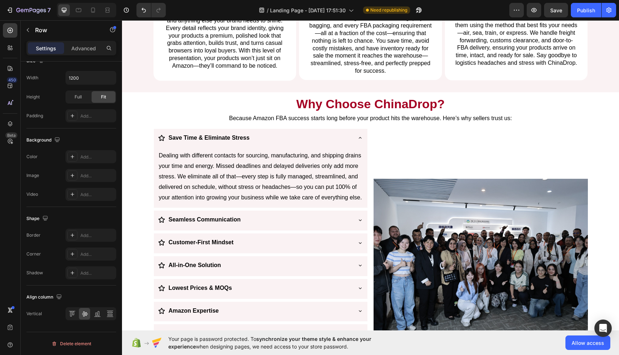
scroll to position [858, 0]
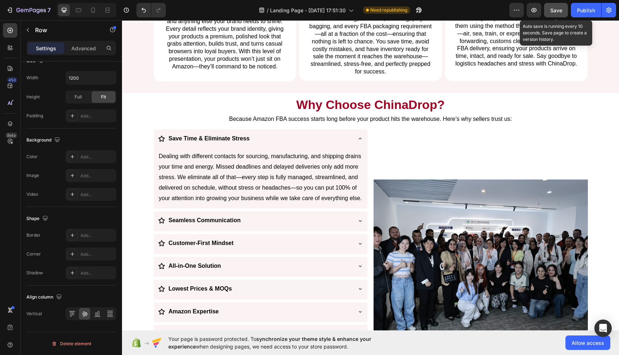
click at [559, 13] on span "Save" at bounding box center [556, 10] width 12 height 6
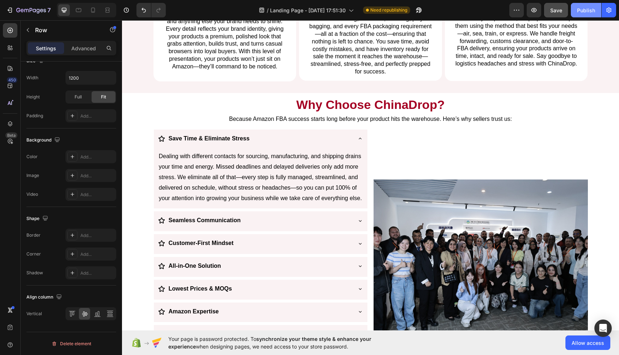
click at [593, 9] on div "Publish" at bounding box center [586, 11] width 18 height 8
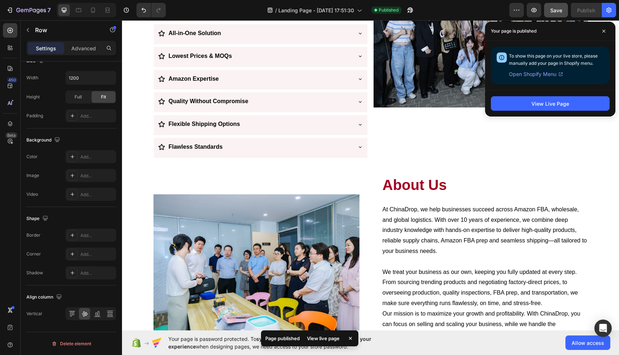
scroll to position [1095, 0]
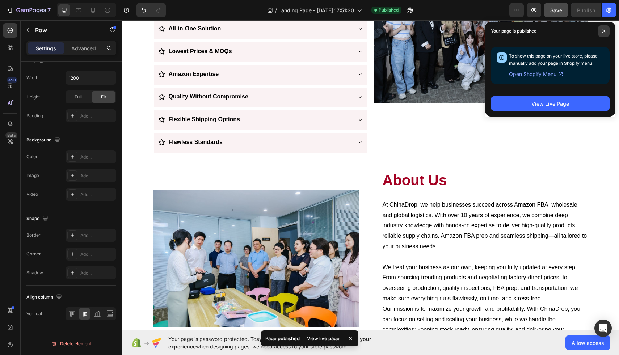
click at [600, 29] on span at bounding box center [604, 31] width 12 height 12
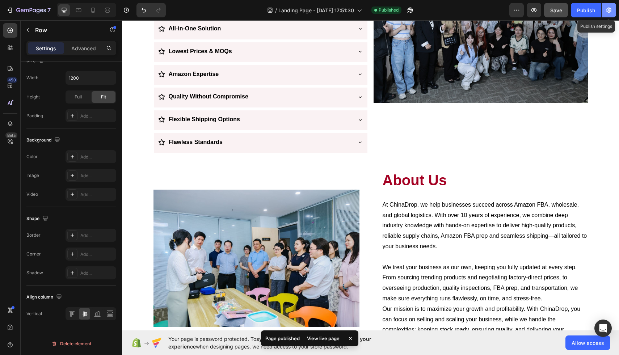
click at [606, 8] on icon "button" at bounding box center [608, 10] width 7 height 7
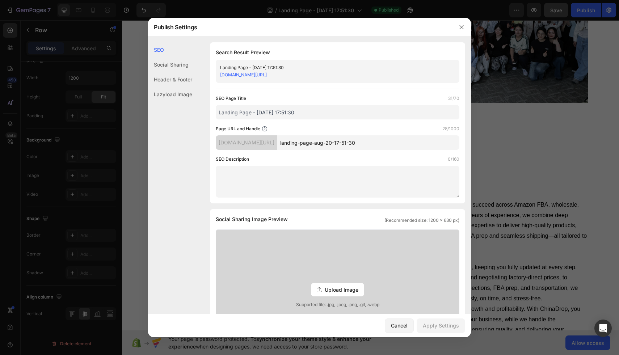
click at [267, 73] on link "jk1ze6-1s.myshopify.com/pages/landing-page-aug-20-17-51-30" at bounding box center [243, 74] width 47 height 5
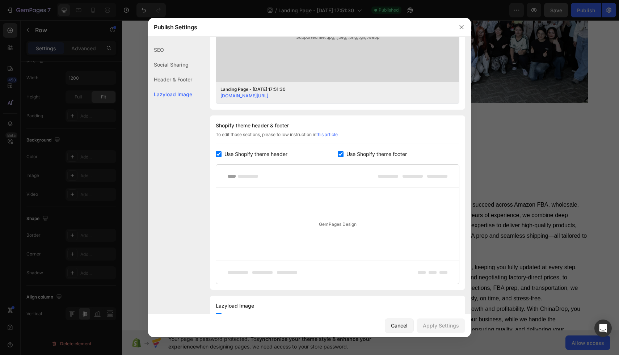
scroll to position [297, 0]
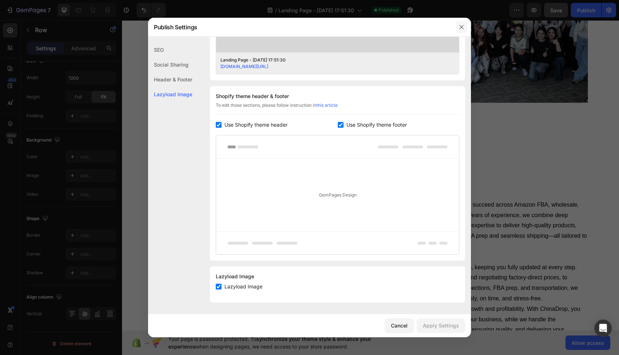
click at [461, 24] on icon "button" at bounding box center [461, 27] width 6 height 6
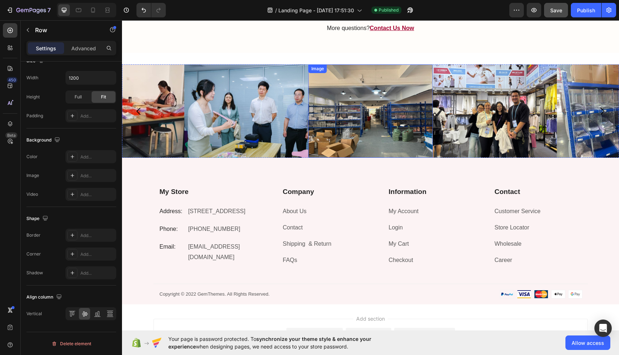
scroll to position [2033, 0]
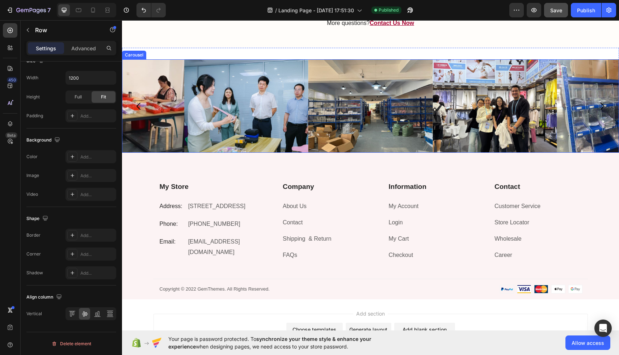
click at [602, 106] on icon "Carousel Next Arrow" at bounding box center [602, 106] width 10 height 10
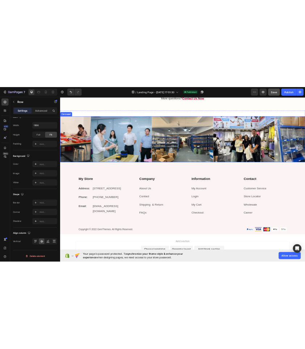
scroll to position [0, 0]
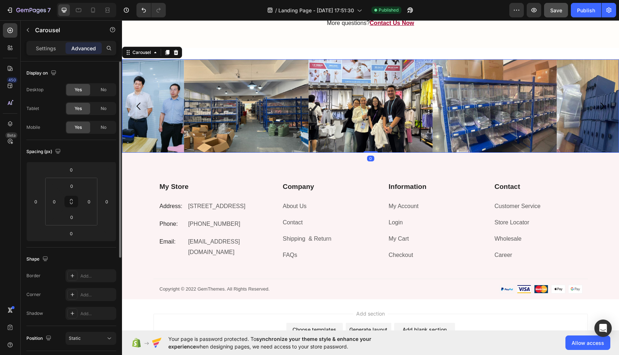
click at [602, 106] on icon "Carousel Next Arrow" at bounding box center [602, 106] width 10 height 10
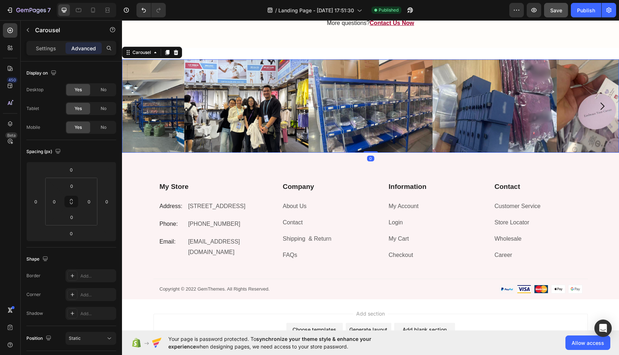
click at [602, 106] on icon "Carousel Next Arrow" at bounding box center [602, 106] width 10 height 10
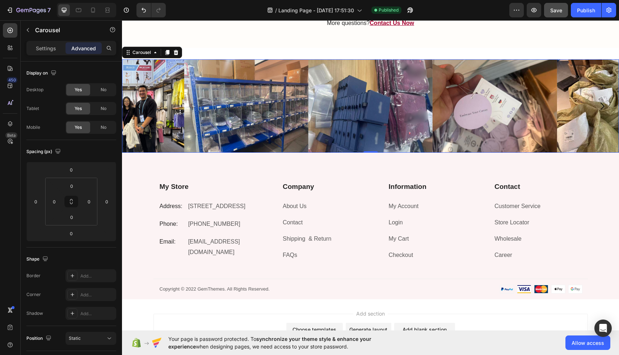
click at [602, 106] on icon "Carousel Next Arrow" at bounding box center [602, 106] width 10 height 10
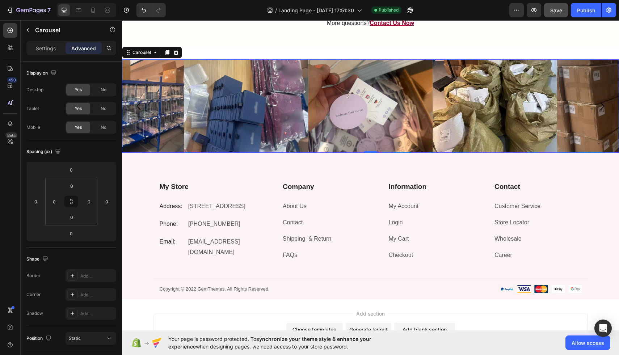
click at [602, 106] on icon "Carousel Next Arrow" at bounding box center [602, 106] width 10 height 10
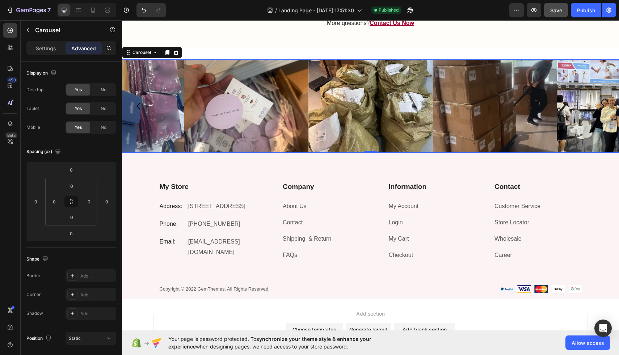
click at [602, 106] on icon "Carousel Next Arrow" at bounding box center [602, 106] width 10 height 10
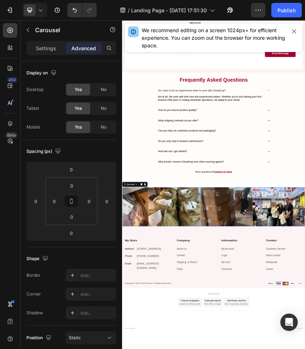
scroll to position [1646, 0]
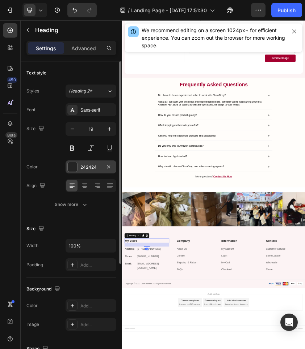
click at [75, 168] on div at bounding box center [72, 166] width 9 height 9
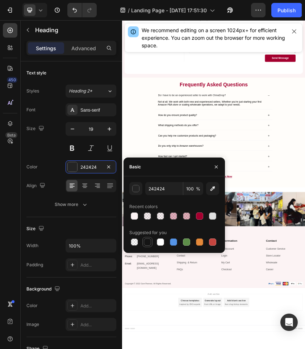
click at [149, 239] on div at bounding box center [147, 242] width 7 height 7
click at [135, 192] on div "button" at bounding box center [135, 189] width 7 height 7
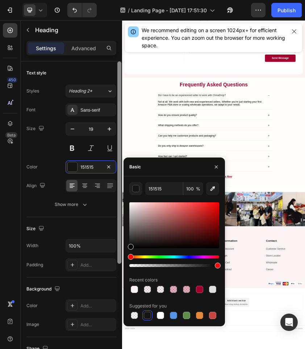
drag, startPoint x: 130, startPoint y: 246, endPoint x: 0, endPoint y: 607, distance: 383.7
click at [121, 269] on div "450 Beta Sections(15) Elements(83) Section Element Hero Section Product Detail …" at bounding box center [61, 184] width 122 height 329
type input "000000"
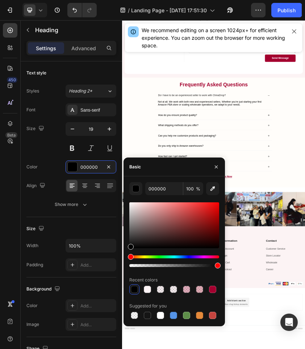
click at [162, 174] on div "Basic" at bounding box center [173, 167] width 101 height 19
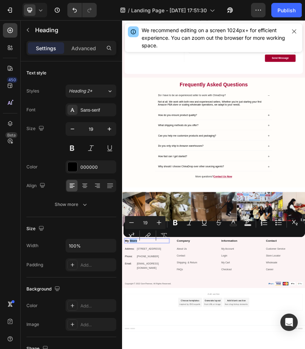
click at [134, 241] on button "Superscript" at bounding box center [131, 235] width 13 height 13
click at [141, 241] on div "link" at bounding box center [147, 235] width 13 height 13
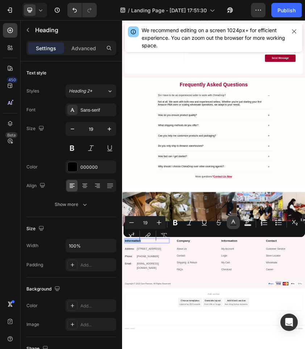
click at [232, 223] on icon "Editor contextual toolbar" at bounding box center [232, 222] width 7 height 7
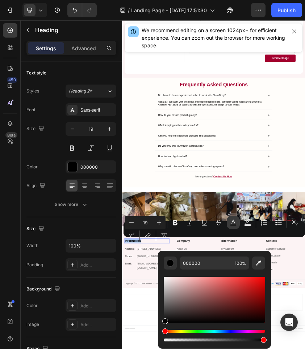
click at [232, 223] on icon "Editor contextual toolbar" at bounding box center [232, 222] width 7 height 7
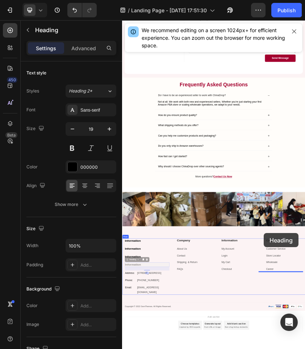
scroll to position [1701, 0]
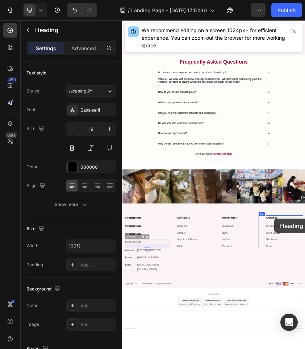
drag, startPoint x: 134, startPoint y: 599, endPoint x: 483, endPoint y: 501, distance: 361.9
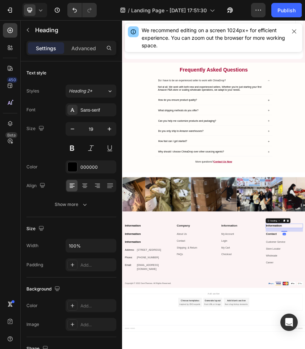
scroll to position [1682, 0]
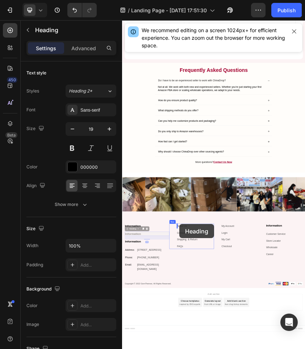
drag, startPoint x: 138, startPoint y: 530, endPoint x: 258, endPoint y: 515, distance: 120.7
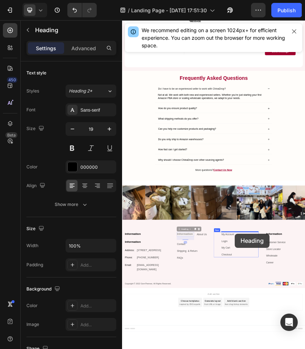
drag, startPoint x: 256, startPoint y: 526, endPoint x: 389, endPoint y: 538, distance: 134.0
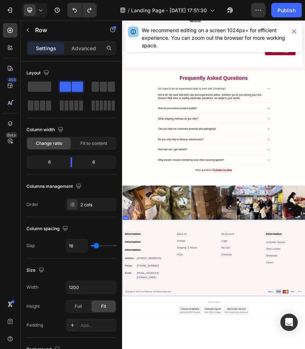
scroll to position [1682, 0]
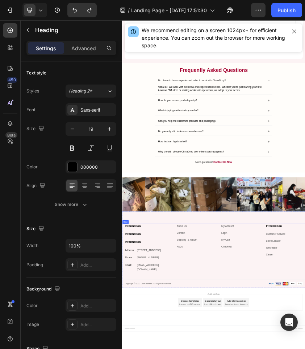
drag, startPoint x: 135, startPoint y: 529, endPoint x: 262, endPoint y: 514, distance: 128.2
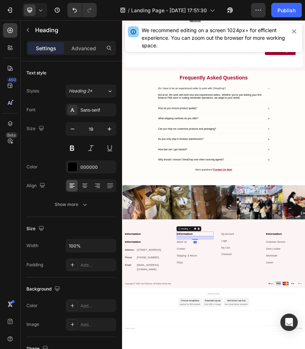
scroll to position [1662, 0]
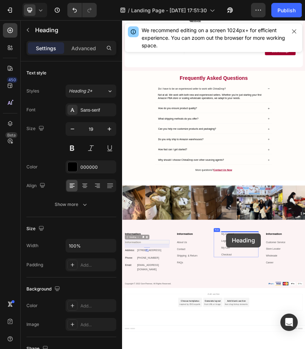
drag, startPoint x: 136, startPoint y: 545, endPoint x: 369, endPoint y: 537, distance: 233.5
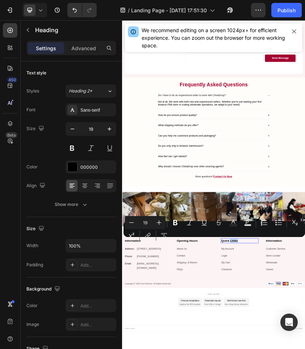
copy p "Links"
click at [272, 241] on div "Minus 19 Plus Bold Italic Underline Strikethrough Text Color Text Background Co…" at bounding box center [214, 229] width 178 height 26
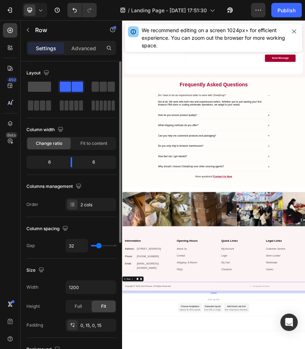
click at [58, 80] on div at bounding box center [71, 86] width 26 height 13
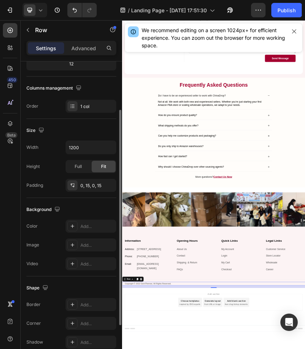
scroll to position [86, 0]
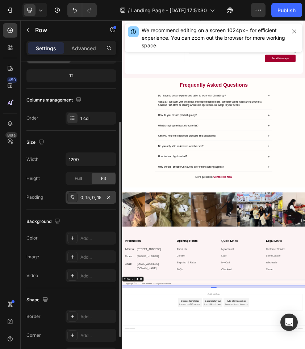
click at [84, 197] on div "0, 15, 0, 15" at bounding box center [90, 198] width 21 height 7
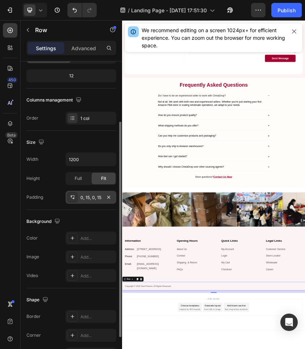
scroll to position [1646, 0]
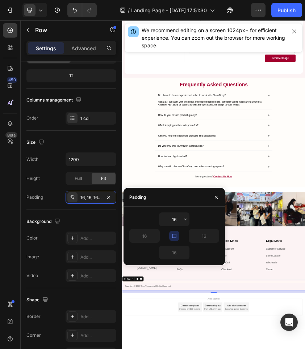
click at [176, 234] on icon "button" at bounding box center [174, 236] width 6 height 6
click at [146, 237] on input "16" at bounding box center [145, 236] width 30 height 13
type input "4"
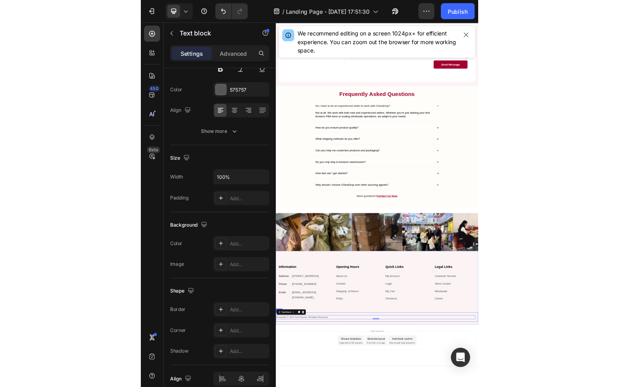
scroll to position [0, 0]
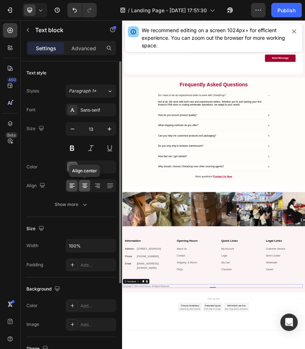
click at [86, 186] on icon at bounding box center [84, 185] width 7 height 7
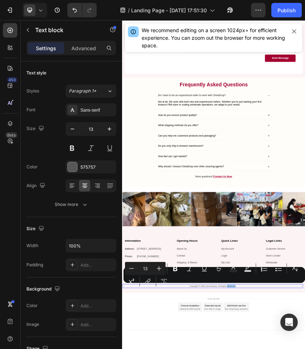
click at [214, 287] on div "Minus 13 Plus Bold Italic Underline Strikethrough Text Color Text Background Co…" at bounding box center [214, 275] width 178 height 26
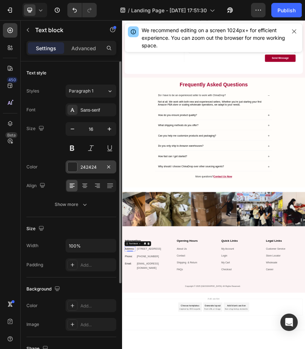
click at [73, 170] on div at bounding box center [72, 166] width 9 height 9
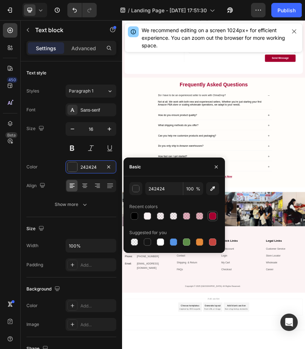
click at [216, 217] on div at bounding box center [212, 216] width 9 height 9
type input "A4002F"
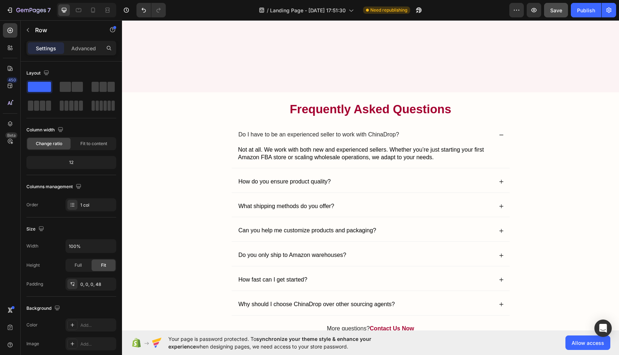
scroll to position [2117, 0]
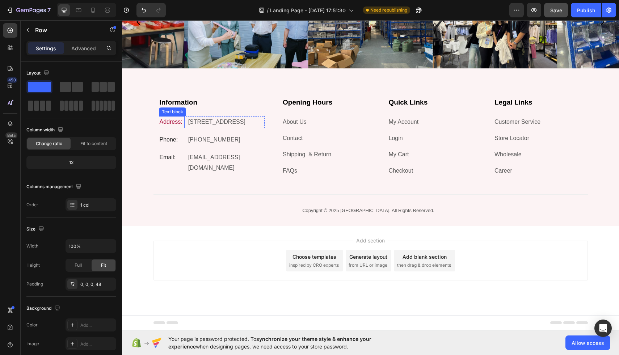
click at [170, 122] on p "Address:" at bounding box center [172, 122] width 24 height 10
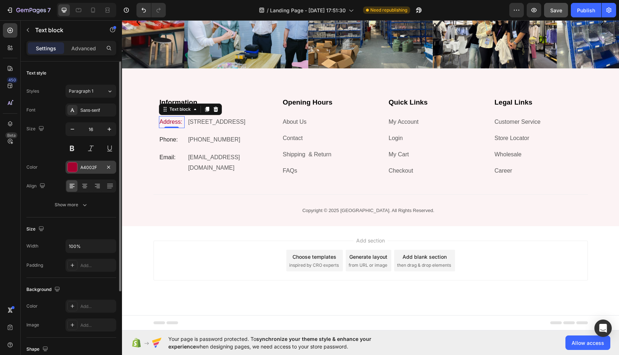
click at [66, 165] on div "A4002F" at bounding box center [90, 167] width 51 height 13
click at [72, 153] on button at bounding box center [71, 148] width 13 height 13
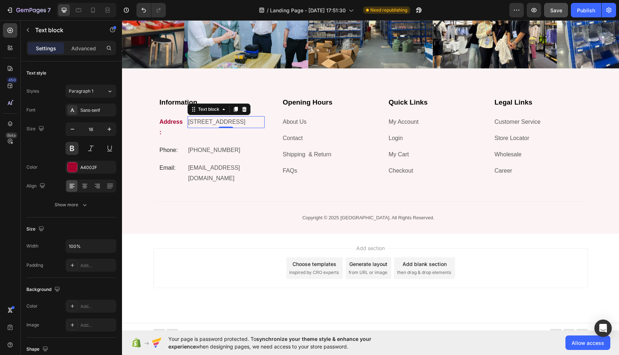
click at [203, 127] on p "[STREET_ADDRESS]" at bounding box center [226, 122] width 76 height 10
click at [260, 127] on p "[STREET_ADDRESS]" at bounding box center [226, 122] width 76 height 10
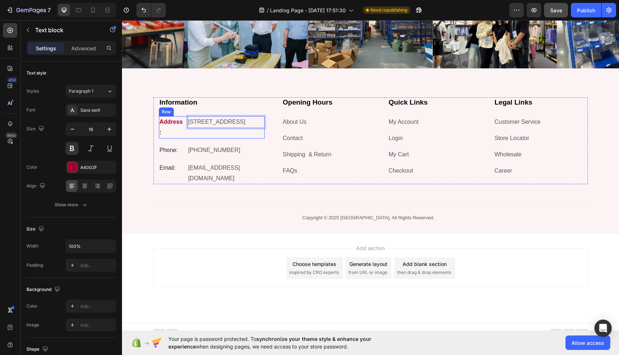
click at [183, 124] on p "Address:" at bounding box center [172, 127] width 24 height 21
click at [185, 123] on div "Address: Text block 0 184 Main Rd E, St Albans VIC 3021, Australia Text block R…" at bounding box center [212, 127] width 106 height 22
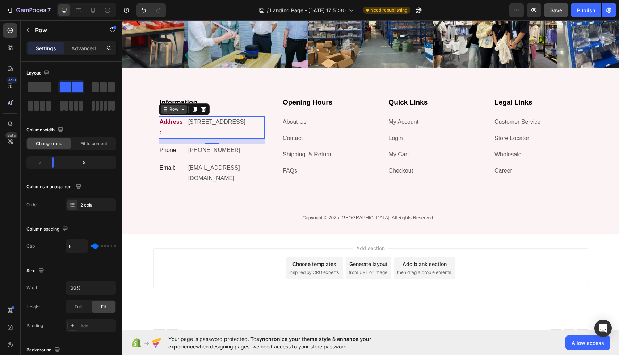
click at [175, 111] on div "Row" at bounding box center [174, 109] width 12 height 7
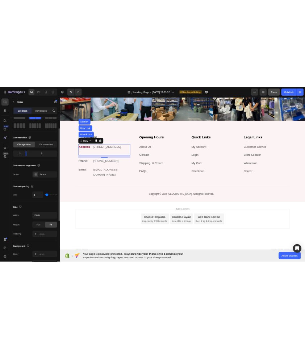
scroll to position [32, 0]
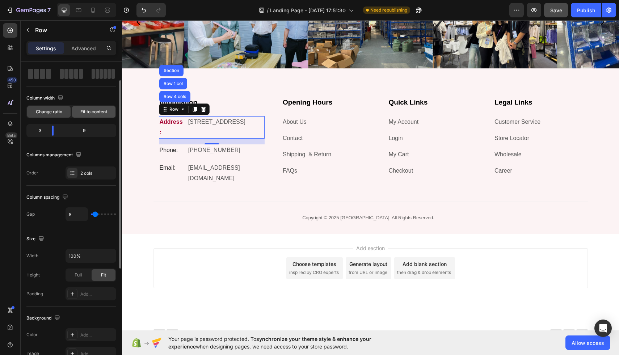
click at [82, 109] on span "Fit to content" at bounding box center [93, 112] width 27 height 7
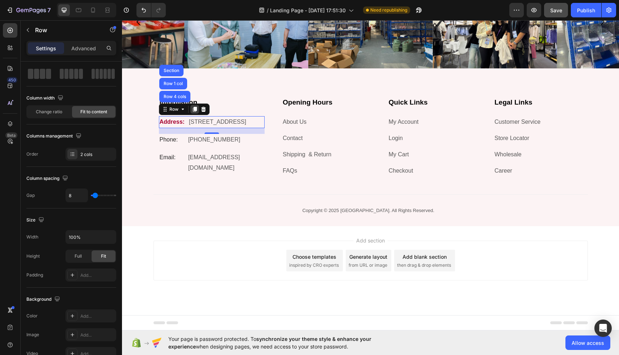
click at [194, 109] on icon at bounding box center [194, 109] width 4 height 5
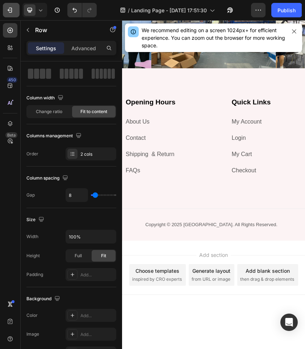
scroll to position [1683, 0]
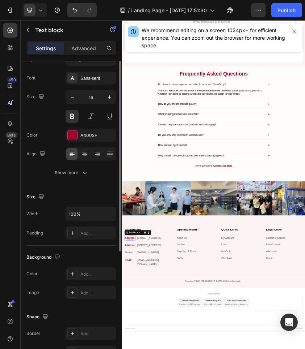
scroll to position [0, 0]
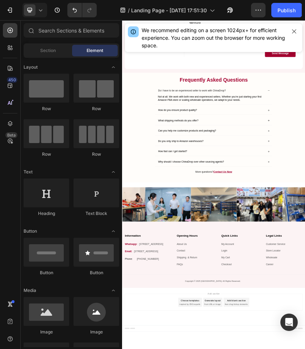
scroll to position [1665, 0]
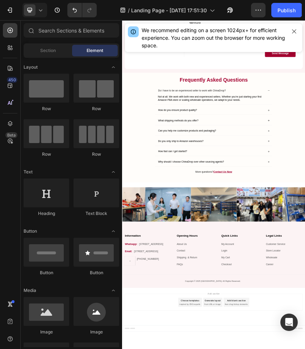
scroll to position [1675, 0]
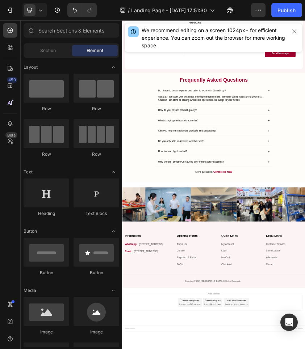
scroll to position [1658, 0]
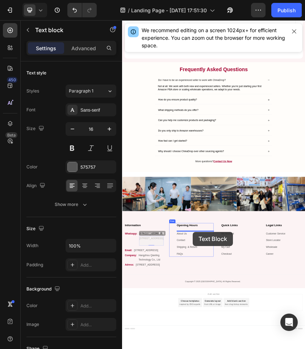
scroll to position [1735, 0]
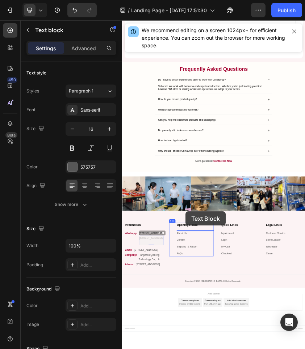
drag, startPoint x: 178, startPoint y: 549, endPoint x: 273, endPoint y: 485, distance: 114.5
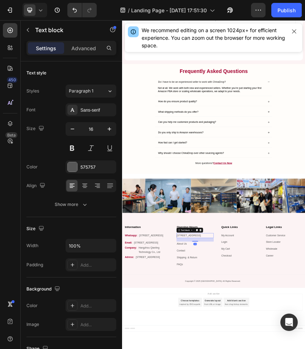
scroll to position [1713, 0]
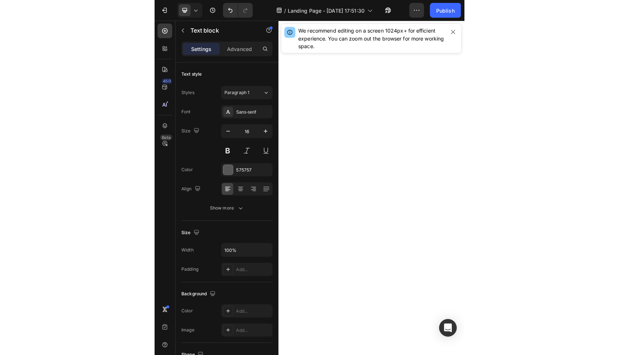
scroll to position [1713, 0]
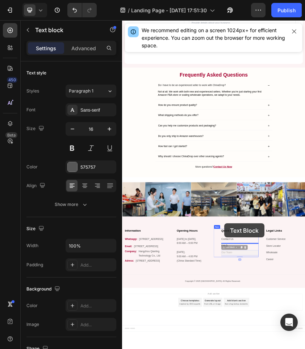
drag, startPoint x: 364, startPoint y: 527, endPoint x: 365, endPoint y: 513, distance: 14.1
drag, startPoint x: 364, startPoint y: 494, endPoint x: 365, endPoint y: 523, distance: 29.7
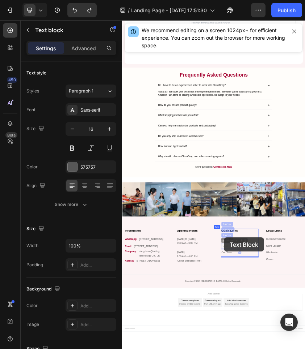
drag, startPoint x: 362, startPoint y: 514, endPoint x: 364, endPoint y: 547, distance: 32.3
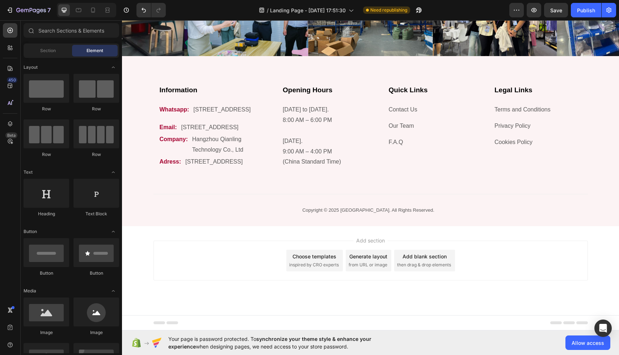
scroll to position [2117, 0]
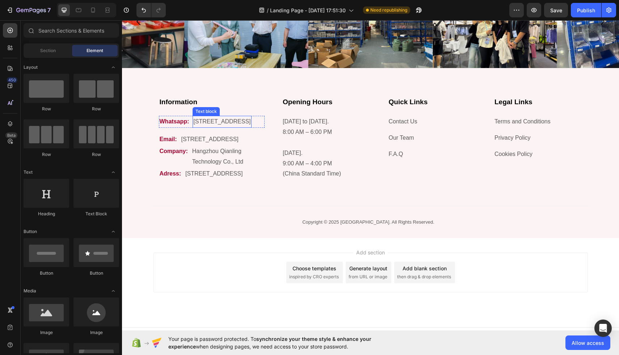
click at [219, 123] on p "[STREET_ADDRESS]" at bounding box center [221, 121] width 57 height 10
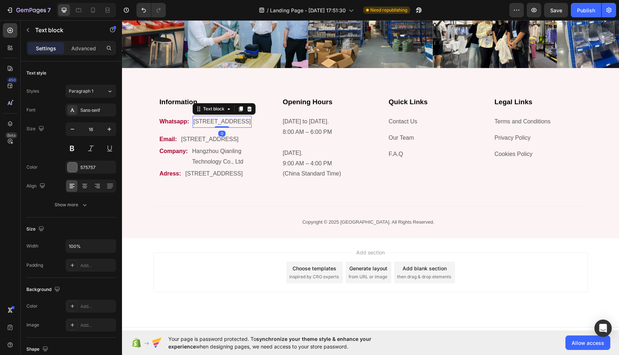
click at [219, 123] on p "[STREET_ADDRESS]" at bounding box center [221, 121] width 57 height 10
click at [198, 142] on p "[STREET_ADDRESS]" at bounding box center [209, 139] width 57 height 10
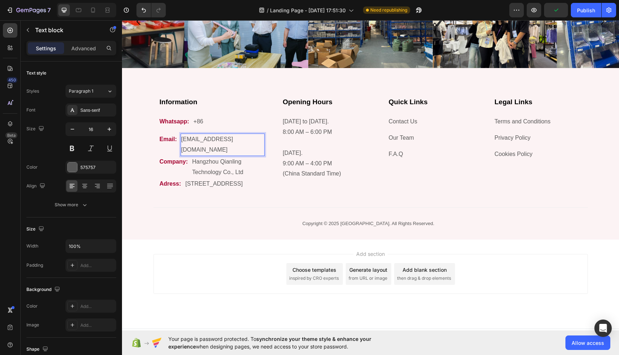
click at [230, 140] on p "[EMAIL_ADDRESS][DOMAIN_NAME]" at bounding box center [222, 144] width 82 height 21
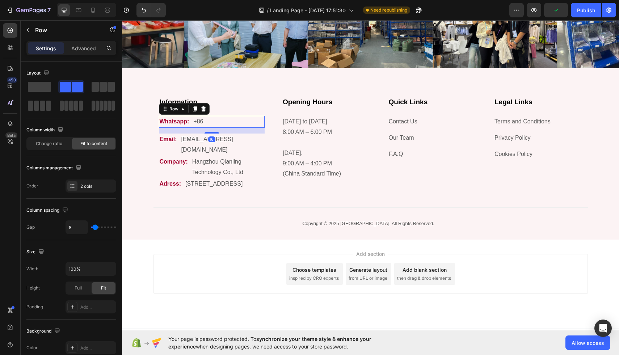
click at [245, 127] on div "Whatsapp: Text block +86 Text block Row 16" at bounding box center [212, 122] width 106 height 12
click at [304, 130] on p "Monday to Friday. 8:00 AM – 6:00 PM" at bounding box center [326, 126] width 87 height 21
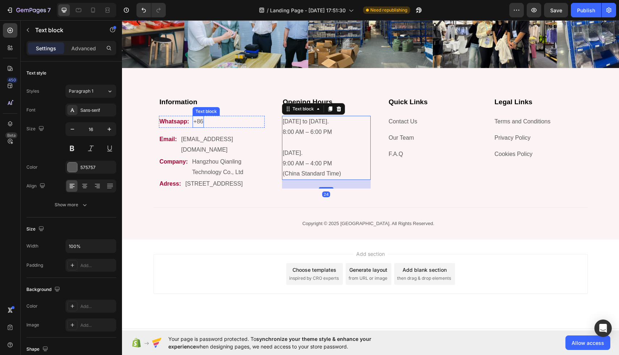
click at [204, 118] on div "Whatsapp: Text block +86 Text block Row" at bounding box center [212, 122] width 106 height 12
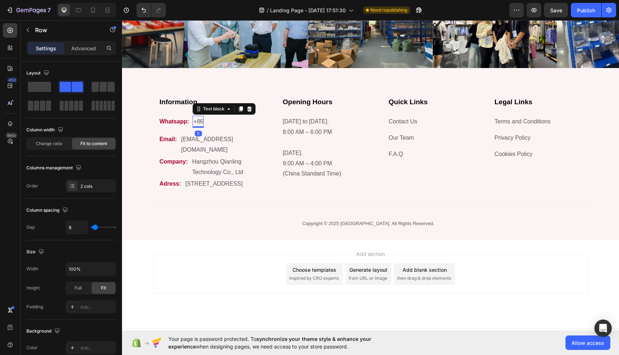
click at [199, 122] on p "+86" at bounding box center [198, 121] width 10 height 10
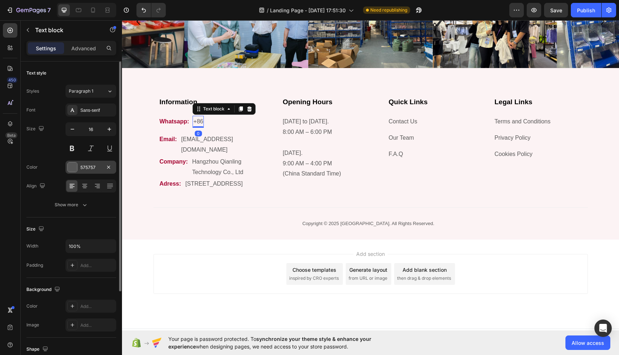
click at [75, 167] on div at bounding box center [72, 166] width 9 height 9
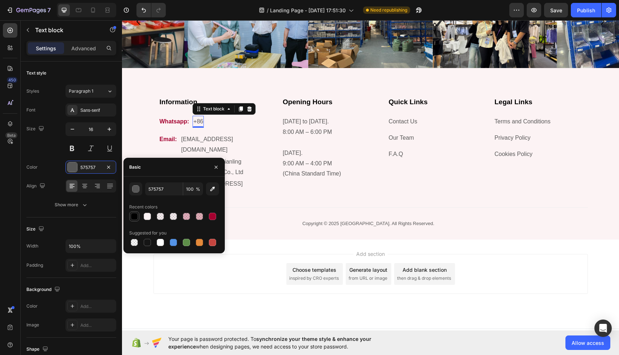
click at [131, 216] on div at bounding box center [134, 216] width 7 height 7
type input "000000"
click at [164, 190] on input "000000" at bounding box center [164, 188] width 38 height 13
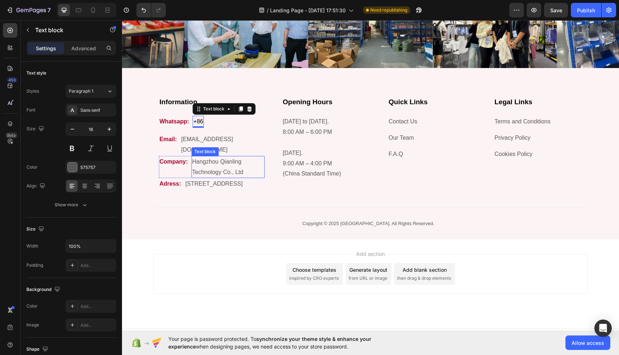
click at [238, 157] on p "Hangzhou Qianling Technology Co., Ltd" at bounding box center [228, 167] width 72 height 21
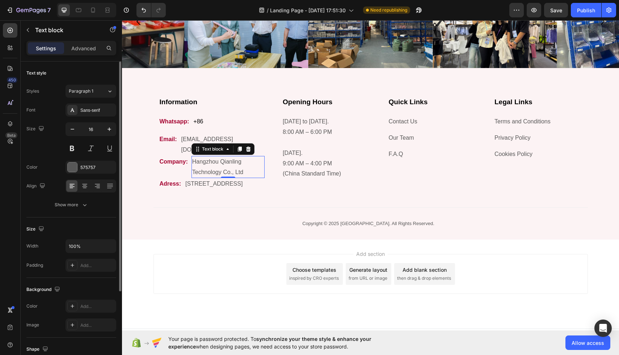
click at [87, 174] on div "Font Sans-serif Size 16 Color 575757 Align Show more" at bounding box center [71, 157] width 90 height 108
click at [109, 167] on icon "button" at bounding box center [109, 167] width 6 height 6
click at [90, 166] on div "Add..." at bounding box center [97, 167] width 34 height 7
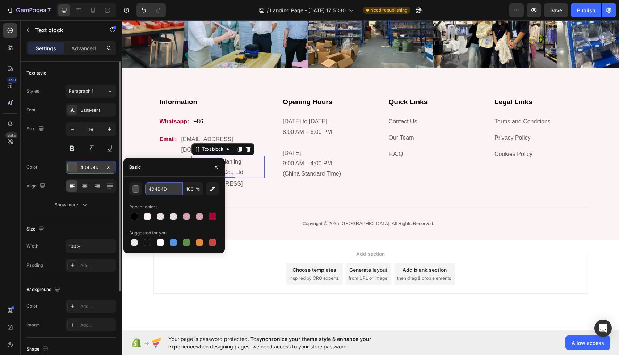
click at [160, 183] on input "4D4D4D" at bounding box center [164, 188] width 38 height 13
paste input "000000"
type input "000000"
click at [188, 140] on p "[EMAIL_ADDRESS][DOMAIN_NAME]" at bounding box center [222, 144] width 82 height 21
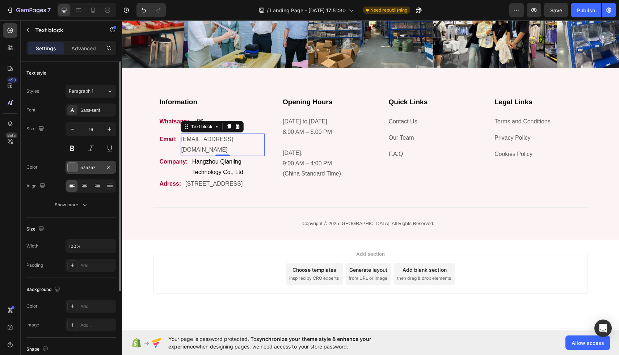
click at [89, 171] on div "575757" at bounding box center [90, 167] width 51 height 13
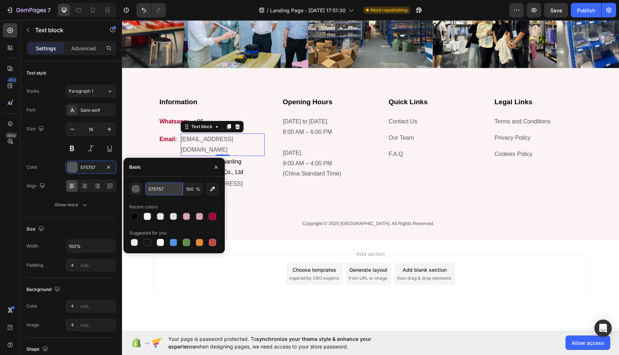
click at [168, 189] on input "575757" at bounding box center [164, 188] width 38 height 13
paste input "000000"
type input "000000"
click at [289, 132] on p "Monday to Friday. 8:00 AM – 6:00 PM" at bounding box center [326, 126] width 87 height 21
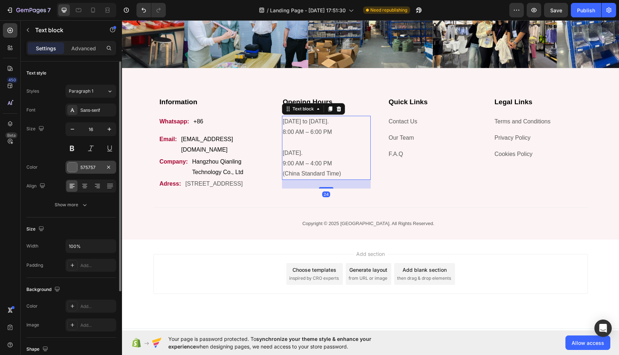
click at [87, 165] on div "575757" at bounding box center [90, 167] width 21 height 7
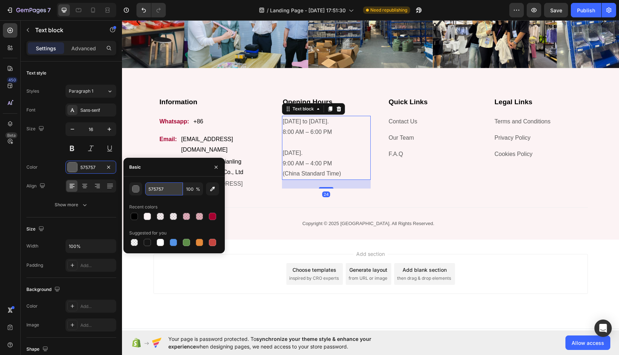
click at [156, 186] on input "575757" at bounding box center [164, 188] width 38 height 13
paste input "000000"
type input "000000"
click at [238, 182] on p "3-3-205, Huake Xixihui, Wuchang Street Yuhang District, Hangzhou City, Zhejiang…" at bounding box center [213, 184] width 57 height 10
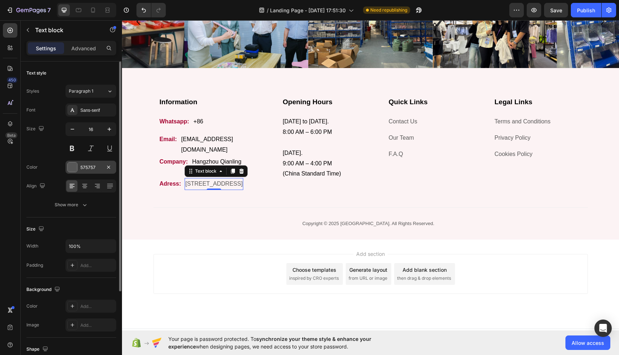
click at [86, 169] on div "575757" at bounding box center [90, 167] width 21 height 7
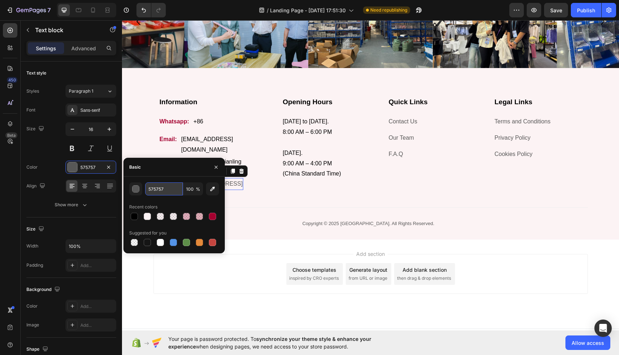
click at [167, 183] on input "575757" at bounding box center [164, 188] width 38 height 13
paste input "000000"
type input "000000"
click at [304, 129] on div "Quick Links Heading Contact Us Text block Our Team Text block F.A.Q Text block" at bounding box center [432, 131] width 89 height 68
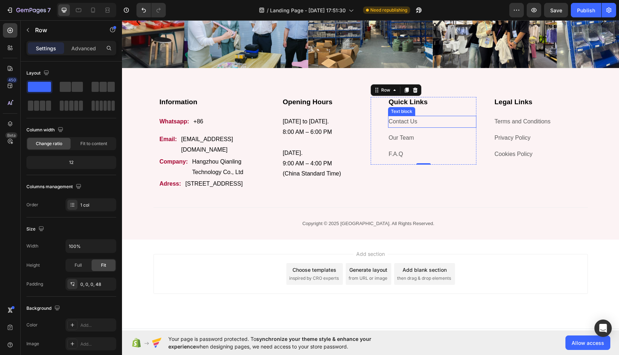
click at [304, 124] on link "Contact Us" at bounding box center [403, 121] width 29 height 6
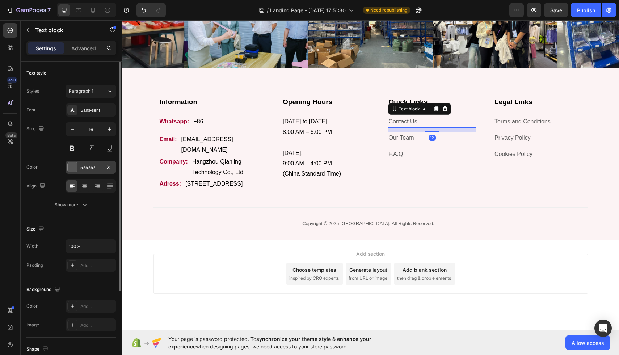
click at [69, 173] on div "575757" at bounding box center [90, 167] width 51 height 13
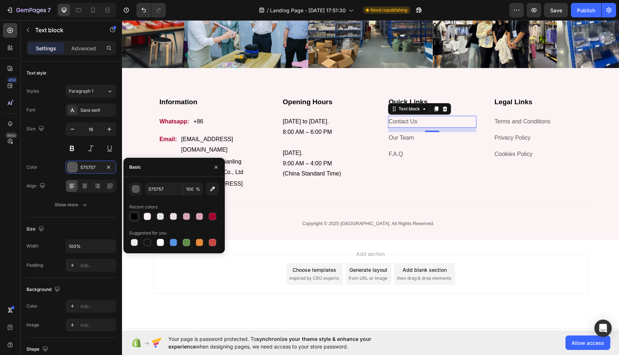
click at [132, 219] on div at bounding box center [134, 216] width 7 height 7
type input "000000"
click at [304, 137] on p "Our Team" at bounding box center [432, 138] width 87 height 10
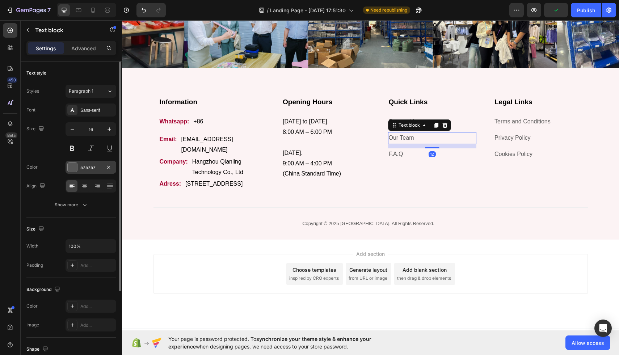
click at [68, 169] on div at bounding box center [72, 166] width 9 height 9
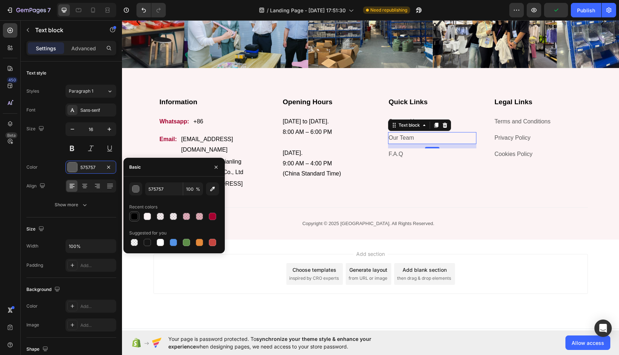
click at [133, 214] on div at bounding box center [134, 216] width 7 height 7
type input "000000"
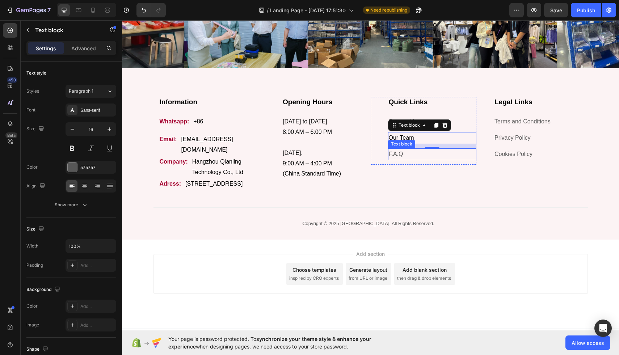
click at [304, 156] on link "F.A.Q" at bounding box center [396, 154] width 14 height 6
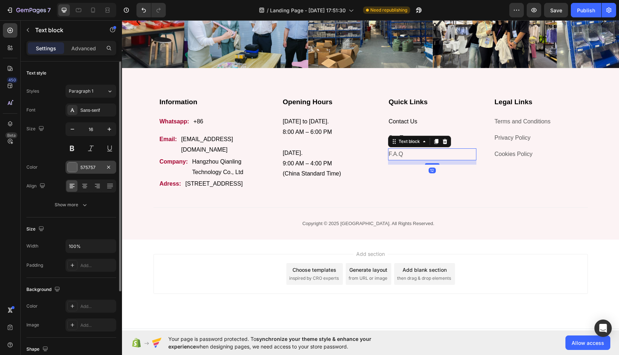
click at [71, 165] on div at bounding box center [72, 166] width 9 height 9
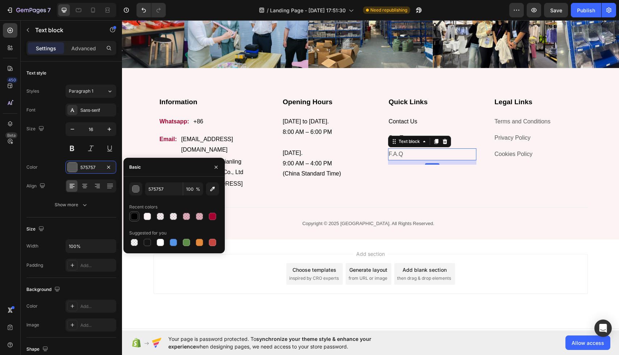
click at [134, 213] on div at bounding box center [134, 216] width 7 height 7
type input "000000"
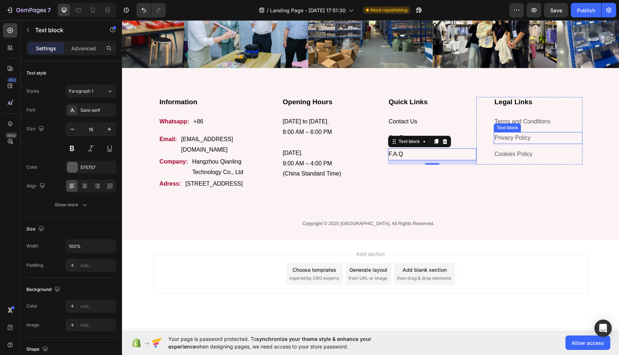
click at [304, 123] on link "Terms and Conditions" at bounding box center [522, 121] width 56 height 6
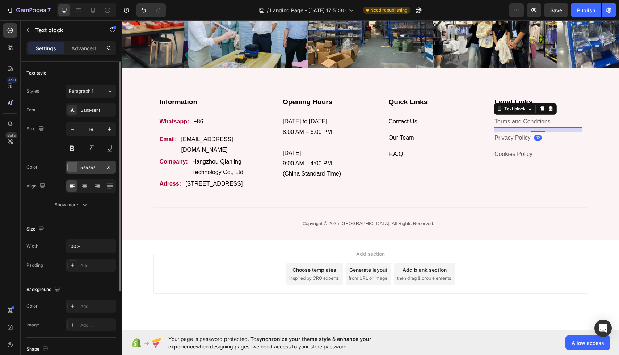
click at [71, 167] on div at bounding box center [72, 166] width 9 height 9
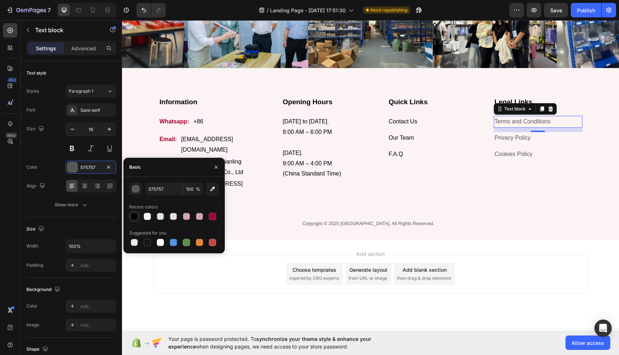
click at [136, 218] on div at bounding box center [134, 216] width 7 height 7
type input "000000"
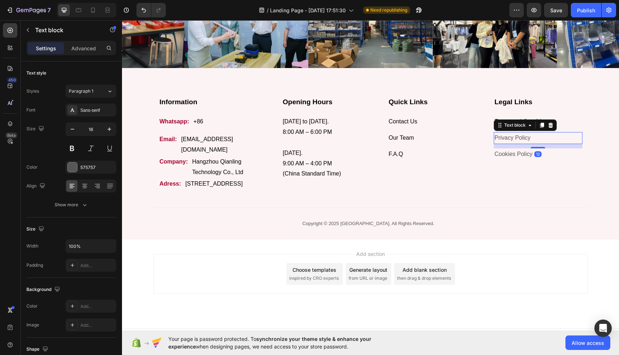
click at [304, 137] on link "Privacy Policy" at bounding box center [512, 138] width 36 height 6
click at [72, 165] on div at bounding box center [72, 166] width 9 height 9
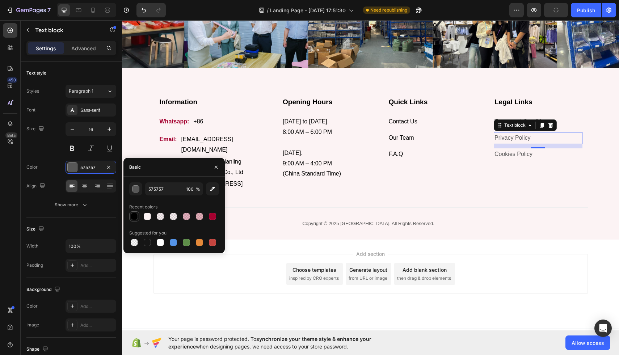
click at [136, 215] on div at bounding box center [134, 216] width 7 height 7
type input "000000"
click at [304, 150] on p "Cookies Policy" at bounding box center [537, 154] width 87 height 10
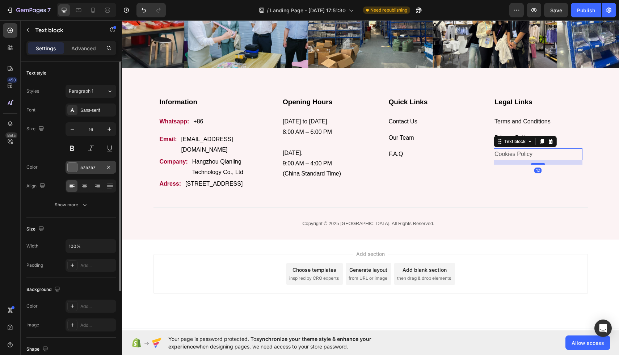
click at [66, 168] on div "575757" at bounding box center [90, 167] width 51 height 13
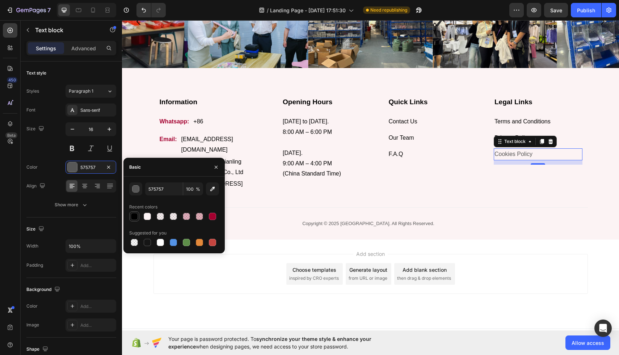
click at [136, 217] on div at bounding box center [134, 216] width 7 height 7
type input "000000"
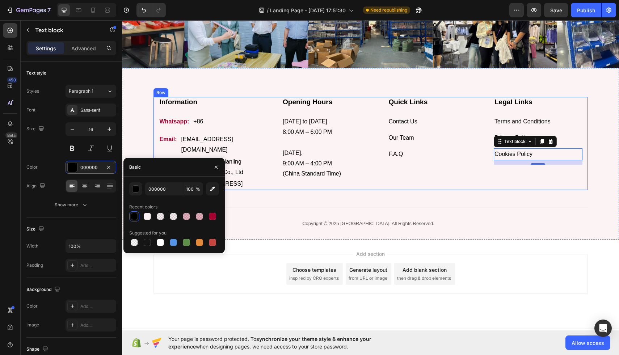
click at [304, 177] on div "Quick Links Heading Contact Us Text block Our Team Text block F.A.Q Text block …" at bounding box center [423, 143] width 106 height 93
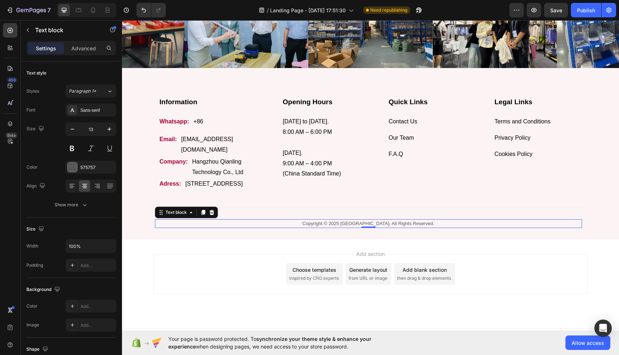
click at [304, 227] on p "Copyright © 2025 China. All Rights Reserved." at bounding box center [368, 223] width 425 height 7
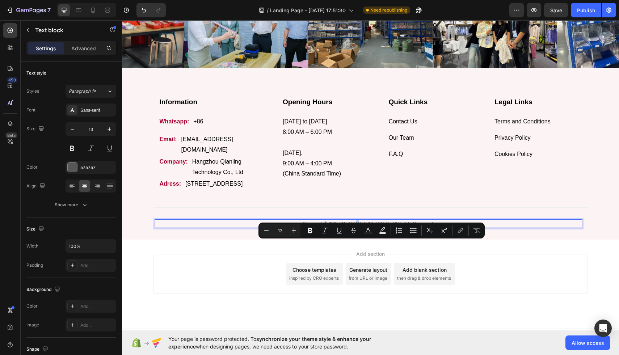
click at [304, 227] on p "Copyright © 2025 China. All Rights Reserved." at bounding box center [368, 223] width 425 height 7
